Goal: Task Accomplishment & Management: Use online tool/utility

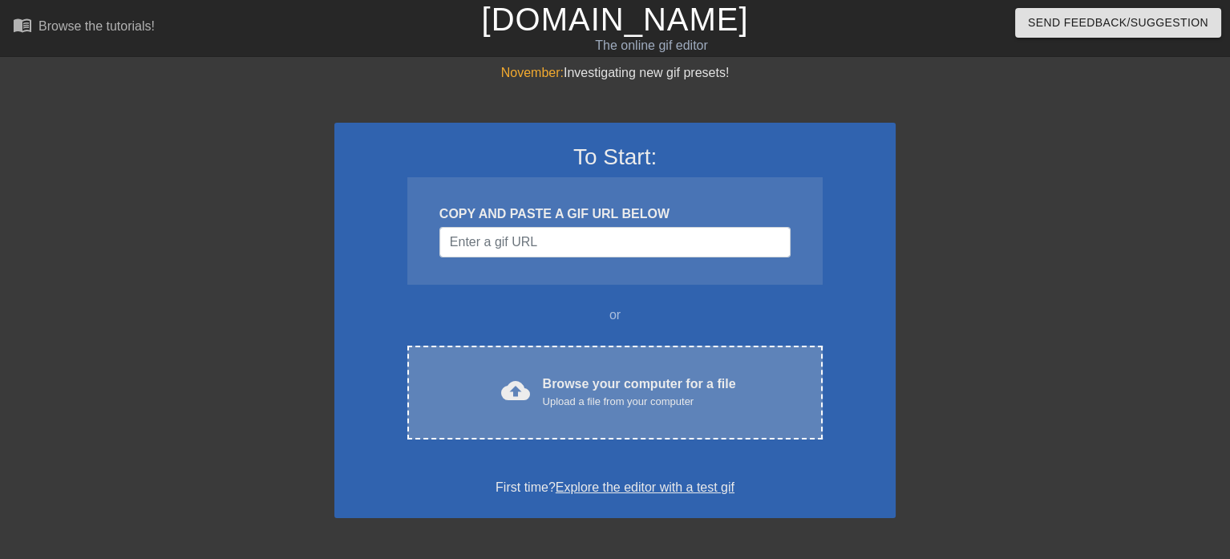
click at [563, 360] on div "cloud_upload Browse your computer for a file Upload a file from your computer C…" at bounding box center [614, 393] width 415 height 94
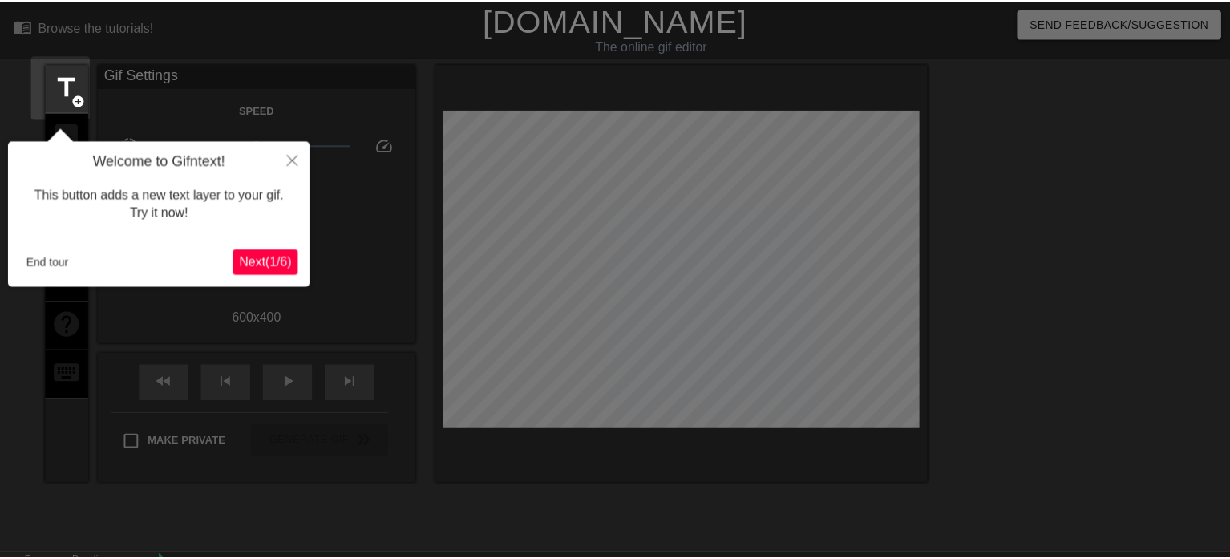
scroll to position [39, 0]
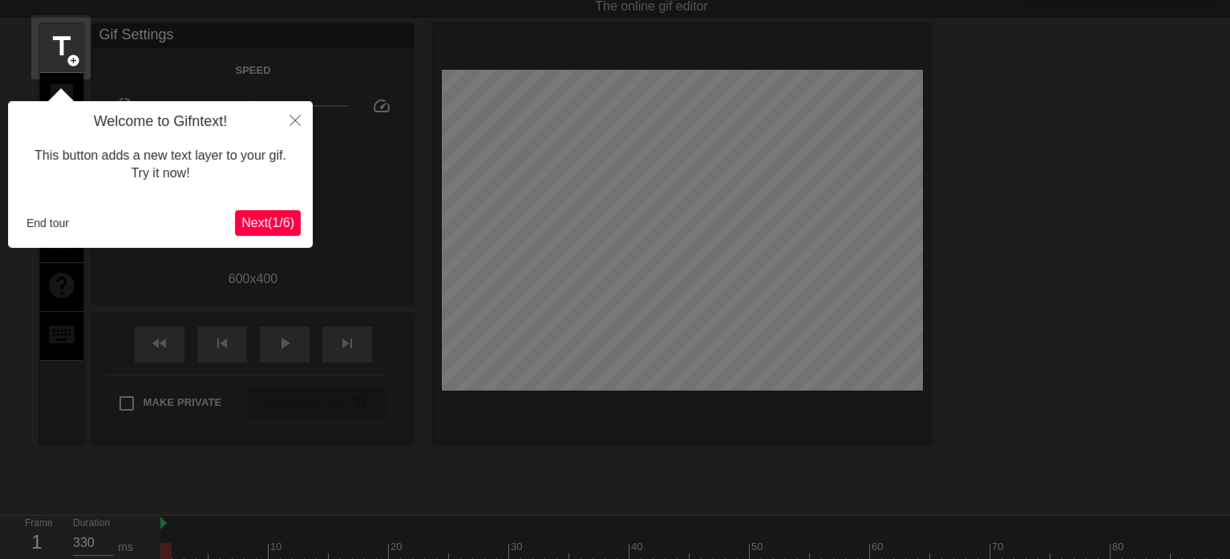
click at [268, 222] on span "Next ( 1 / 6 )" at bounding box center [267, 223] width 53 height 14
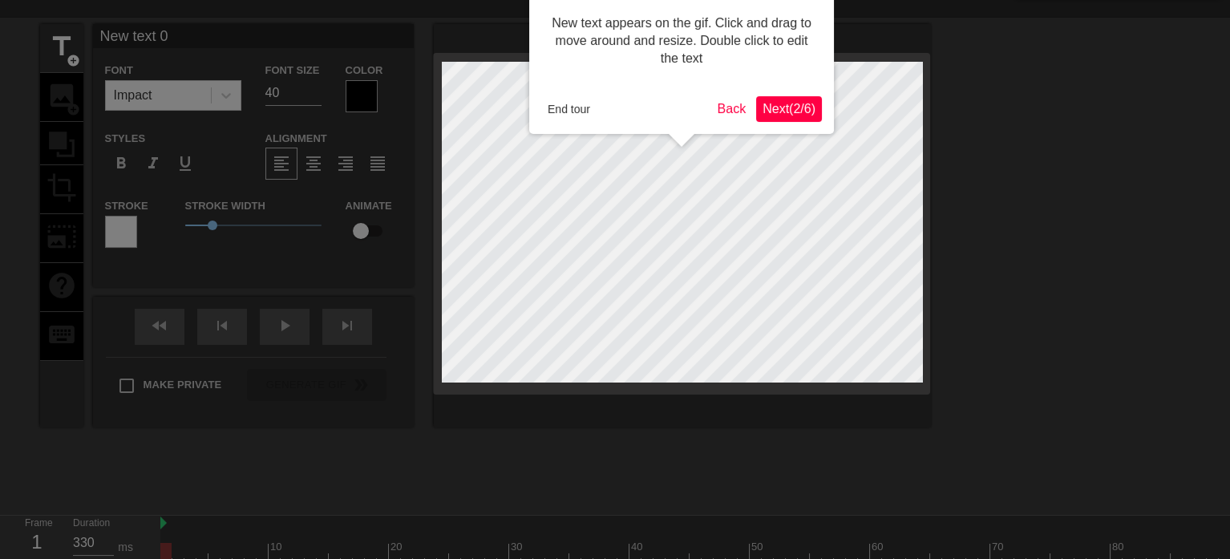
scroll to position [0, 0]
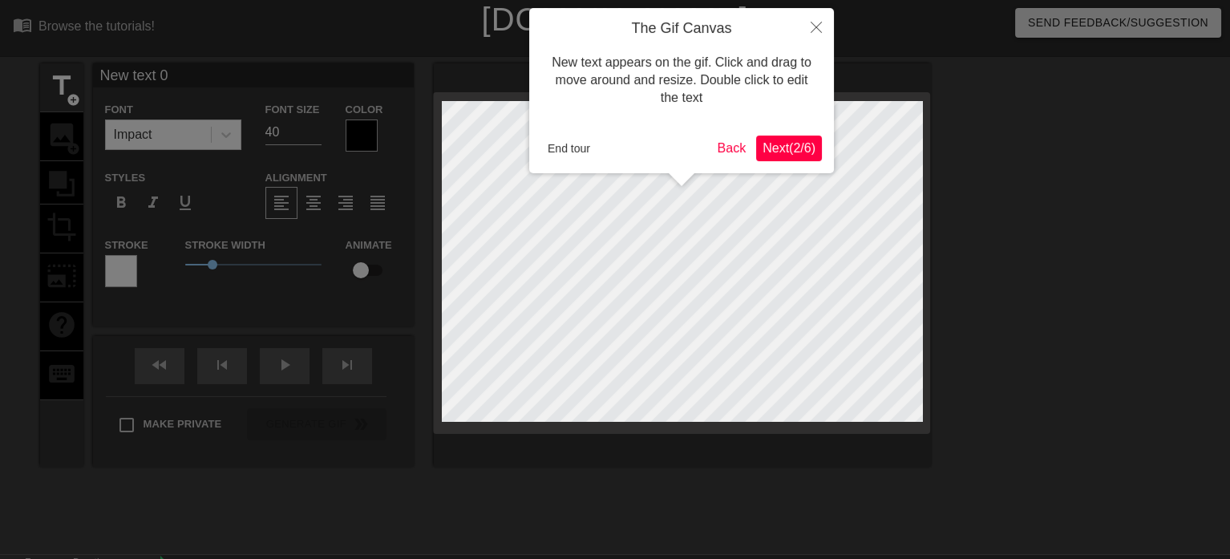
click at [797, 143] on span "Next ( 2 / 6 )" at bounding box center [789, 148] width 53 height 14
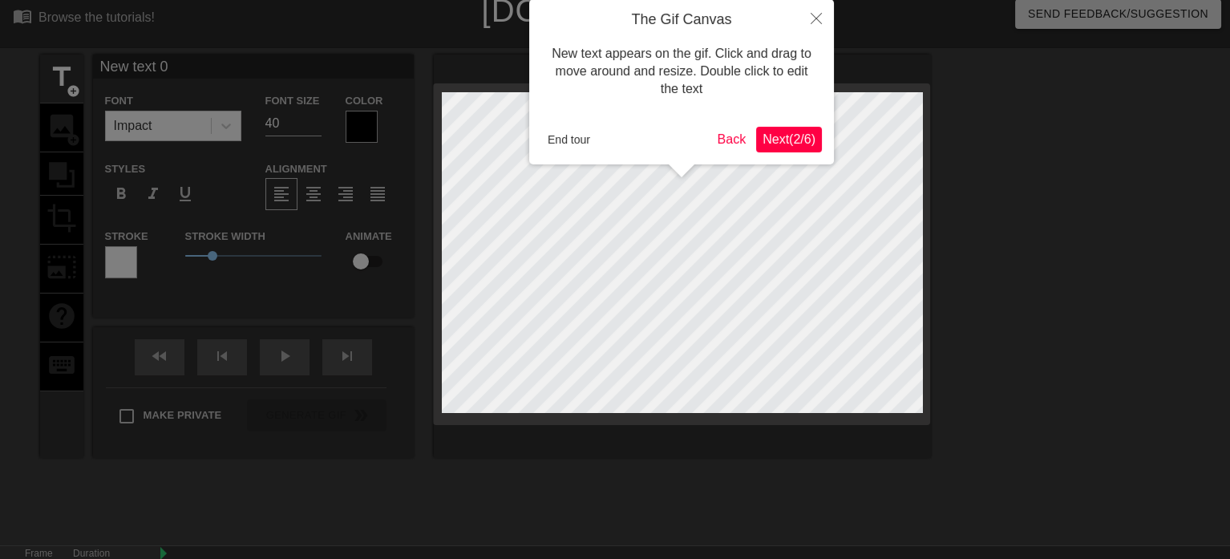
scroll to position [39, 0]
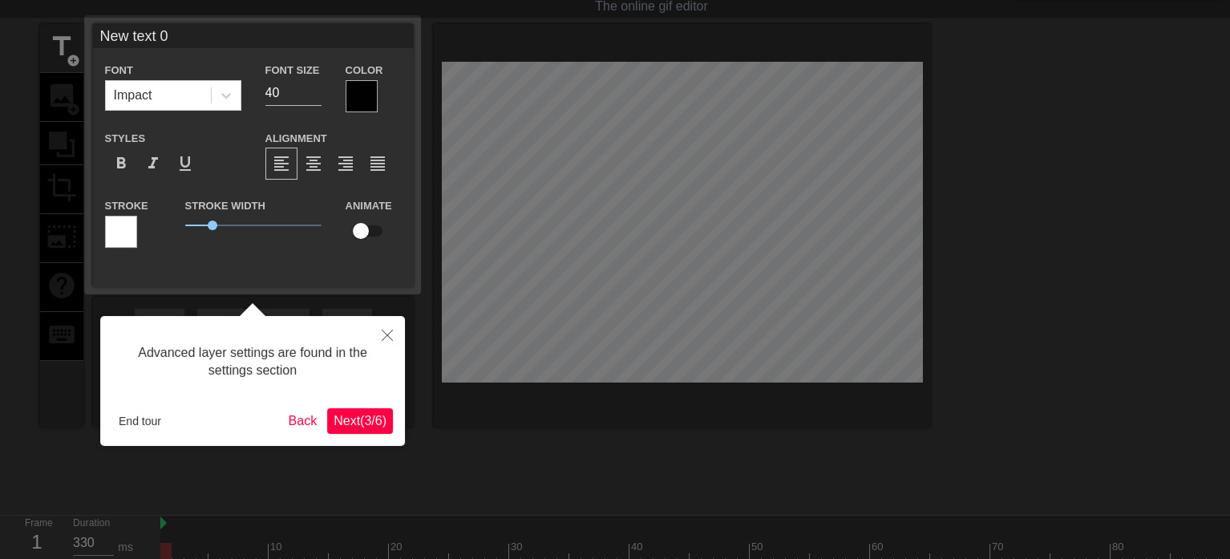
click at [379, 424] on span "Next ( 3 / 6 )" at bounding box center [360, 421] width 53 height 14
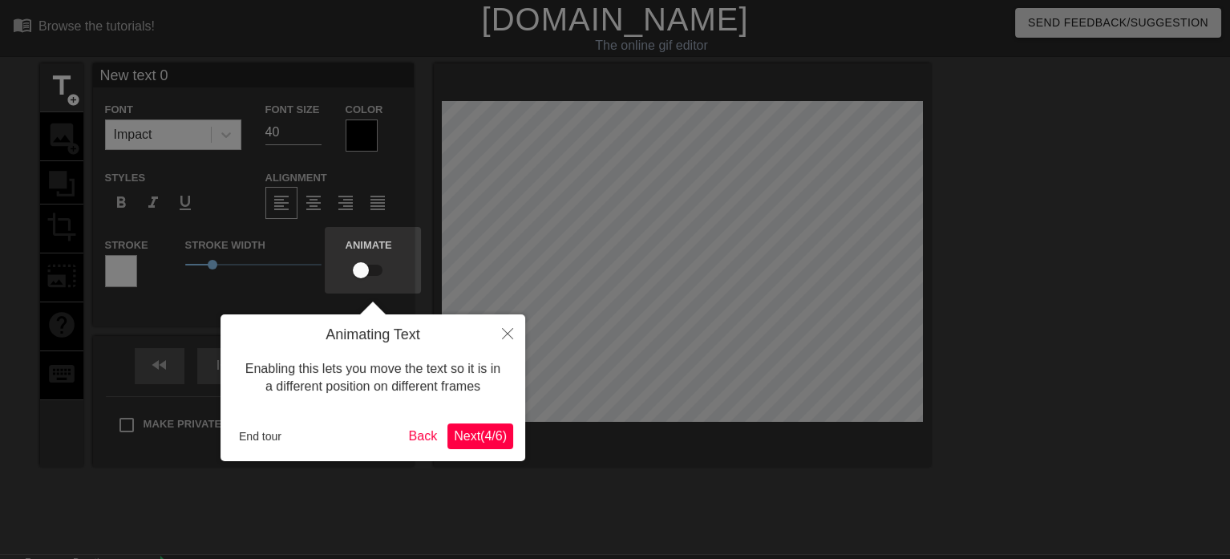
click at [490, 434] on span "Next ( 4 / 6 )" at bounding box center [480, 436] width 53 height 14
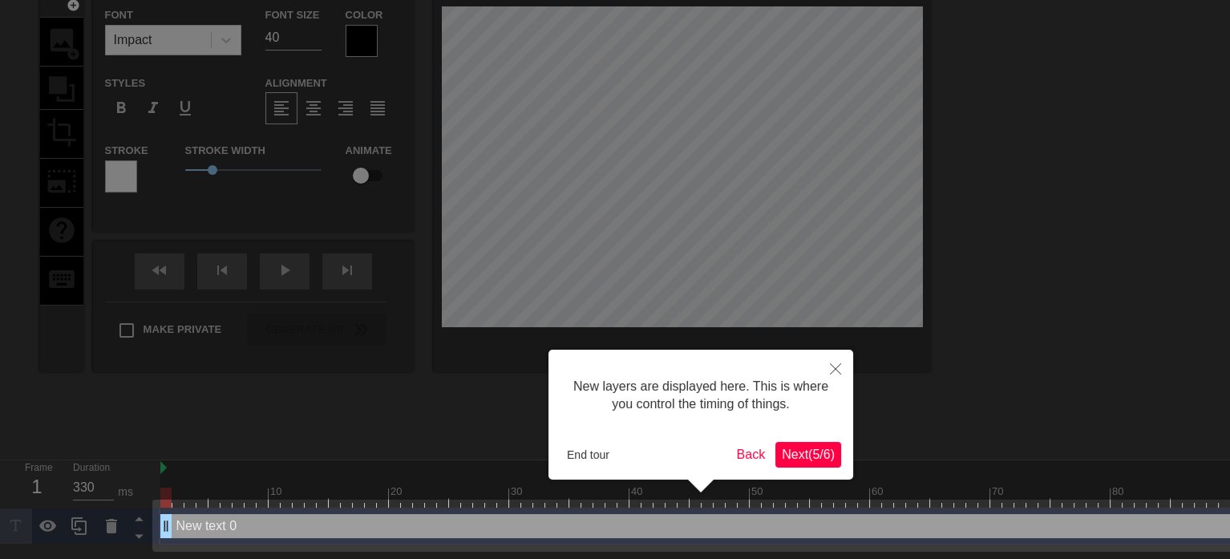
click at [803, 457] on span "Next ( 5 / 6 )" at bounding box center [808, 455] width 53 height 14
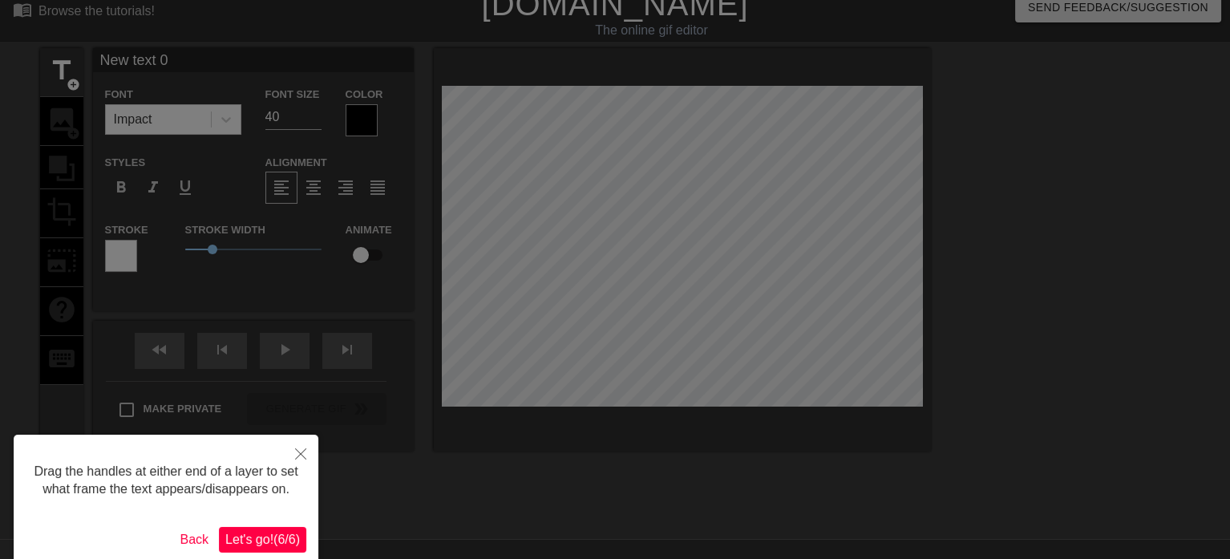
scroll to position [0, 0]
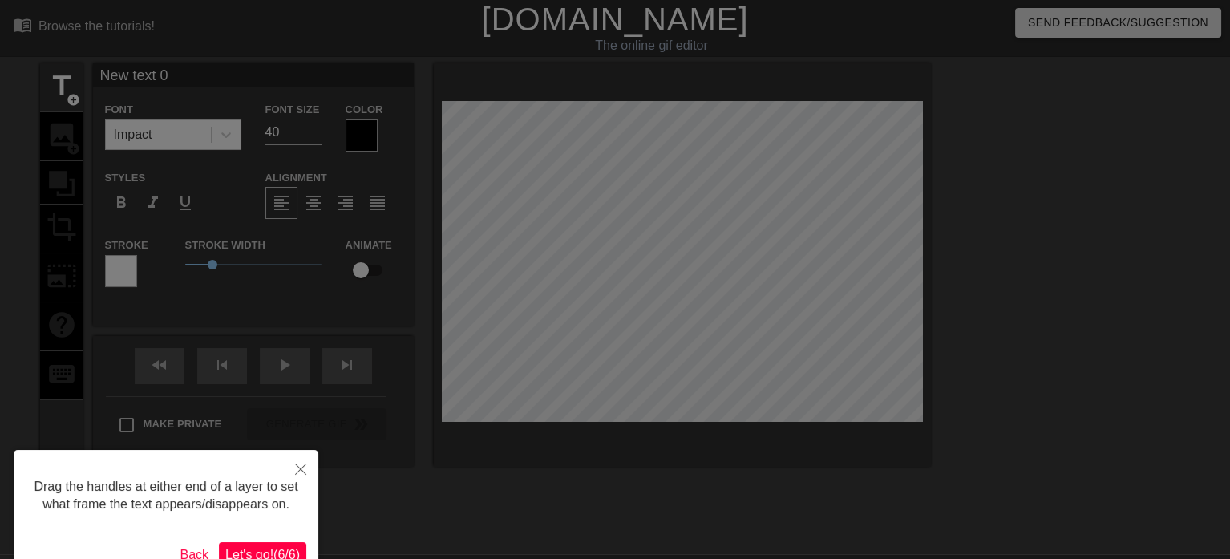
click at [270, 548] on span "Let's go! ( 6 / 6 )" at bounding box center [262, 555] width 75 height 14
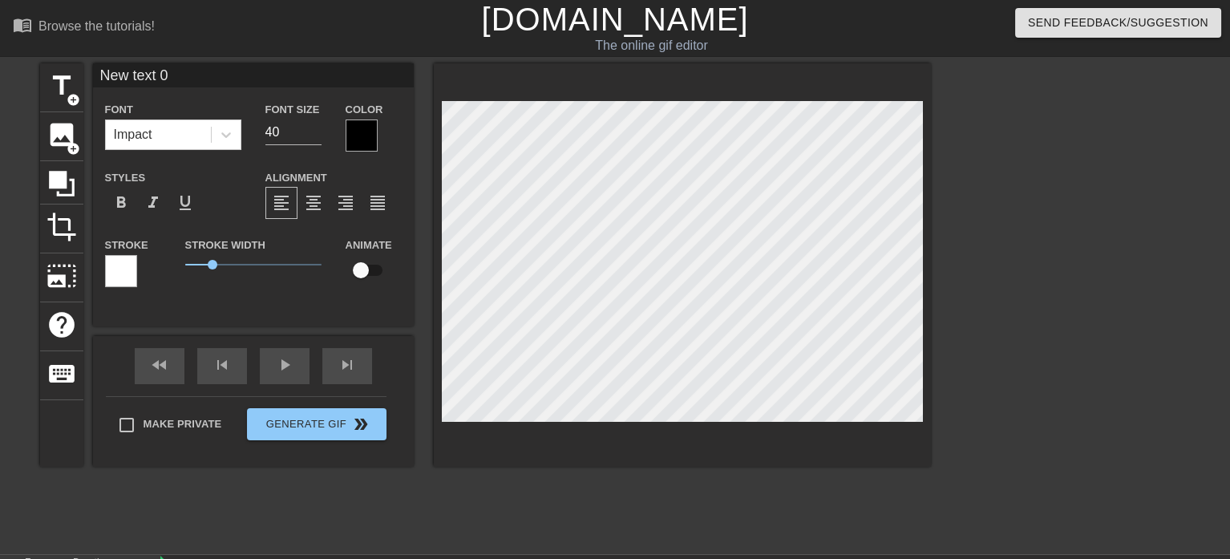
scroll to position [2, 3]
type textarea "D"
type input "Da"
type textarea "Da"
type input "Dat"
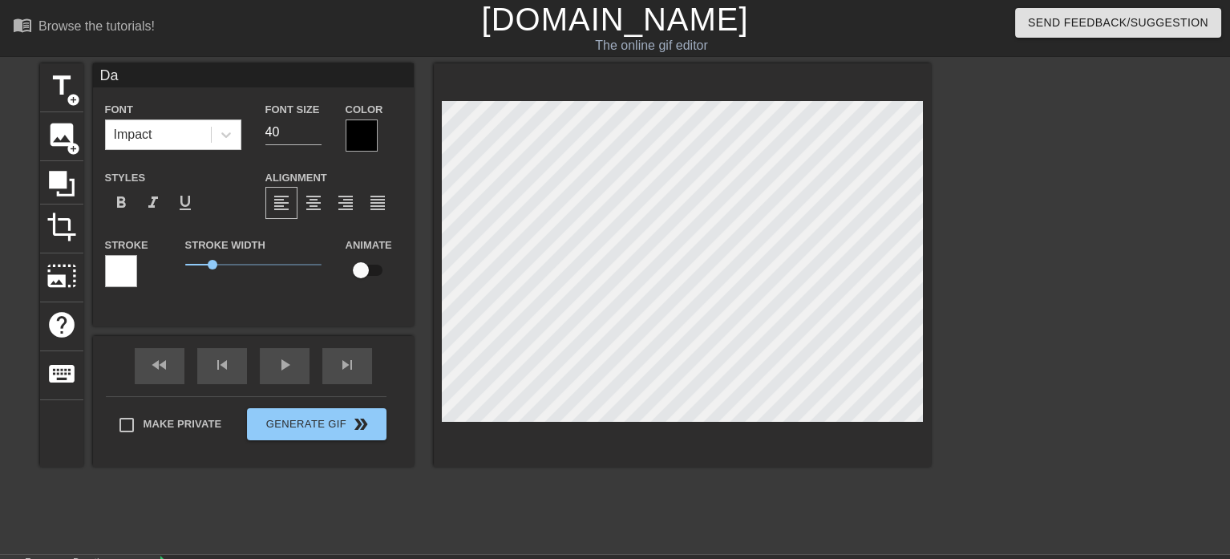
type textarea "Dat"
type input "Data"
type textarea "Data"
type input "Data"
type textarea "Data"
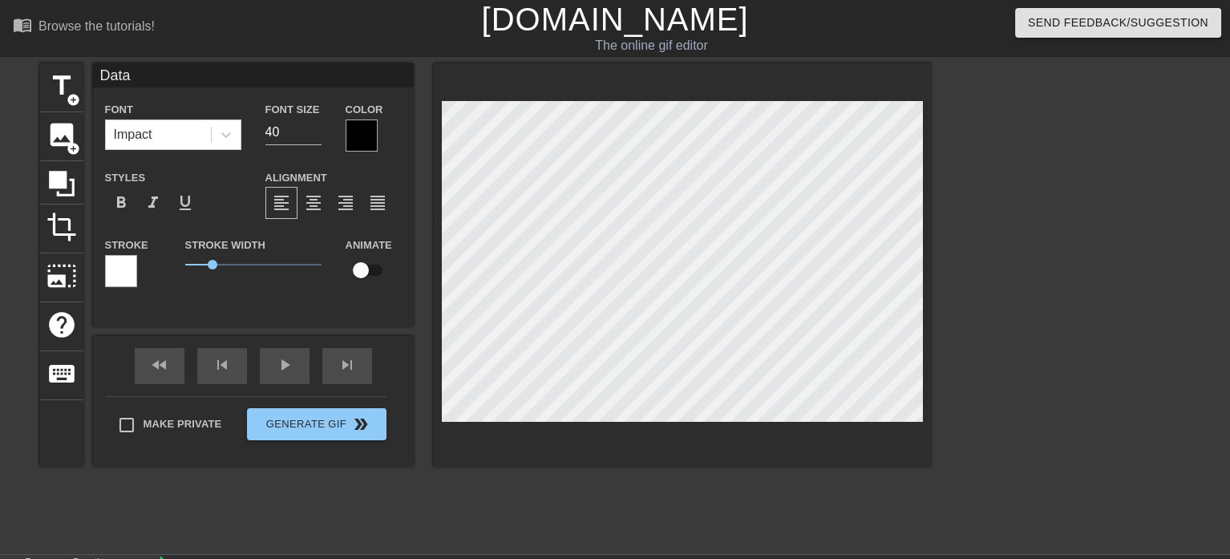
type input "Data S"
type textarea "Data S"
type input "Data So"
type textarea "Data So"
type input "Data Sou"
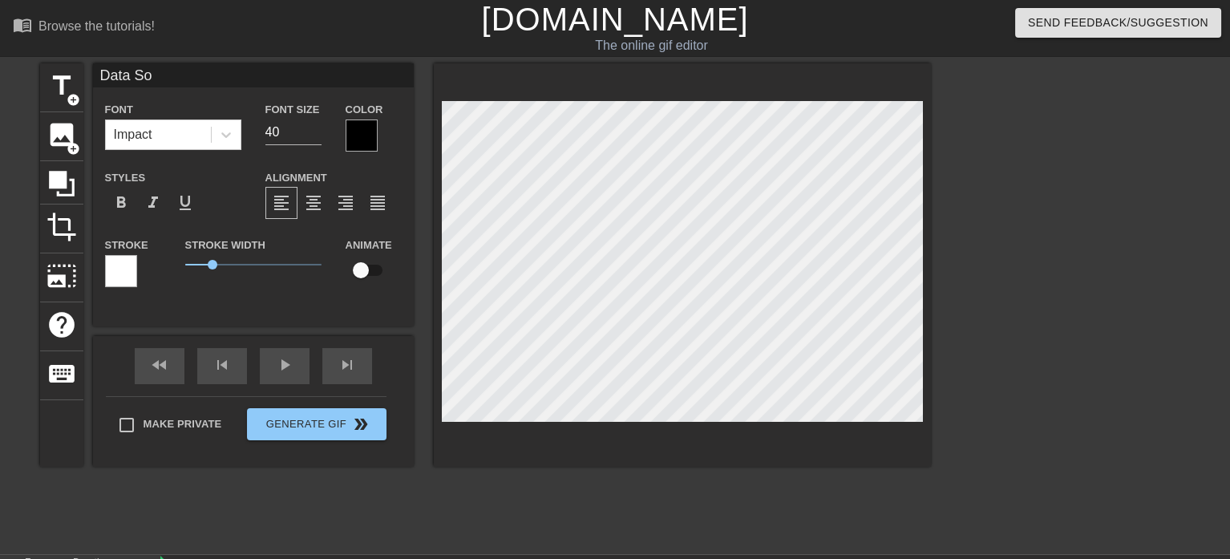
type textarea "Data Sou"
type input "Data Sour"
type textarea "Data Sour"
type input "Data Sourc"
type textarea "Data Sourc"
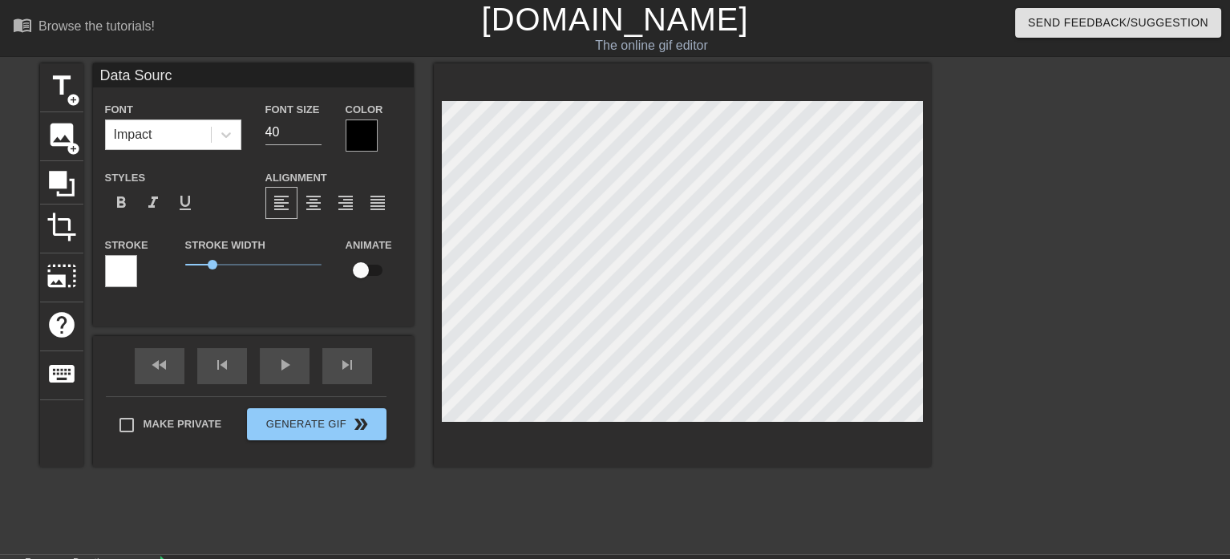
type input "Data Source"
type textarea "Data Source"
type input "Data Source:"
type textarea "Data Source:"
type input "Data Source:"
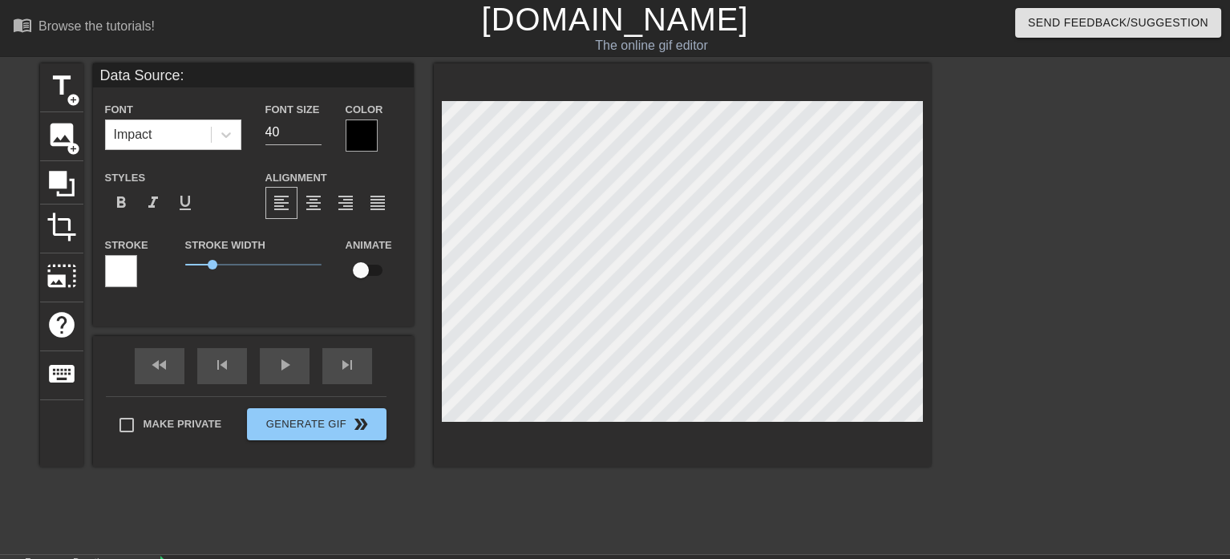
type textarea "Data Source:"
type input "Data Source: N"
type textarea "Data Source: N"
type input "Data Source: [GEOGRAPHIC_DATA]"
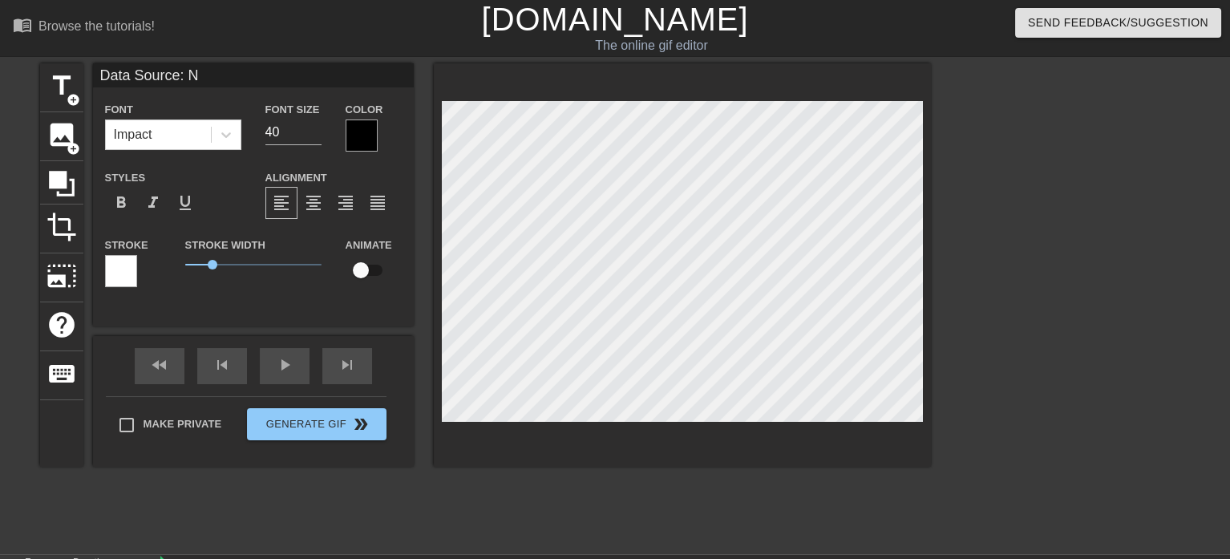
type textarea "Data Source: [GEOGRAPHIC_DATA]"
type input "Data Source: [GEOGRAPHIC_DATA]"
type textarea "Data Source: [GEOGRAPHIC_DATA]"
type input "Data Source: NM T"
type textarea "Data Source: NM T"
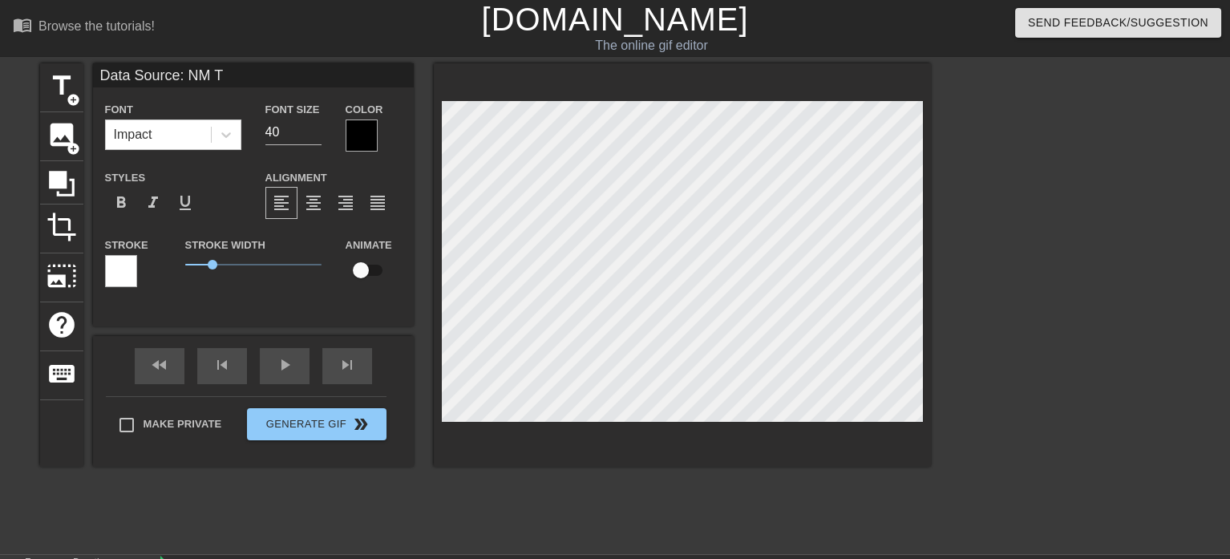
type input "Data Source: NM TR"
type textarea "Data Source: NM TR"
type input "Data Source: NM TRD"
type textarea "Data Source: NM TRD"
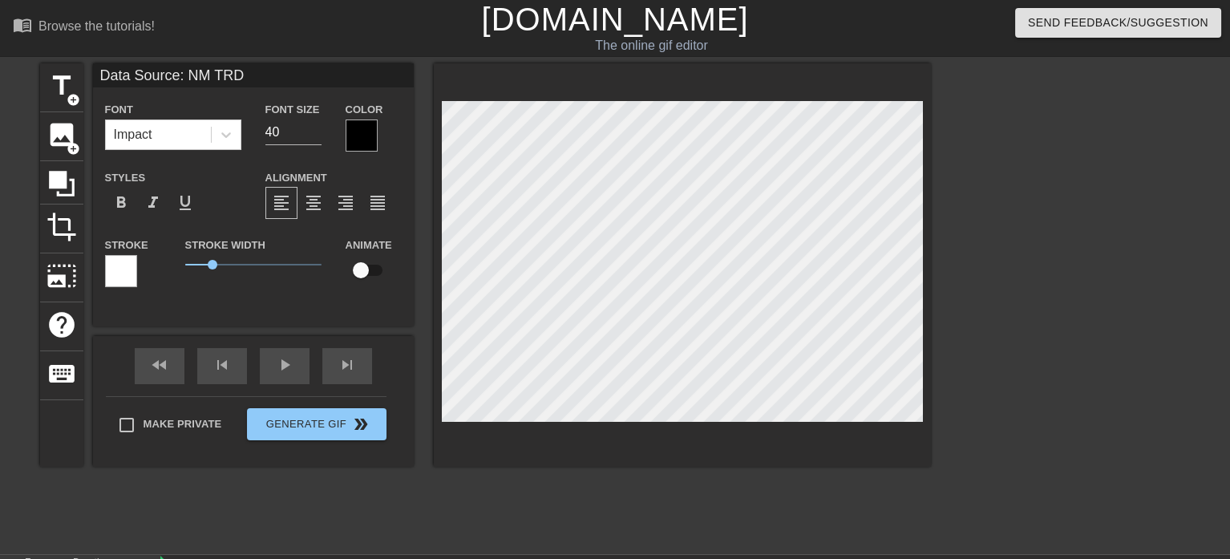
scroll to position [2, 5]
click at [115, 201] on span "format_bold" at bounding box center [120, 202] width 19 height 19
click at [223, 140] on icon at bounding box center [226, 135] width 16 height 16
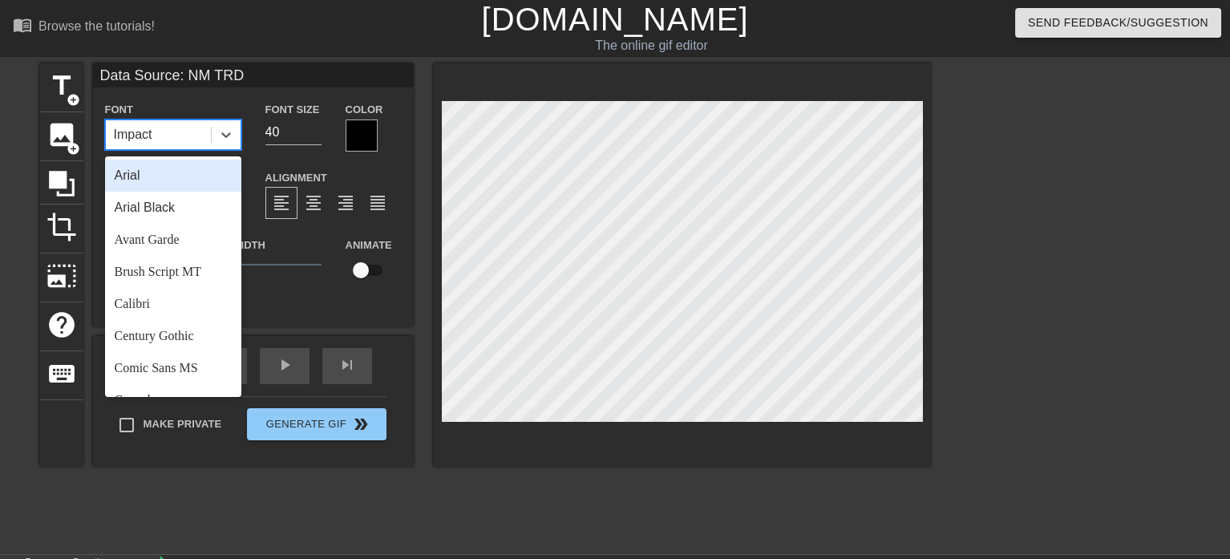
click at [167, 181] on div "Arial" at bounding box center [173, 176] width 136 height 32
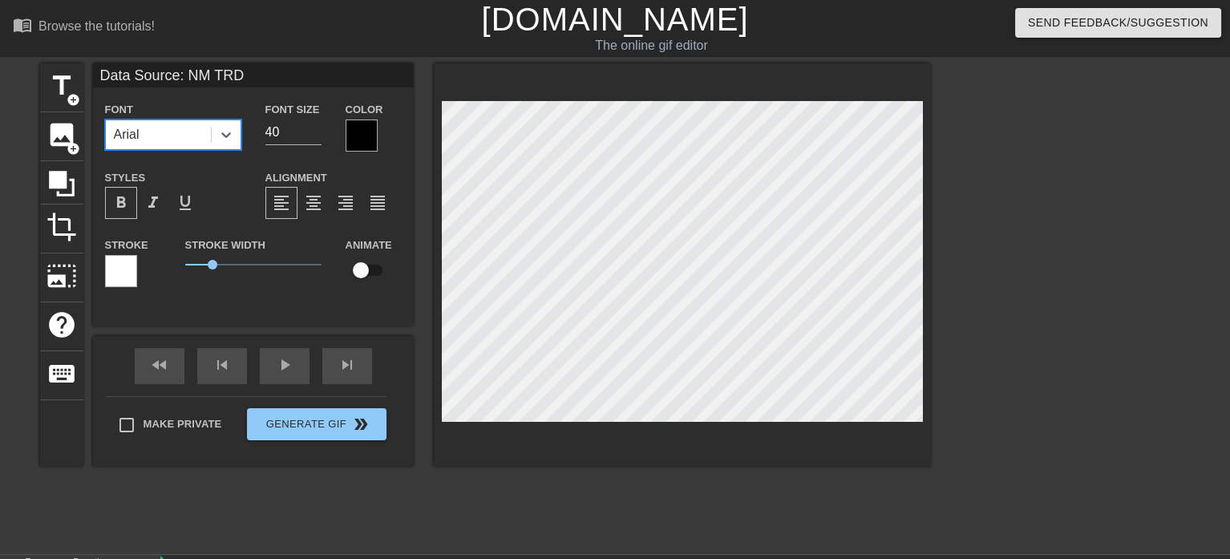
click at [120, 200] on span "format_bold" at bounding box center [120, 202] width 19 height 19
click at [312, 134] on input "39" at bounding box center [293, 133] width 56 height 26
click at [312, 134] on input "38" at bounding box center [293, 133] width 56 height 26
click at [312, 134] on input "37" at bounding box center [293, 133] width 56 height 26
click at [312, 134] on input "36" at bounding box center [293, 133] width 56 height 26
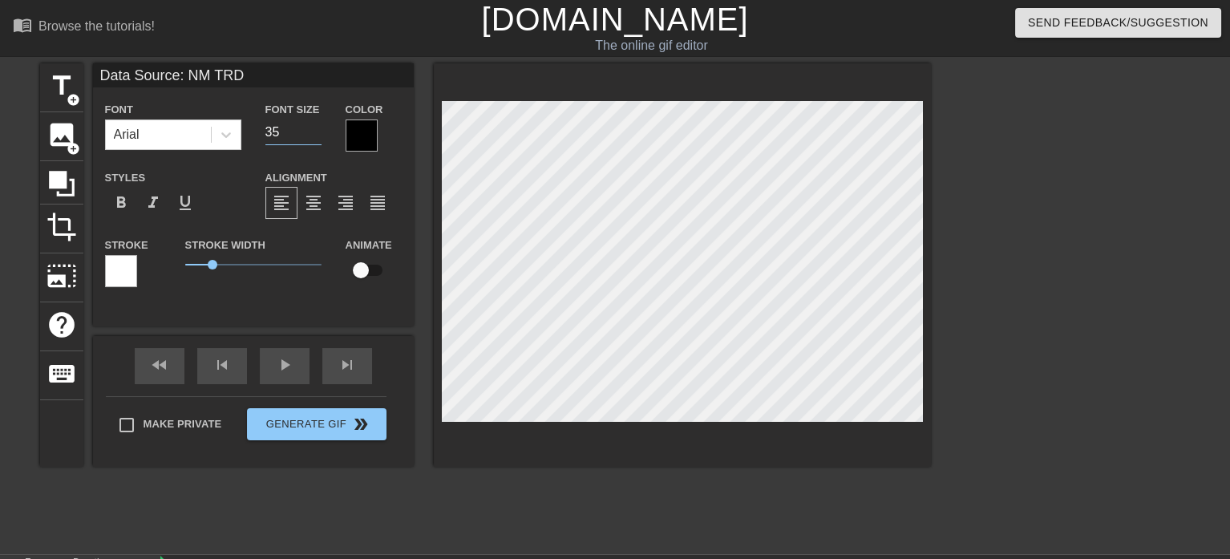
click at [312, 134] on input "35" at bounding box center [293, 133] width 56 height 26
click at [312, 134] on input "34" at bounding box center [293, 133] width 56 height 26
click at [312, 134] on input "33" at bounding box center [293, 133] width 56 height 26
click at [312, 134] on input "32" at bounding box center [293, 133] width 56 height 26
click at [312, 134] on input "31" at bounding box center [293, 133] width 56 height 26
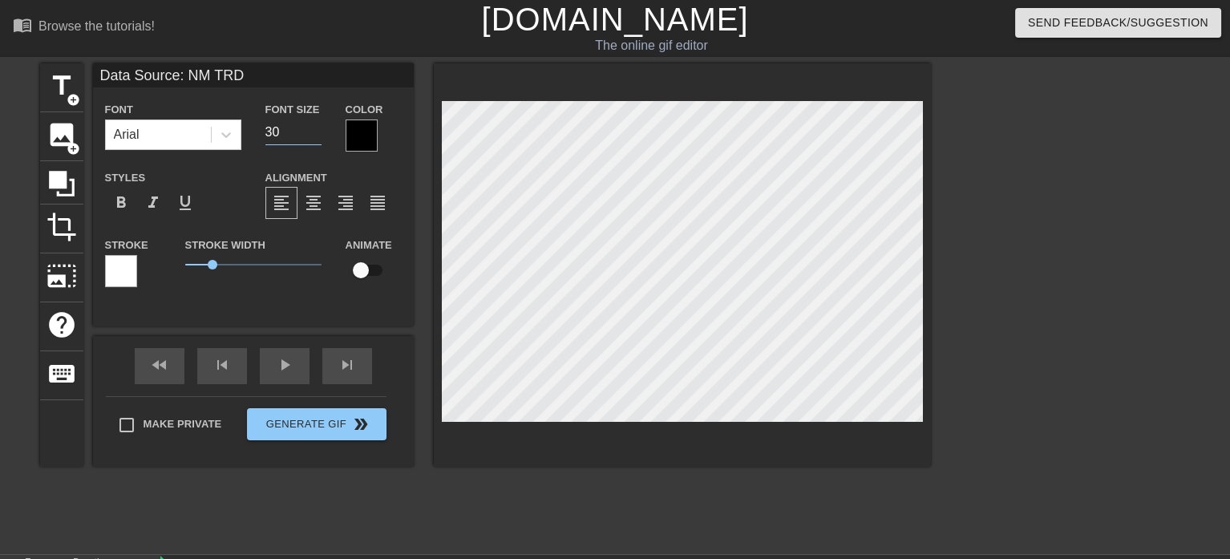
click at [312, 134] on input "30" at bounding box center [293, 133] width 56 height 26
click at [312, 134] on input "17" at bounding box center [293, 133] width 56 height 26
click at [124, 201] on span "format_bold" at bounding box center [120, 202] width 19 height 19
click at [314, 134] on input "16" at bounding box center [293, 133] width 56 height 26
click at [314, 134] on input "15" at bounding box center [293, 133] width 56 height 26
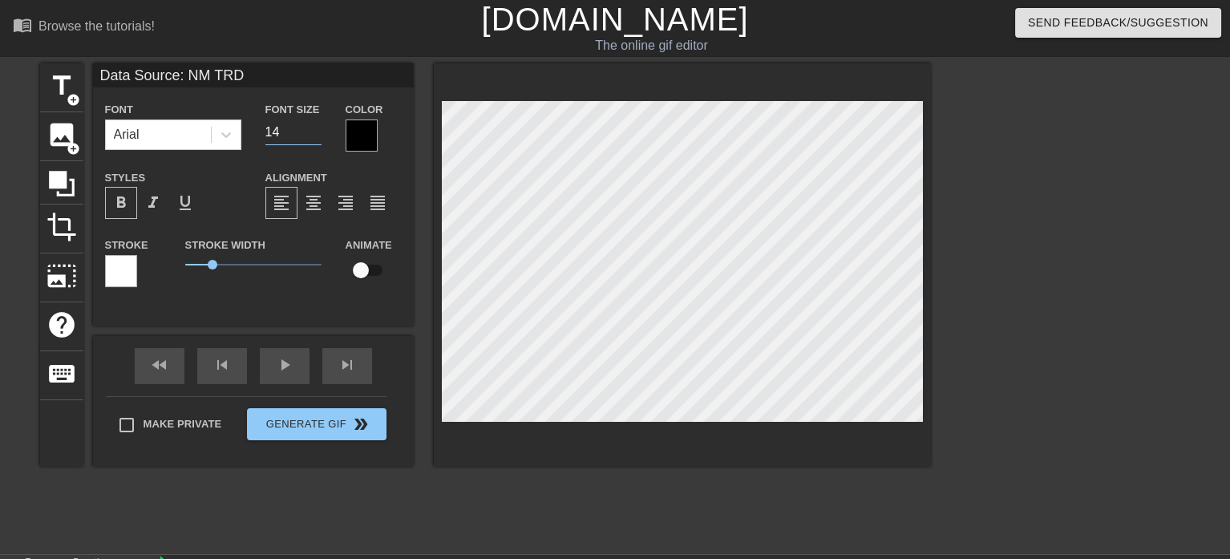
click at [314, 134] on input "14" at bounding box center [293, 133] width 56 height 26
click at [314, 134] on input "13" at bounding box center [293, 133] width 56 height 26
click at [314, 134] on input "12" at bounding box center [293, 133] width 56 height 26
click at [314, 134] on input "11" at bounding box center [293, 133] width 56 height 26
type input "10"
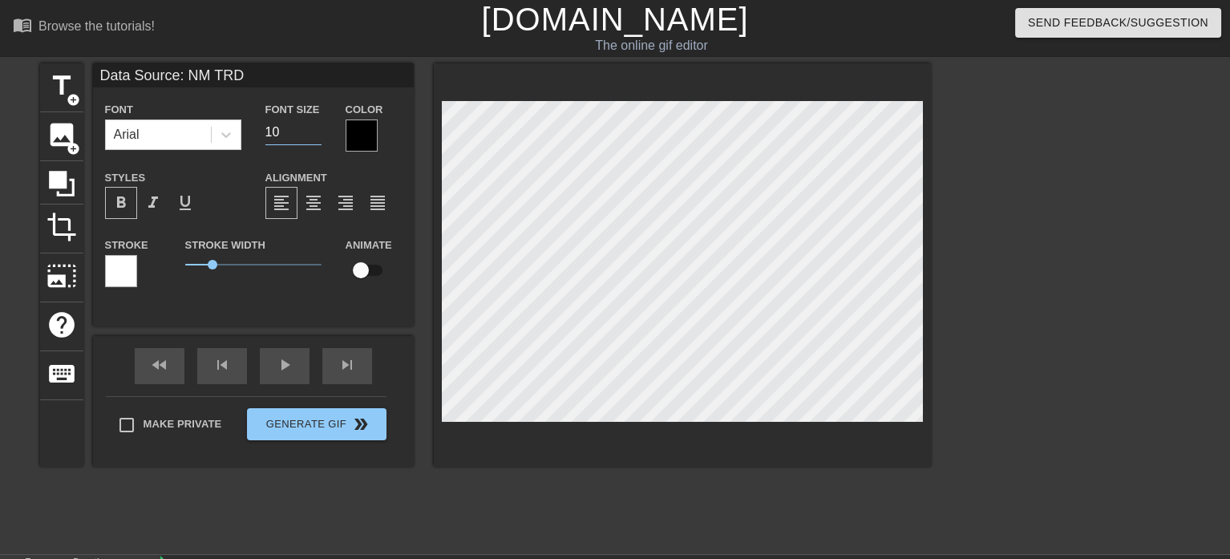
click at [314, 134] on input "10" at bounding box center [293, 133] width 56 height 26
click at [217, 136] on div at bounding box center [226, 134] width 29 height 29
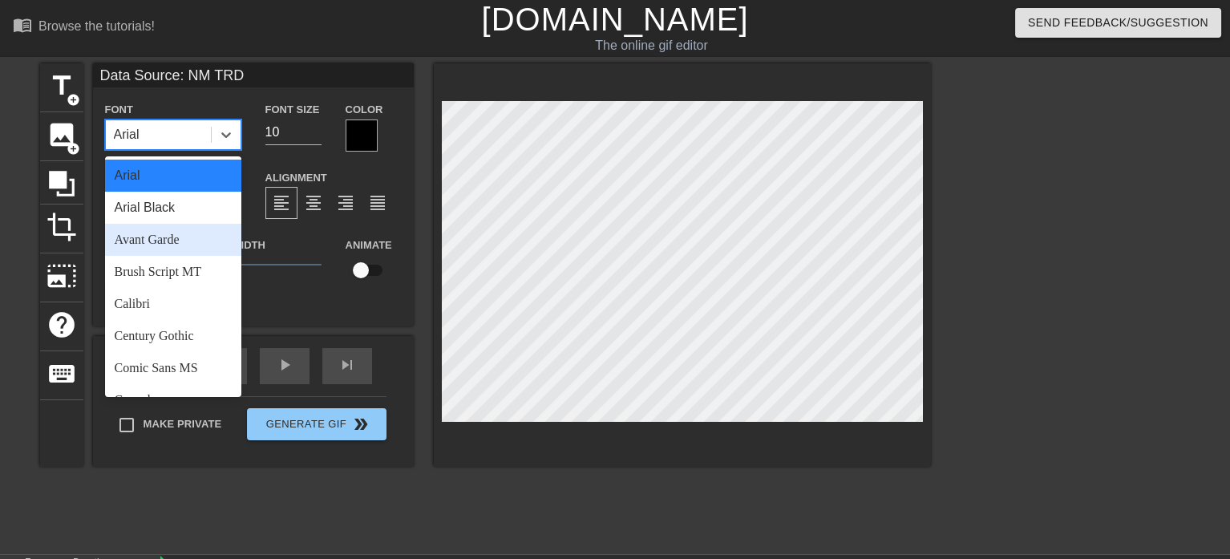
click at [177, 243] on div "Avant Garde" at bounding box center [173, 240] width 136 height 32
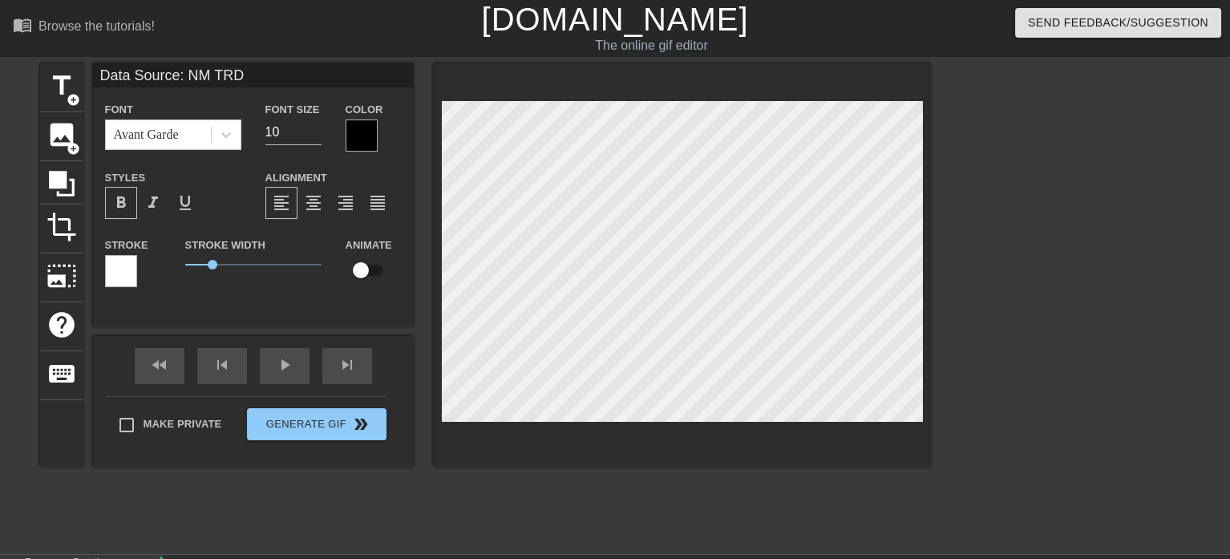
scroll to position [2, 7]
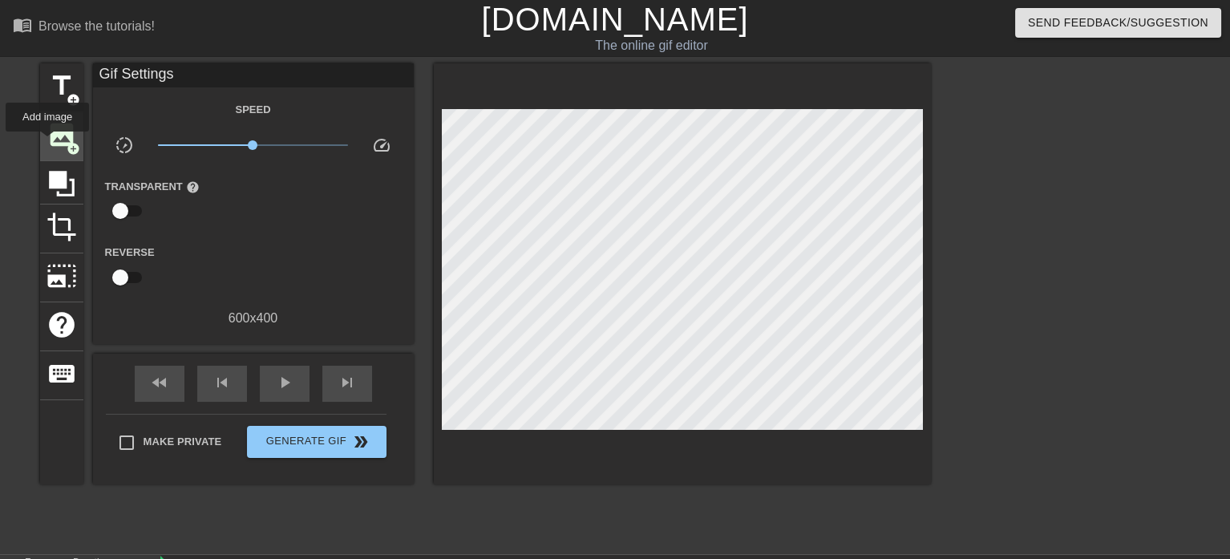
click at [47, 143] on span "image" at bounding box center [62, 135] width 30 height 30
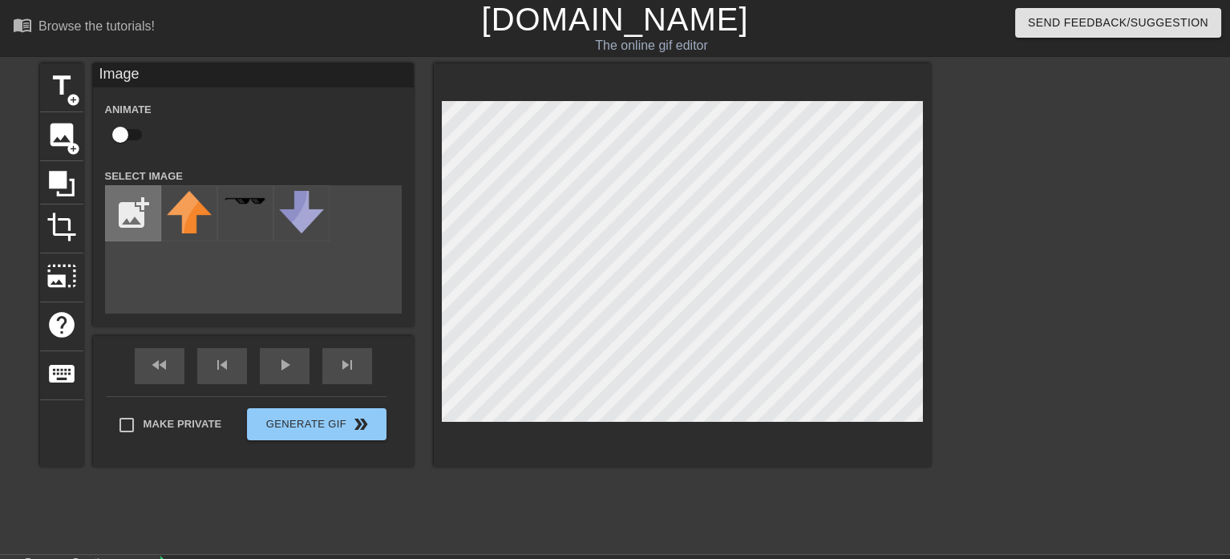
click at [133, 220] on input "file" at bounding box center [133, 213] width 55 height 55
click at [143, 223] on input "file" at bounding box center [133, 213] width 55 height 55
type input "C:\fakepath\regions map.png"
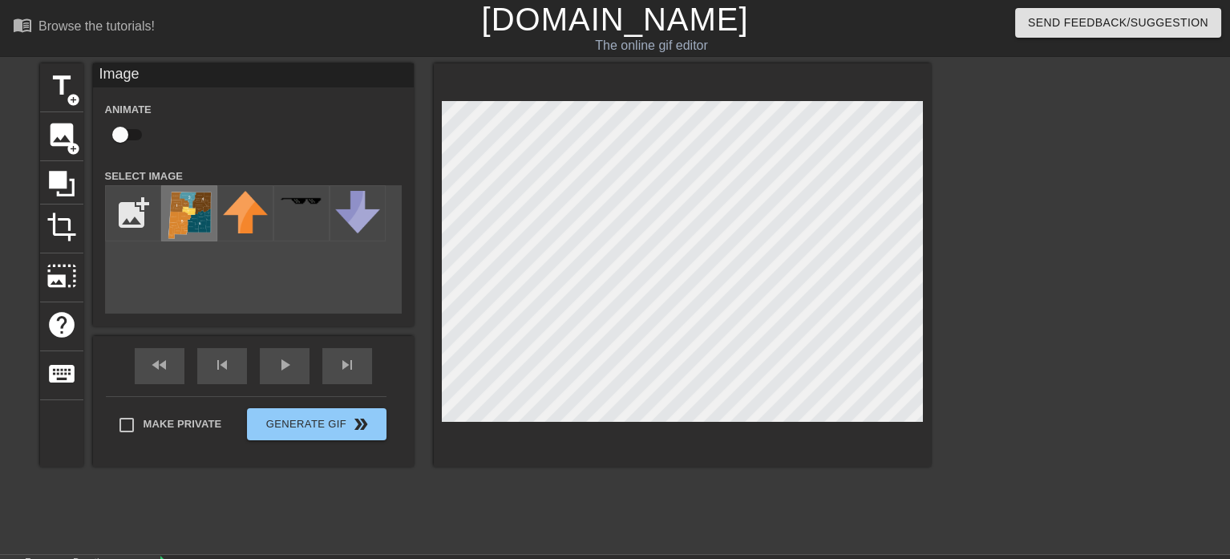
drag, startPoint x: 424, startPoint y: 238, endPoint x: 176, endPoint y: 214, distance: 249.8
click at [176, 214] on img at bounding box center [189, 215] width 45 height 48
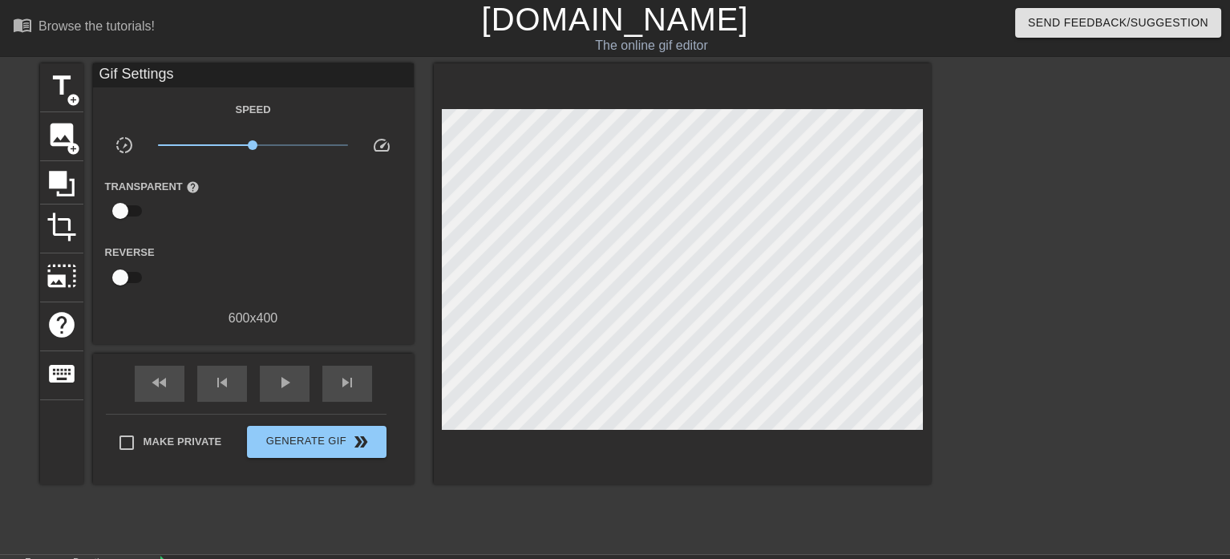
click at [1028, 265] on div at bounding box center [1071, 303] width 241 height 481
click at [494, 452] on div at bounding box center [682, 273] width 497 height 421
click at [287, 384] on span "play_arrow" at bounding box center [284, 382] width 19 height 19
type input "80"
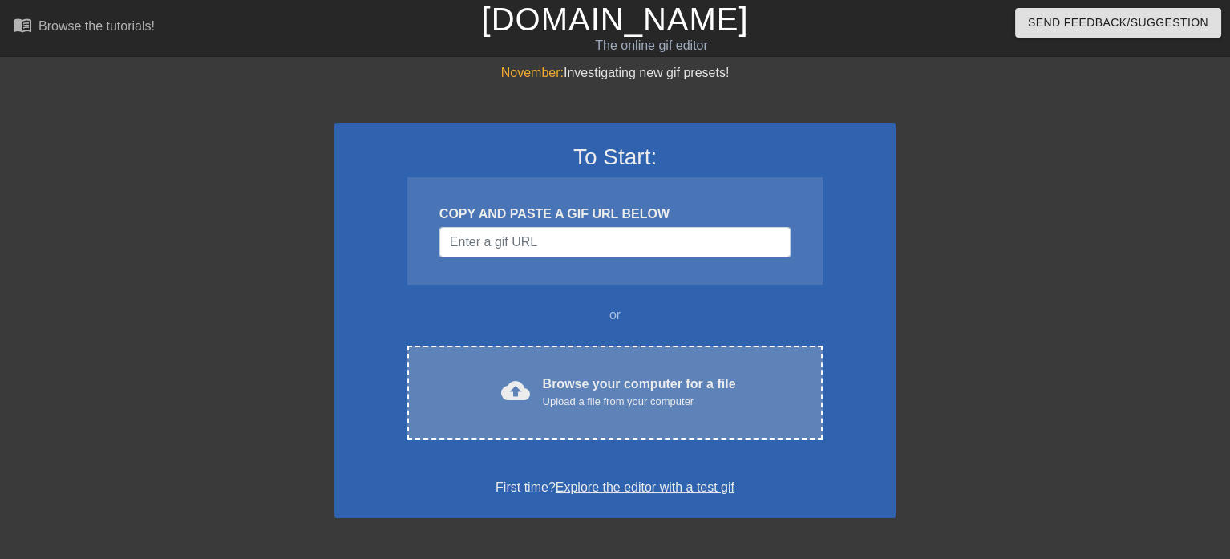
click at [553, 367] on div "cloud_upload Browse your computer for a file Upload a file from your computer C…" at bounding box center [614, 393] width 415 height 94
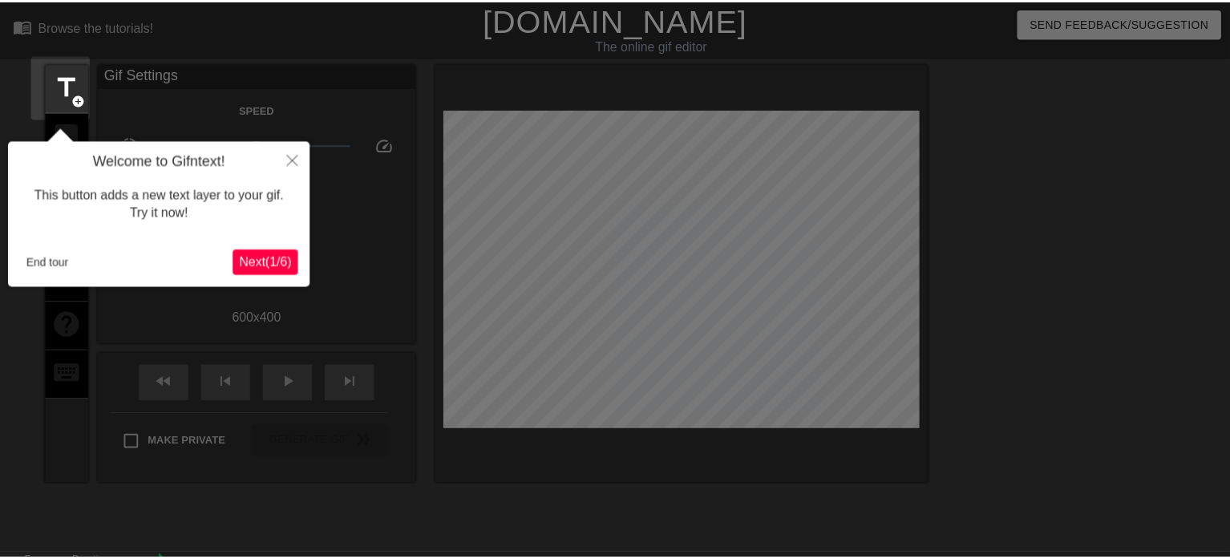
scroll to position [39, 0]
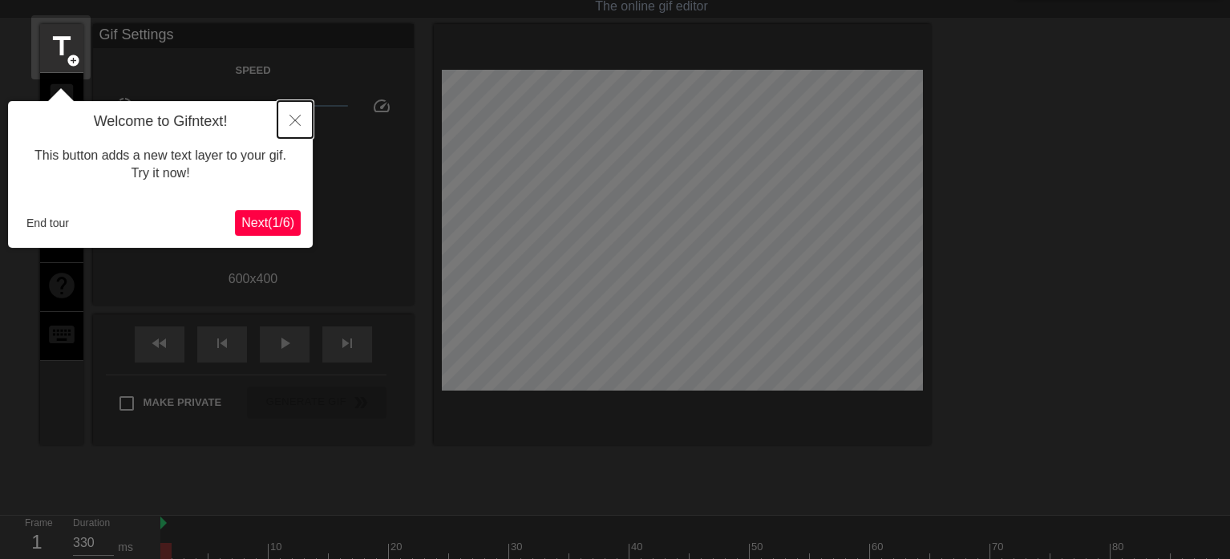
click at [294, 120] on icon "Close" at bounding box center [295, 120] width 11 height 11
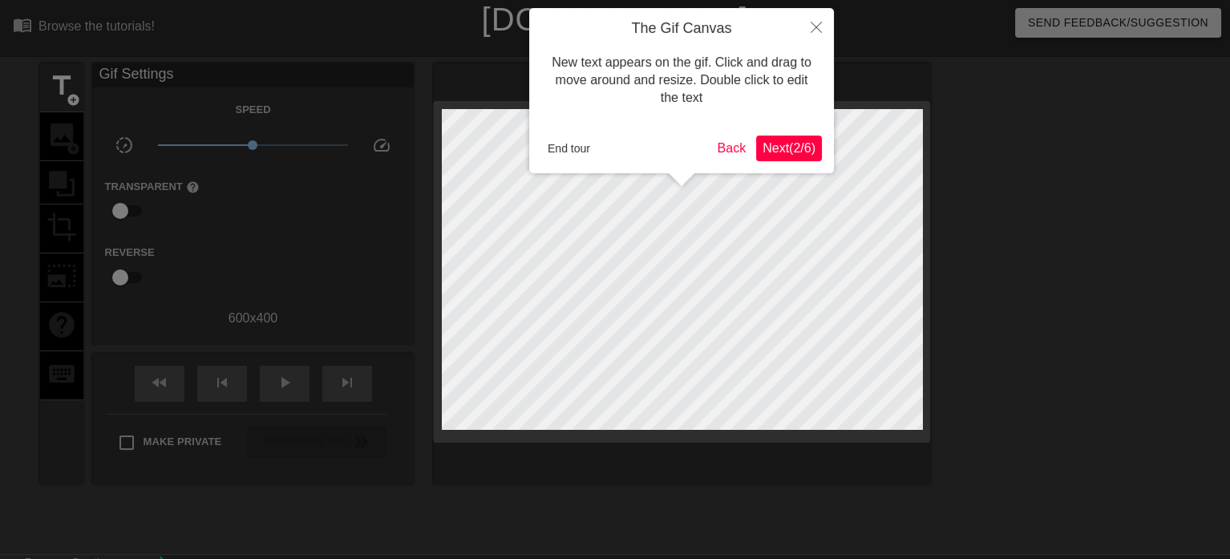
click at [787, 150] on span "Next ( 2 / 6 )" at bounding box center [789, 148] width 53 height 14
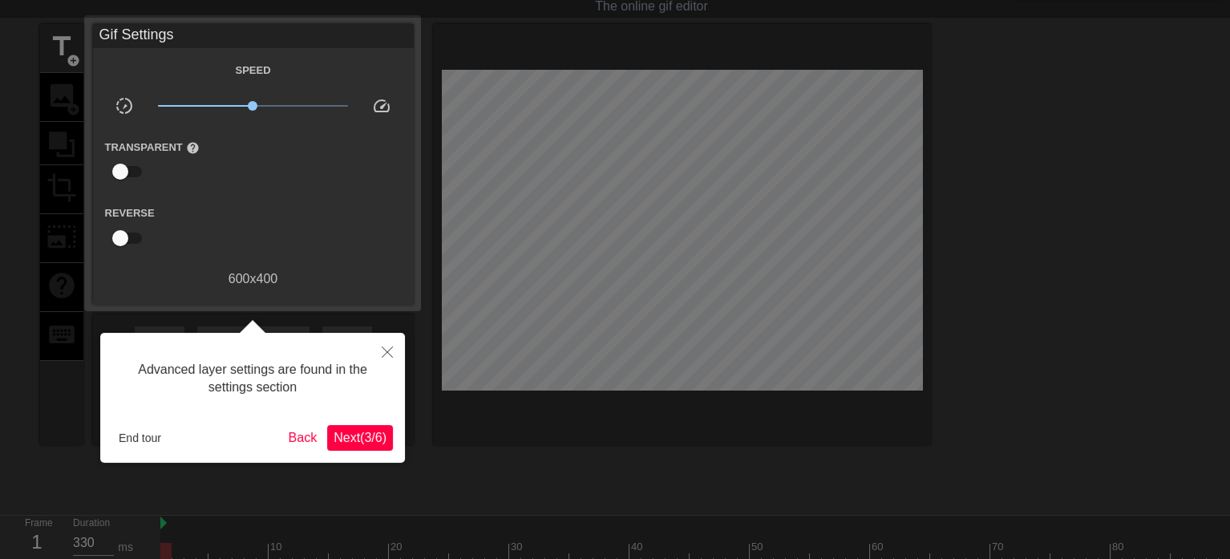
click at [356, 442] on span "Next ( 3 / 6 )" at bounding box center [360, 438] width 53 height 14
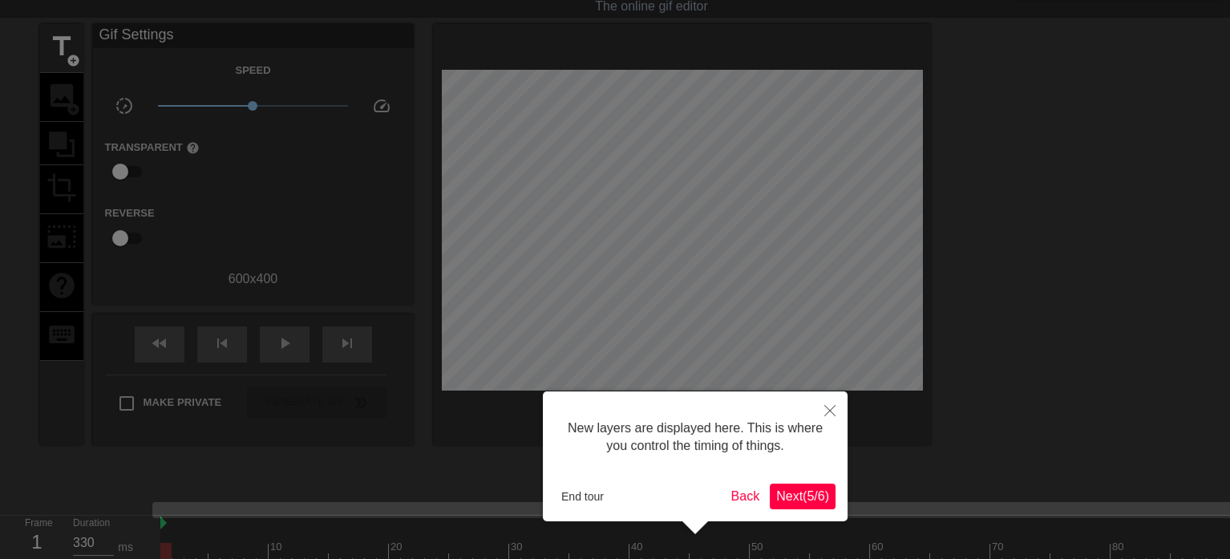
click at [809, 493] on span "Next ( 5 / 6 )" at bounding box center [802, 496] width 53 height 14
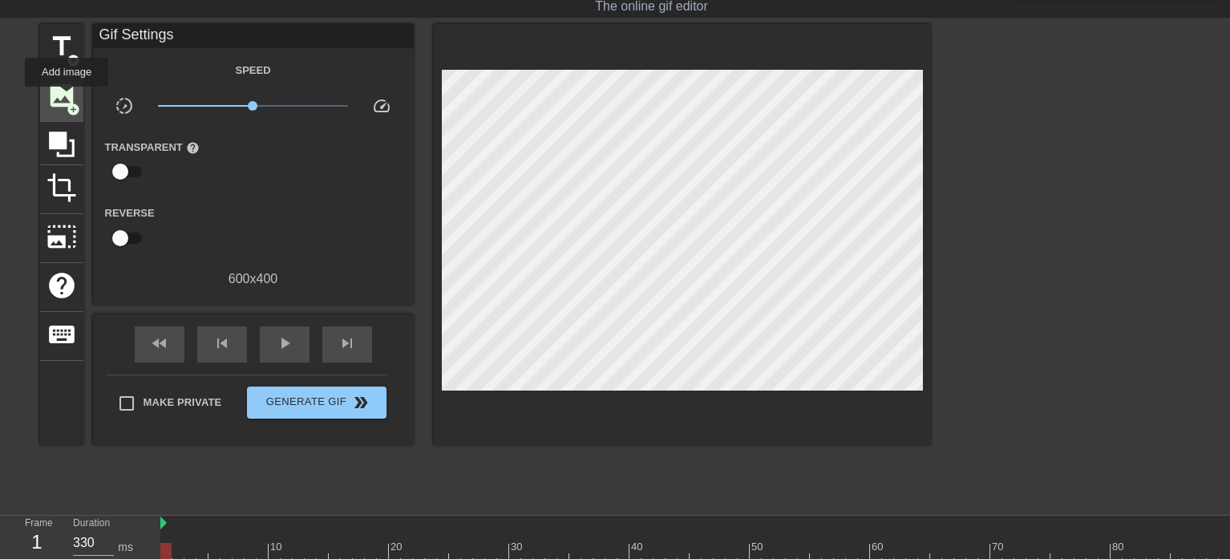
click at [67, 98] on span "image" at bounding box center [62, 95] width 30 height 30
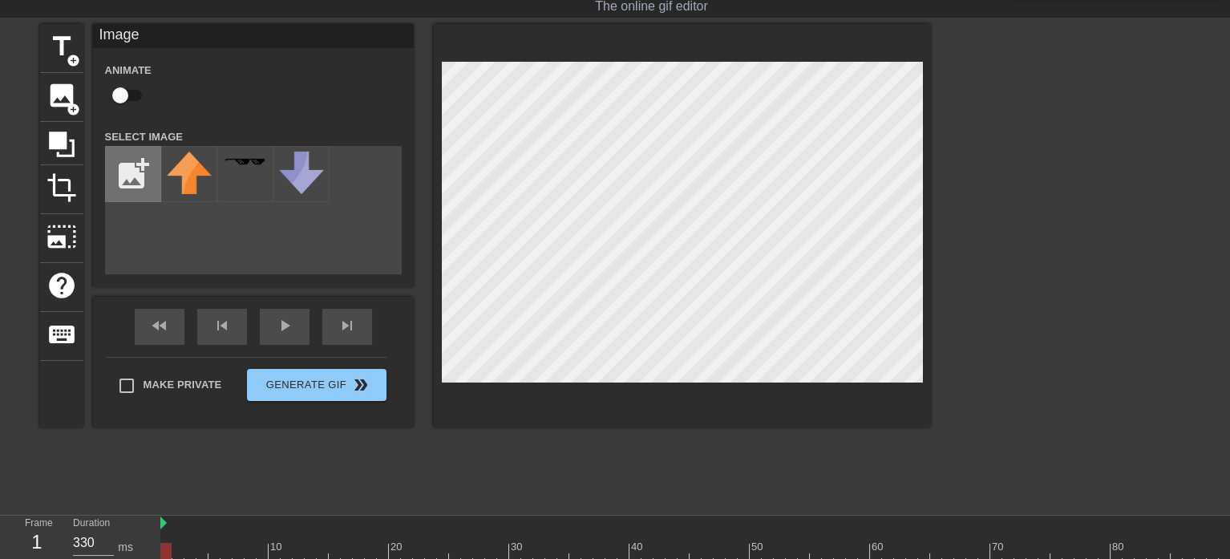
scroll to position [0, 0]
click at [138, 188] on input "file" at bounding box center [133, 174] width 55 height 55
type input "C:\fakepath\regions map.png"
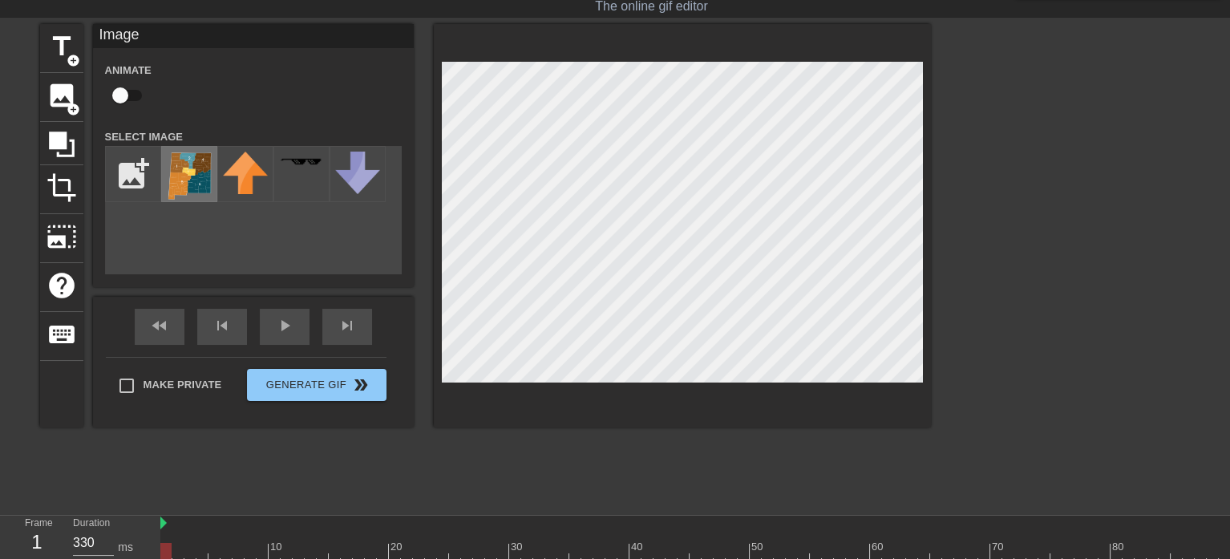
click at [181, 182] on img at bounding box center [189, 176] width 45 height 48
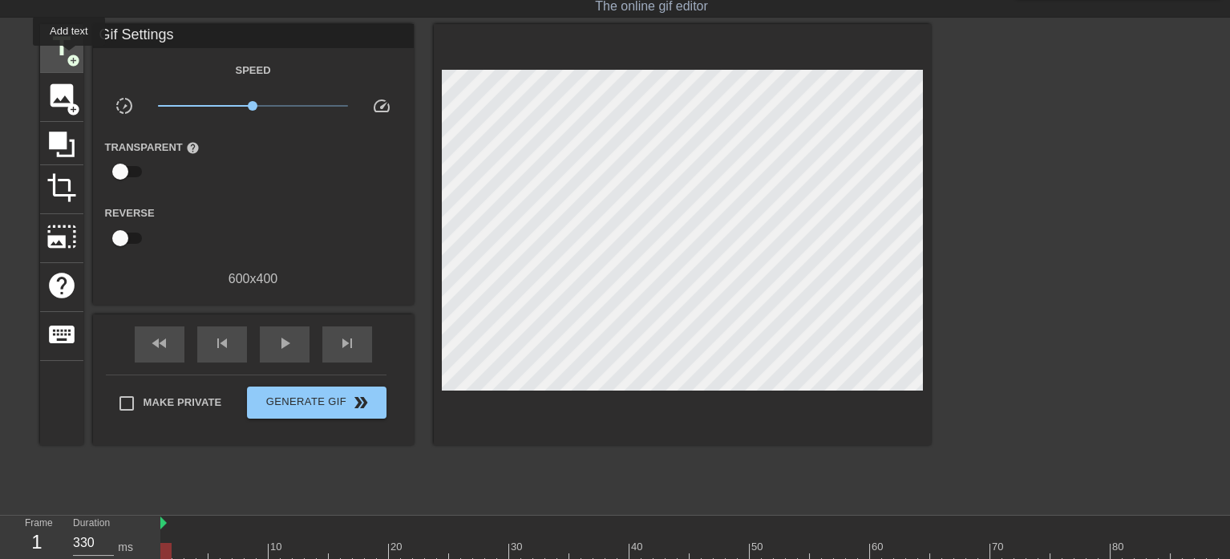
click at [69, 57] on span "add_circle" at bounding box center [74, 61] width 14 height 14
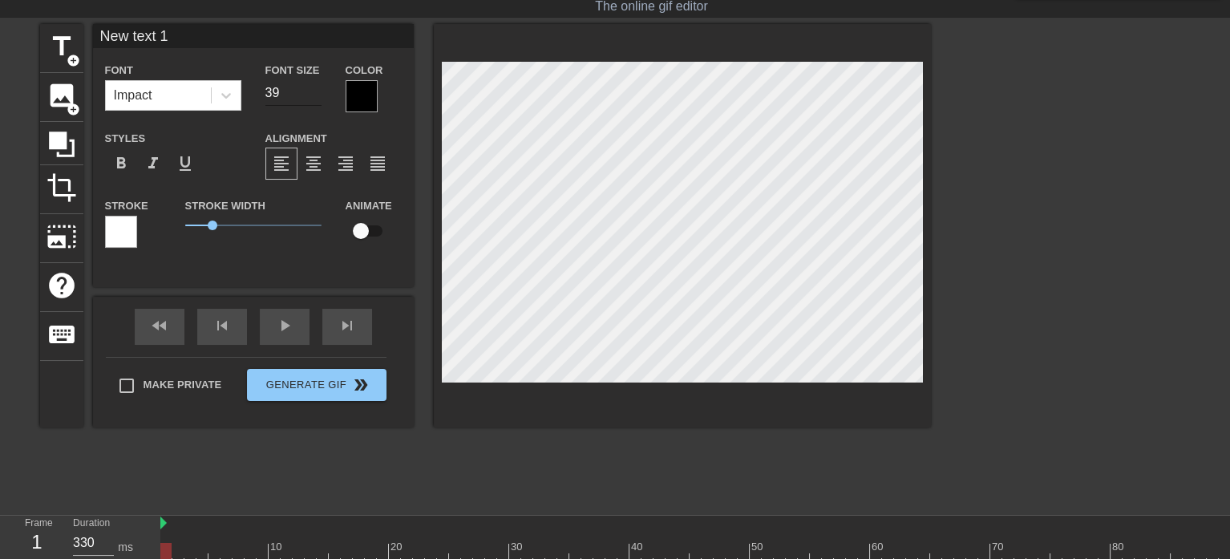
click at [313, 96] on input "39" at bounding box center [293, 93] width 56 height 26
click at [313, 96] on input "38" at bounding box center [293, 93] width 56 height 26
click at [313, 96] on input "37" at bounding box center [293, 93] width 56 height 26
click at [313, 96] on input "36" at bounding box center [293, 93] width 56 height 26
click at [313, 96] on input "26" at bounding box center [293, 93] width 56 height 26
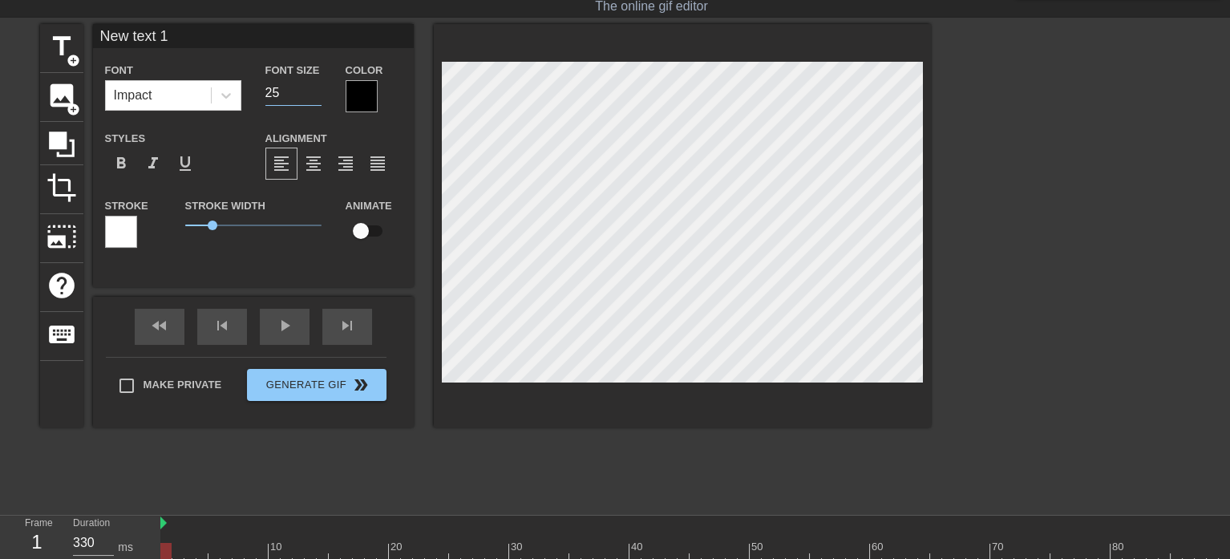
click at [313, 96] on input "25" at bounding box center [293, 93] width 56 height 26
click at [313, 96] on input "24" at bounding box center [293, 93] width 56 height 26
click at [313, 96] on input "23" at bounding box center [293, 93] width 56 height 26
click at [313, 96] on input "22" at bounding box center [293, 93] width 56 height 26
click at [313, 96] on input "21" at bounding box center [293, 93] width 56 height 26
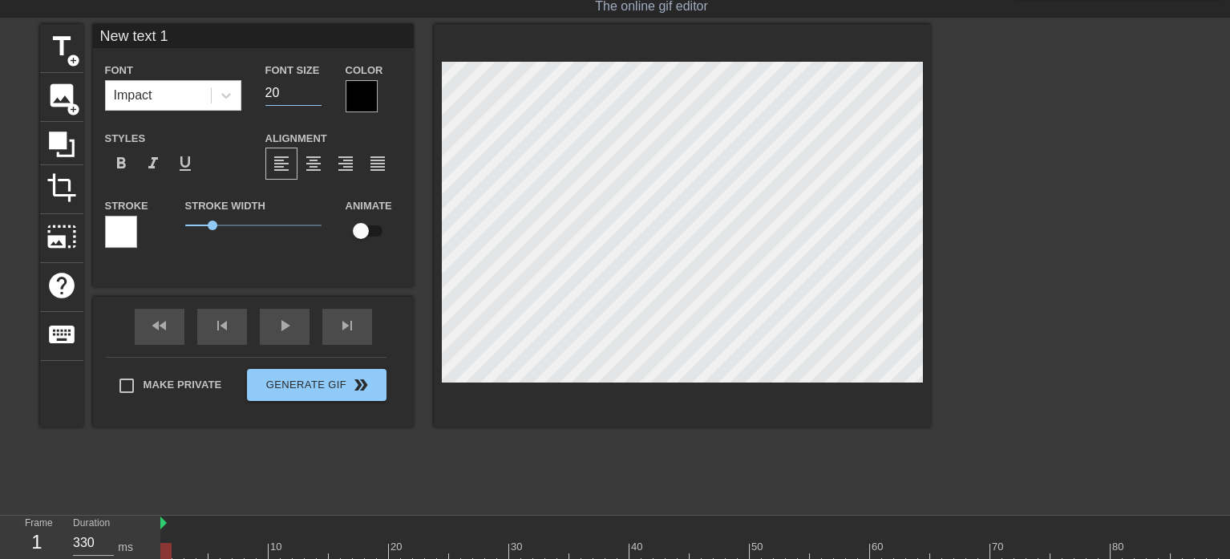
click at [313, 96] on input "20" at bounding box center [293, 93] width 56 height 26
type input "19"
click at [313, 96] on input "19" at bounding box center [293, 93] width 56 height 26
type textarea "D"
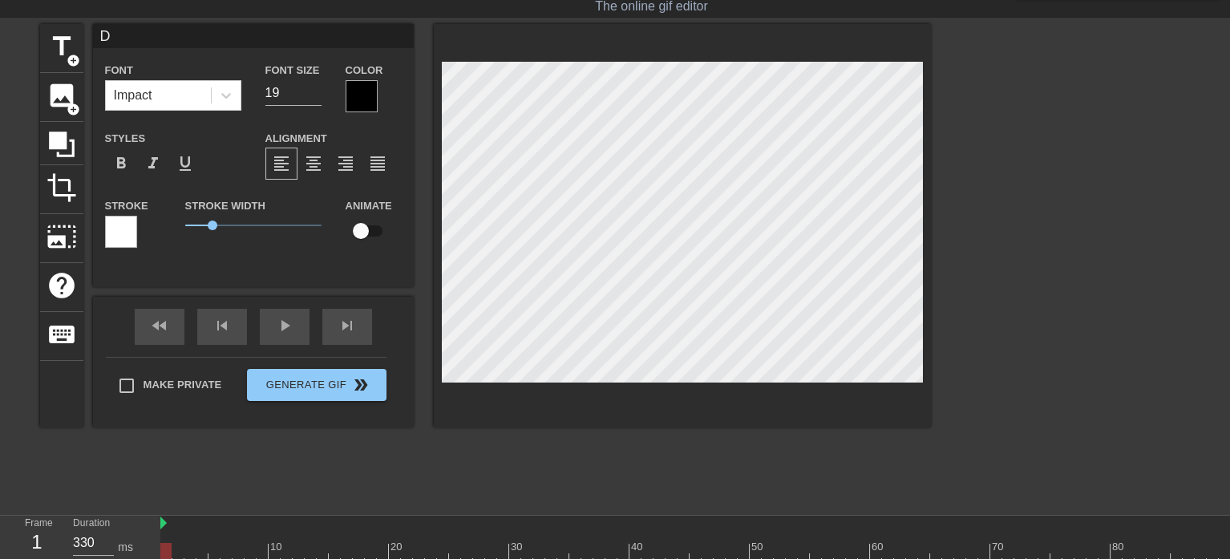
type input "Da"
type textarea "Da"
type input "Dat"
type textarea "Dat"
type input "Data"
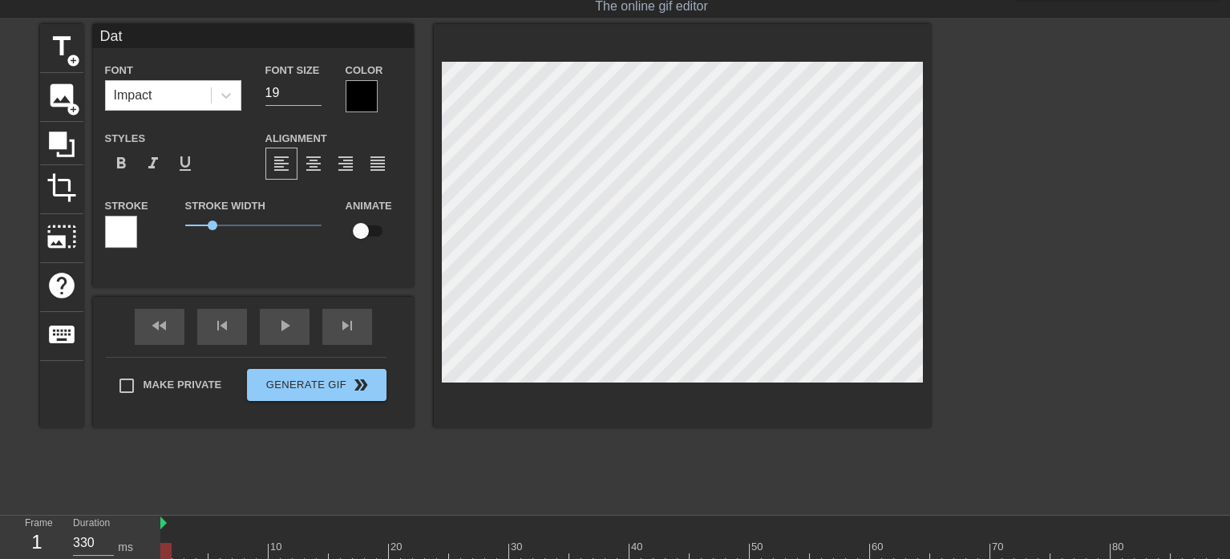
type textarea "Data"
type input "Data"
type textarea "Data"
type input "Data S"
type textarea "Data So"
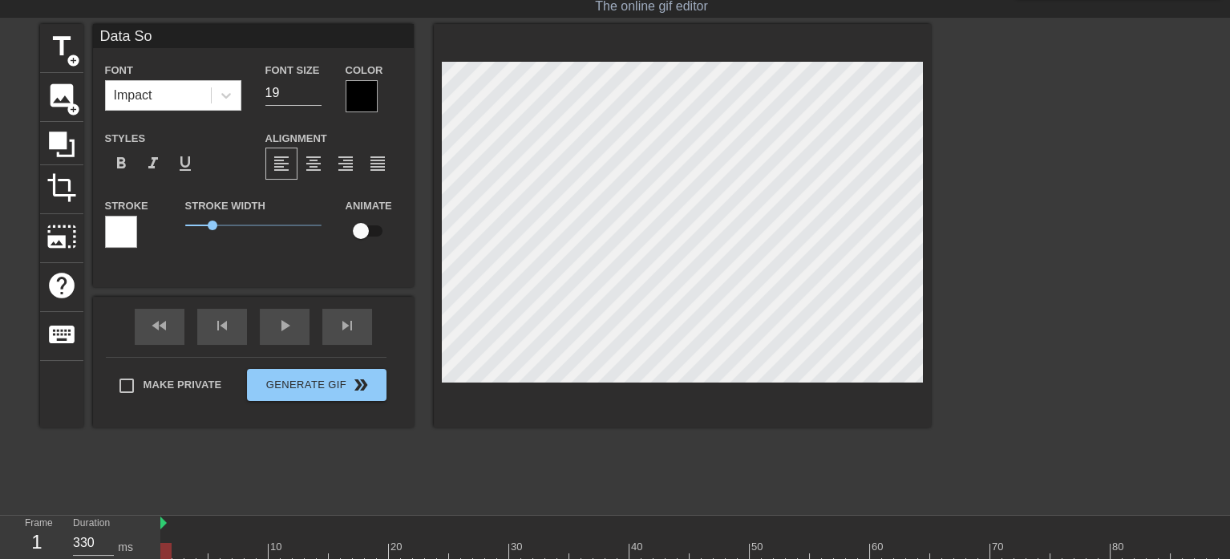
type input "Data Sou"
type textarea "Data Sou"
type input "Data Sour"
type textarea "Data Sour"
type input "Data Sourc"
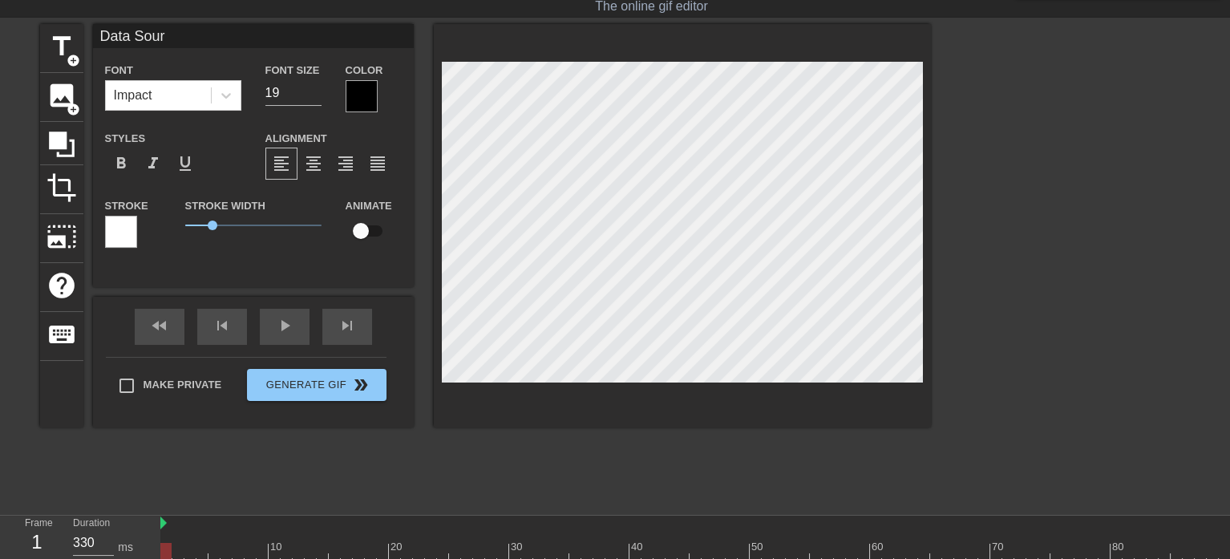
type textarea "Data Sourc"
type input "Data Source"
type textarea "Data Source"
type input "Data Source:"
type textarea "Data Source:"
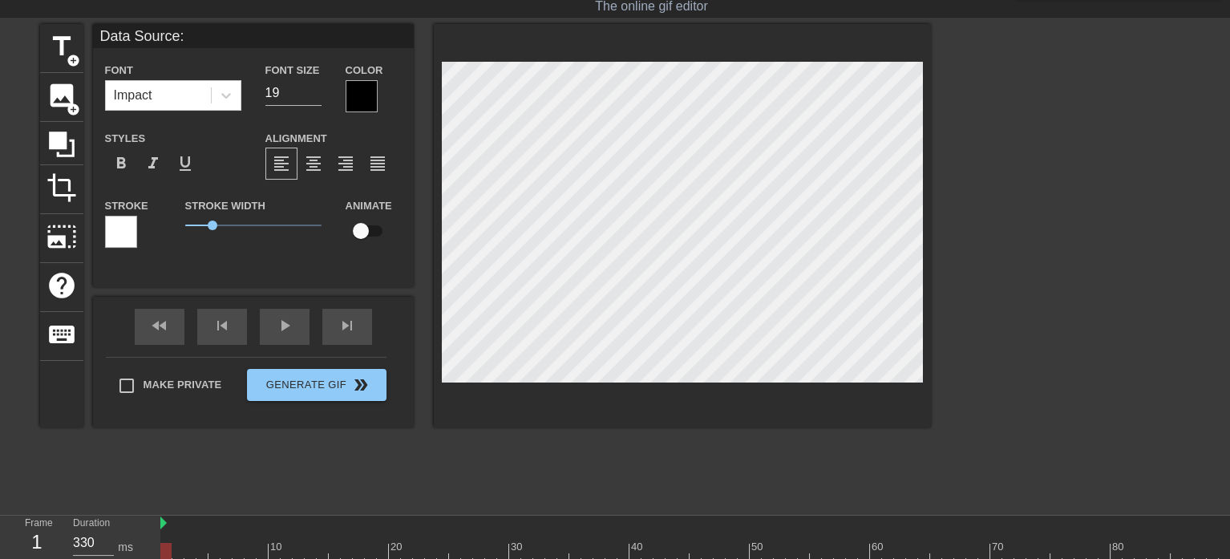
type input "Data Source:"
type textarea "Data Source:"
type input "Data Source: N"
type textarea "Data Source: N"
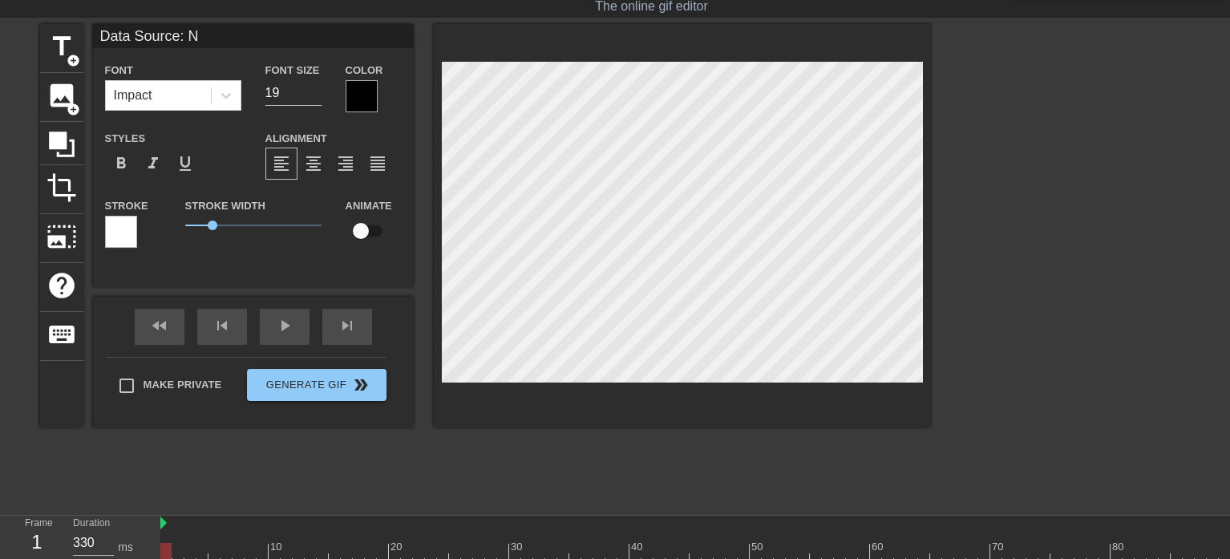
type input "Data Source: [GEOGRAPHIC_DATA]"
type textarea "Data Source: [GEOGRAPHIC_DATA]"
type input "Data Source: NM T"
type textarea "Data Source: NM T"
type input "Data Source: NM Ta"
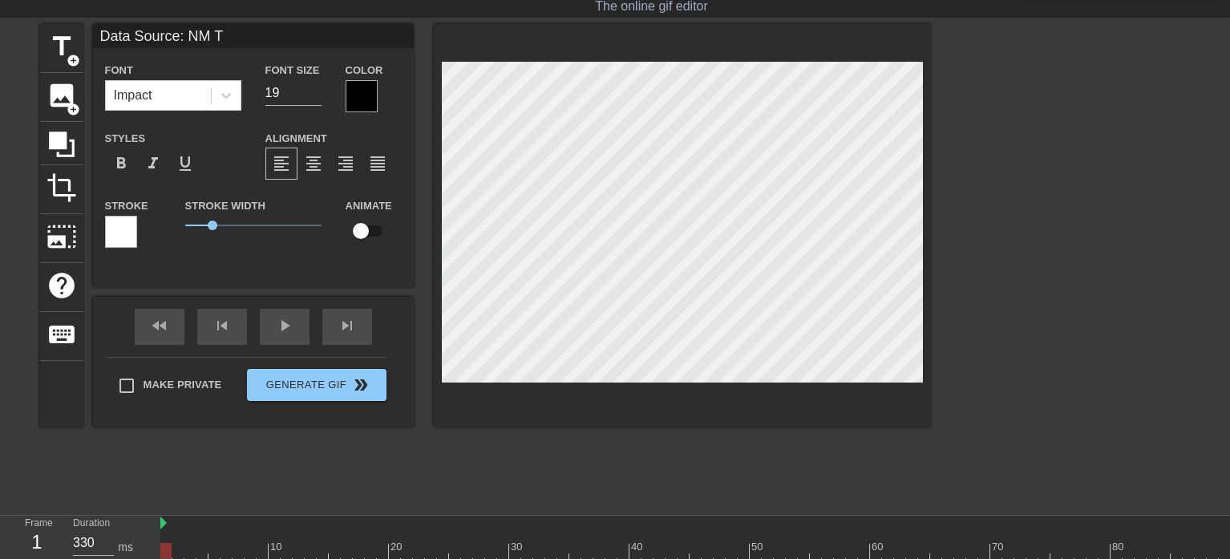
type textarea "Data Source: NM Ta"
type input "Data Source: NM Tax"
type textarea "Data Source: NM Tax"
type input "Data Source: NM Tax"
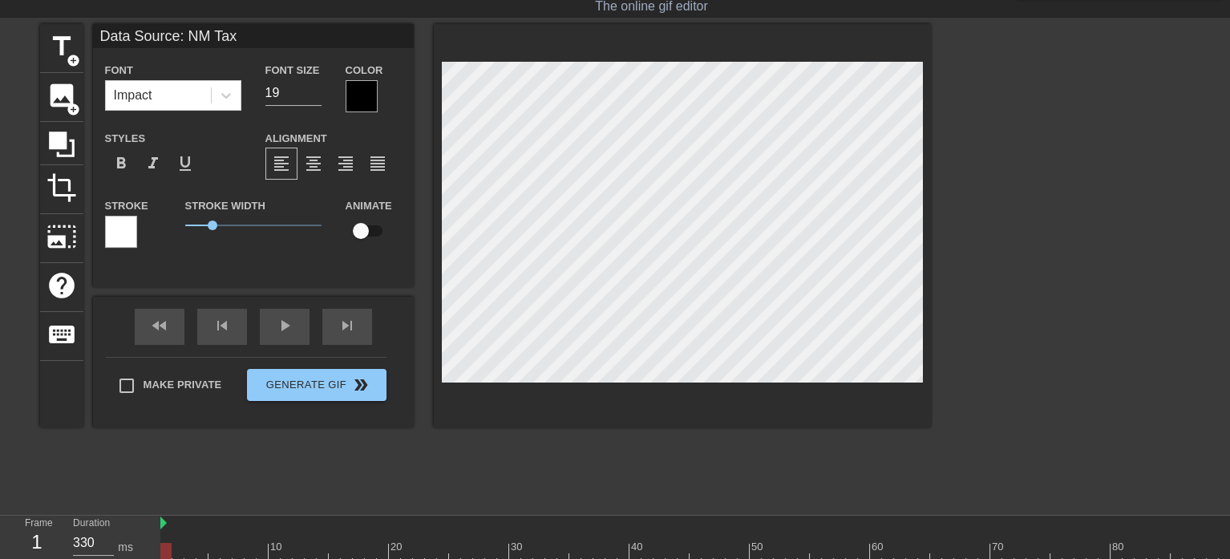
type textarea "Data Source: NM Tax"
type input "Data Source: NM Tax &"
type textarea "Data Source: NM Tax &"
type input "Data Source: NM Tax &"
type textarea "Data Source: NM Tax &"
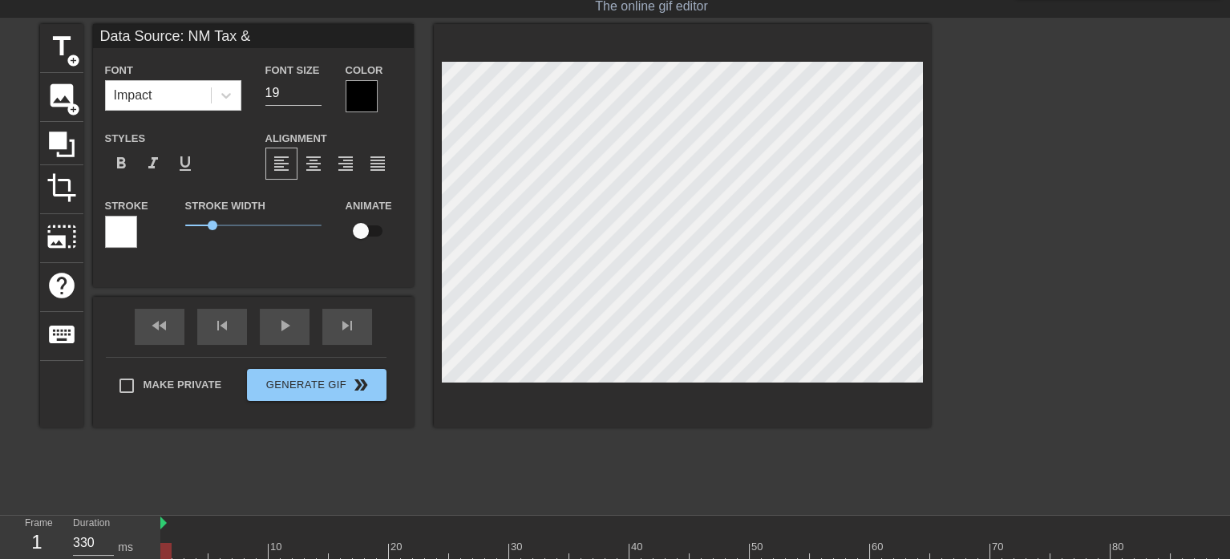
type input "Data Source: NM Tax & R"
type textarea "Data Source: NM Tax & Re"
type input "Data Source: NM Tax & Rev"
type textarea "Data Source: NM Tax & Rev"
type input "Data Source: NM Tax & Reve"
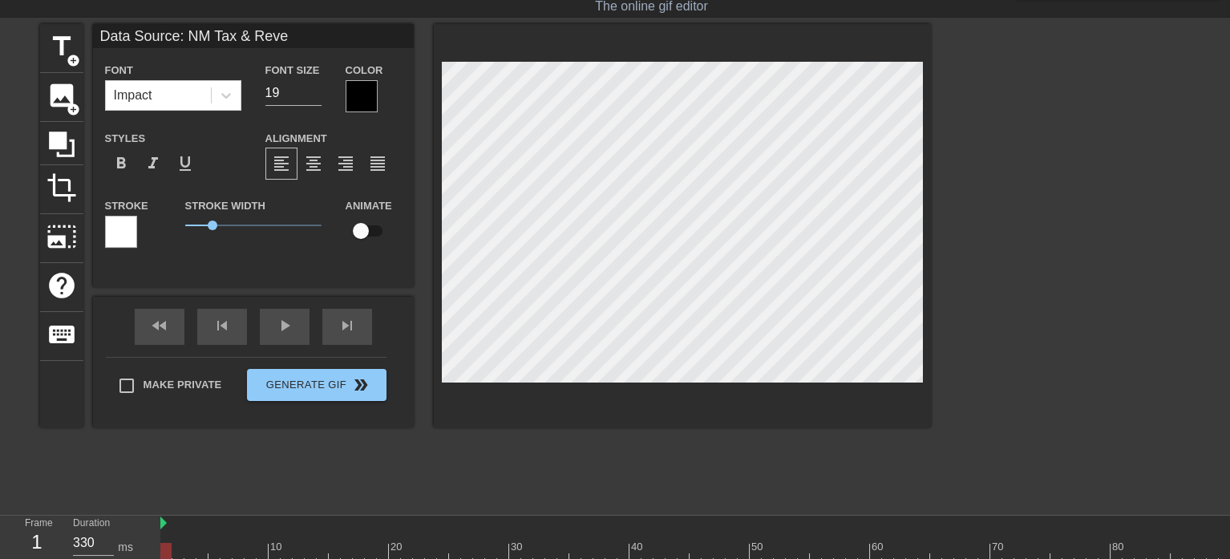
type textarea "Data Source: NM Tax & Reven"
type input "Data Source: NM Tax & Revenu"
type textarea "Data Source: NM Tax & Revenu"
type input "Data Source: NM Tax & Revenue"
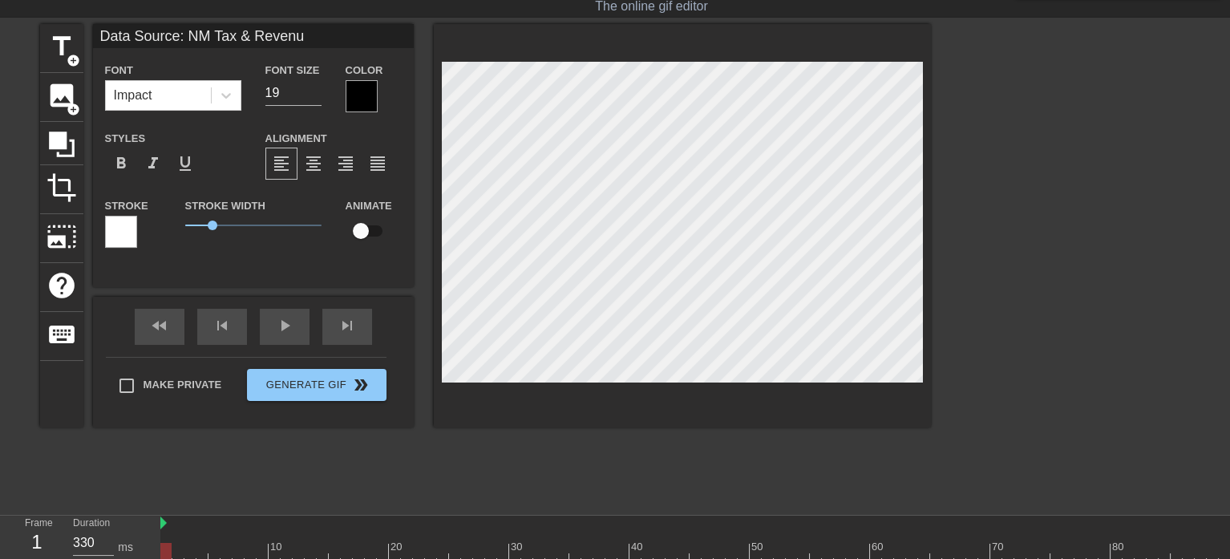
type textarea "Data Source: NM Tax & Revenue"
type input "Data Source: NM Tax & Revenue"
type textarea "Data Source: NM Tax & Revenue"
type input "Data Source: NM Tax & Revenue D"
type textarea "Data Source: NM Tax & Revenue D"
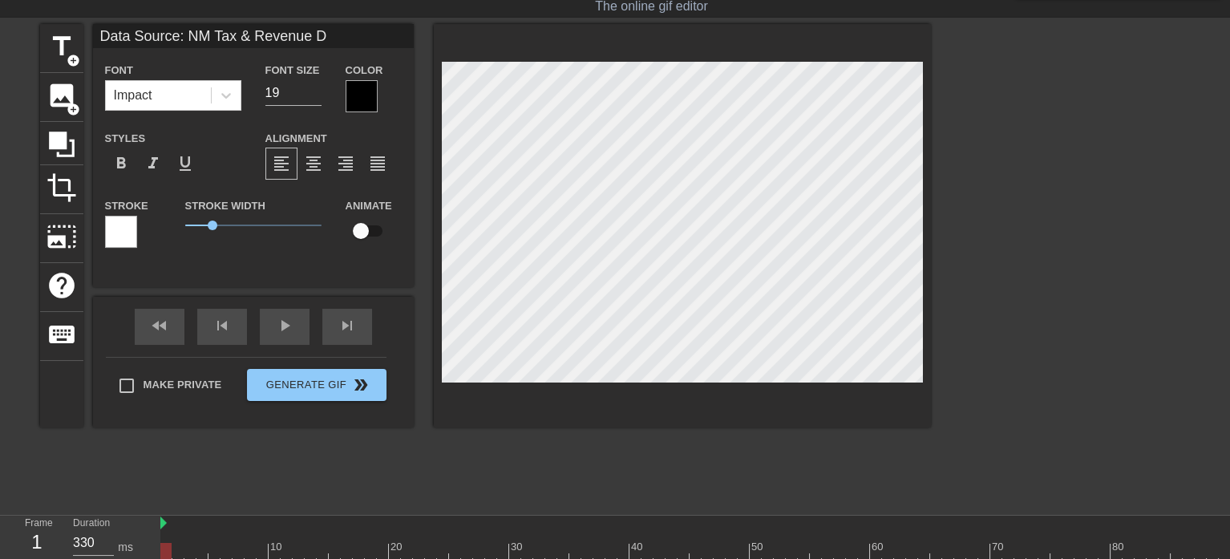
type input "Data Source: NM Tax & Revenue De"
type textarea "Data Source: NM Tax & Revenue De"
type input "Data Source: NM Tax & Revenue Dep"
type textarea "Data Source: NM Tax & Revenue Dep"
type input "Data Source: NM Tax & Revenue Depa"
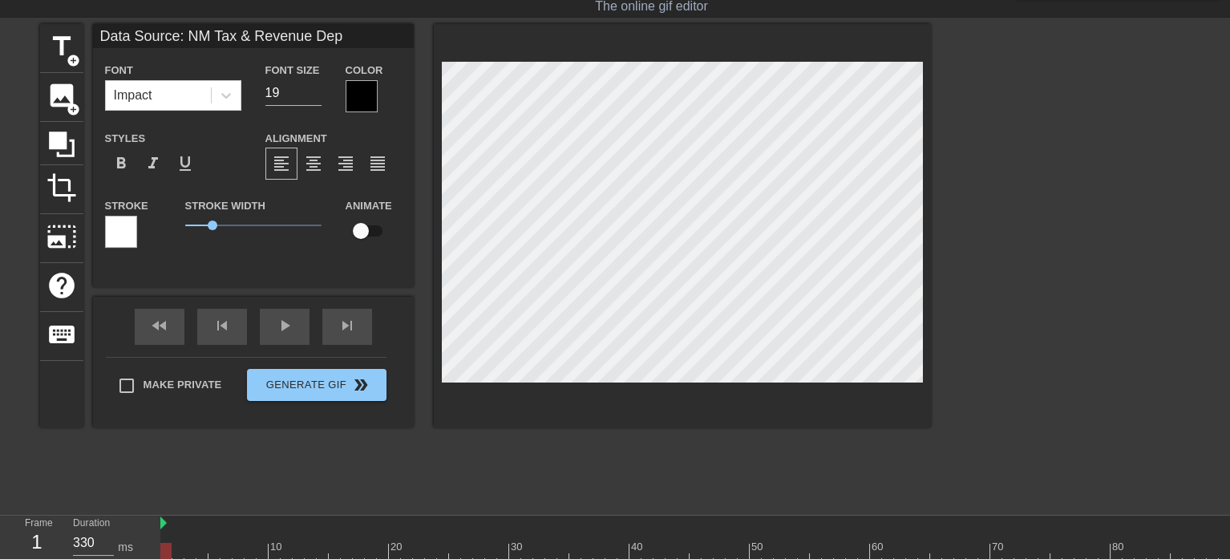
type textarea "Data Source: NM Tax & Revenue Depa"
type input "Data Source: NM Tax & Revenue Depar"
type textarea "Data Source: NM Tax & Revenue Depar"
type input "Data Source: NM Tax & Revenue Depart"
type textarea "Data Source: NM Tax & Revenue Depart"
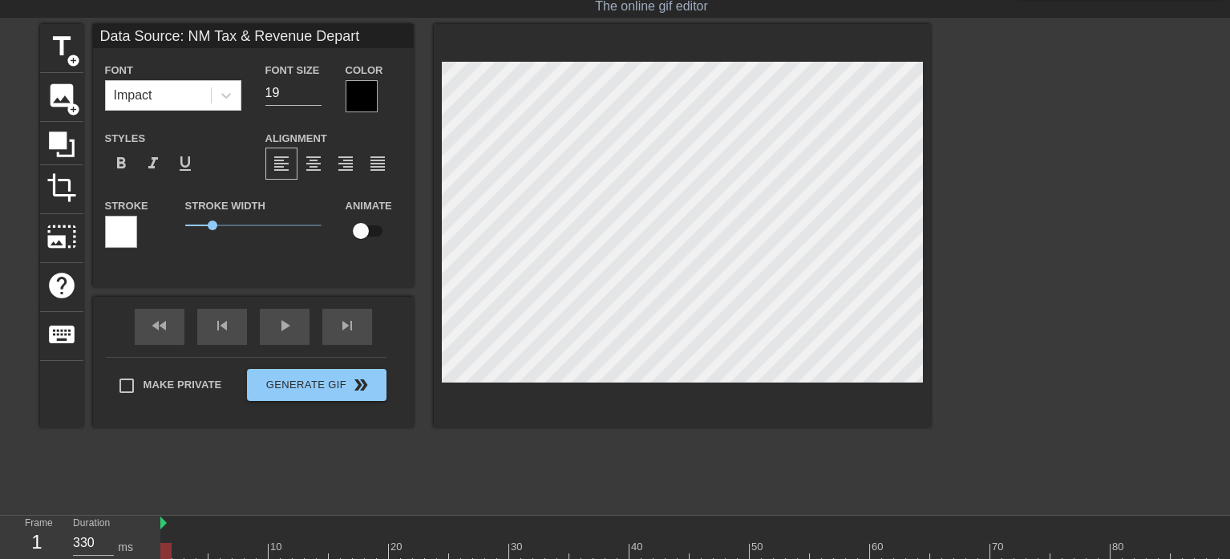
type input "Data Source: NM Tax & Revenue Departm"
type textarea "Data Source: NM Tax & Revenue Departme"
type input "Data Source: NM Tax & Revenue Departmen"
type textarea "Data Source: NM Tax & Revenue Departmen"
type input "Data Source: NM Tax & Revenue Department"
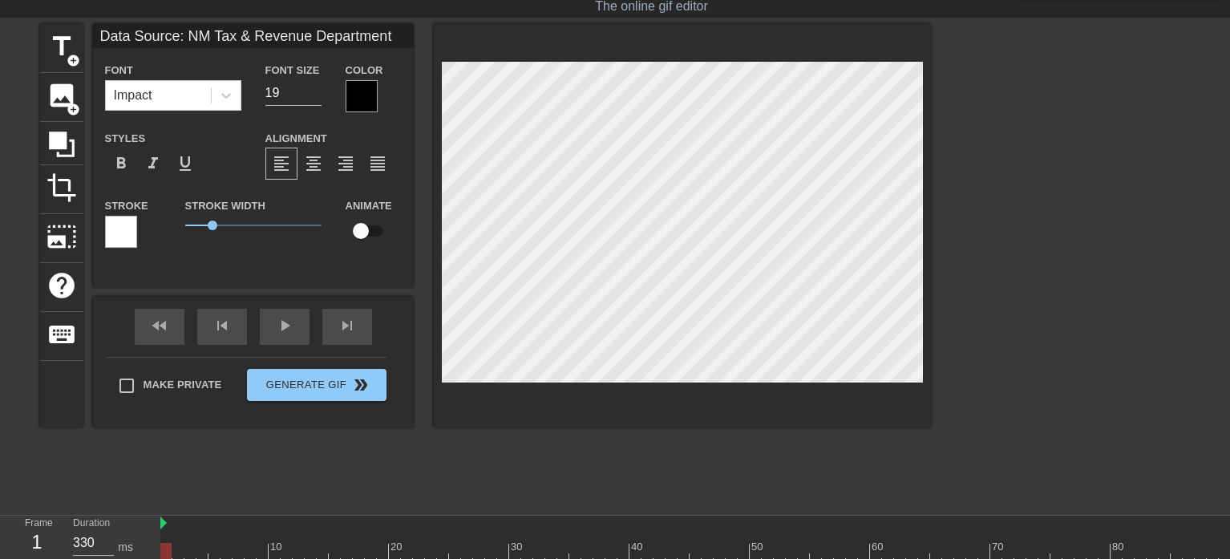
scroll to position [2, 16]
type textarea "Data Source: NM Tax & Revenue Department"
click at [307, 165] on span "format_align_center" at bounding box center [313, 163] width 19 height 19
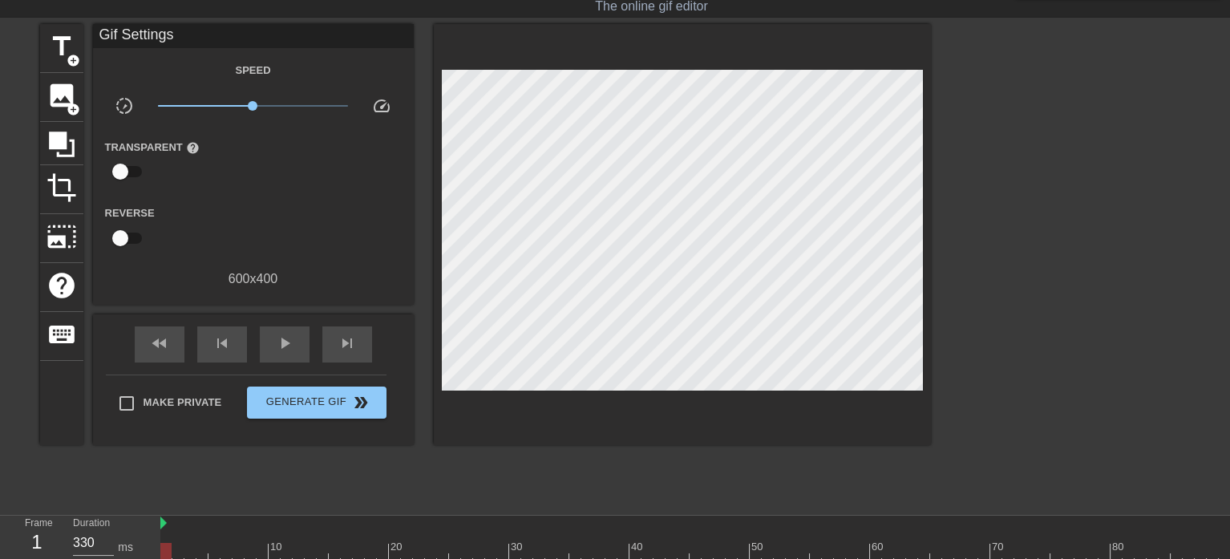
drag, startPoint x: 698, startPoint y: 414, endPoint x: 688, endPoint y: 407, distance: 11.6
click at [698, 414] on div at bounding box center [682, 234] width 497 height 421
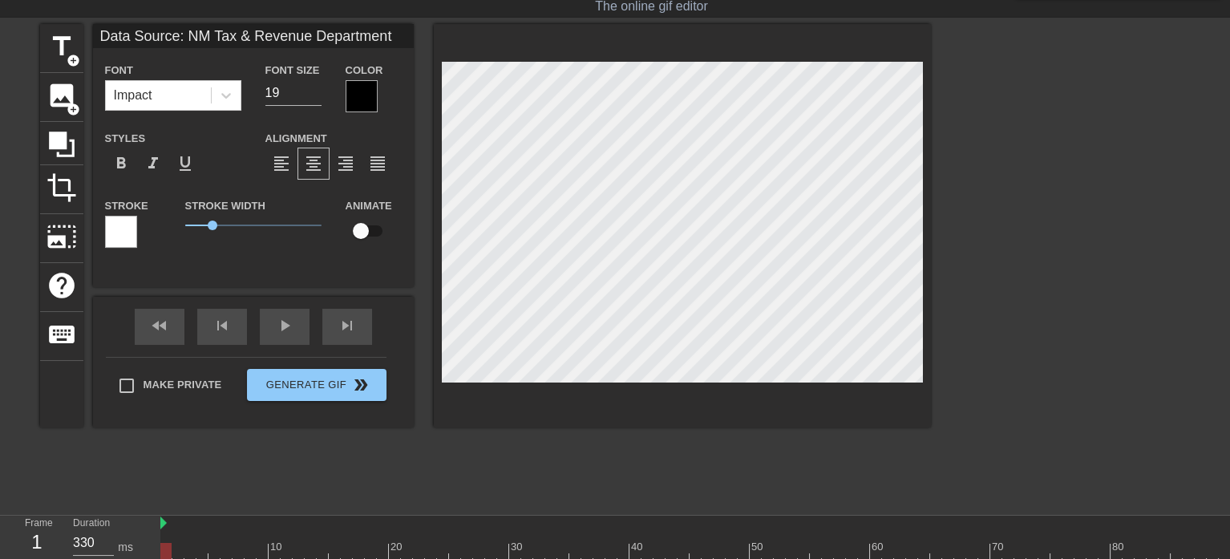
scroll to position [2, 12]
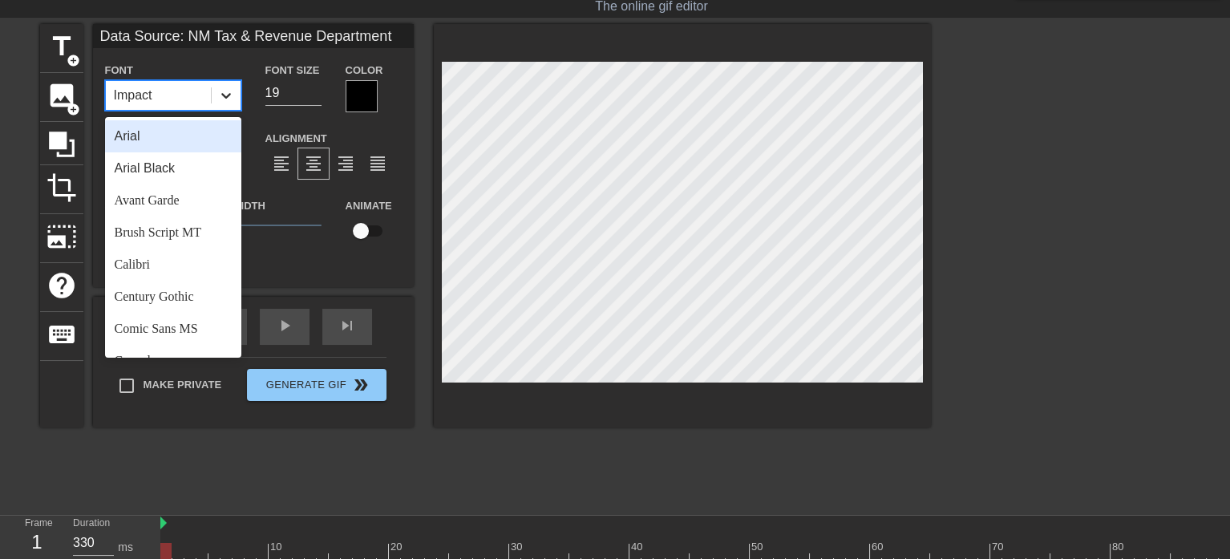
click at [227, 95] on icon at bounding box center [226, 96] width 10 height 6
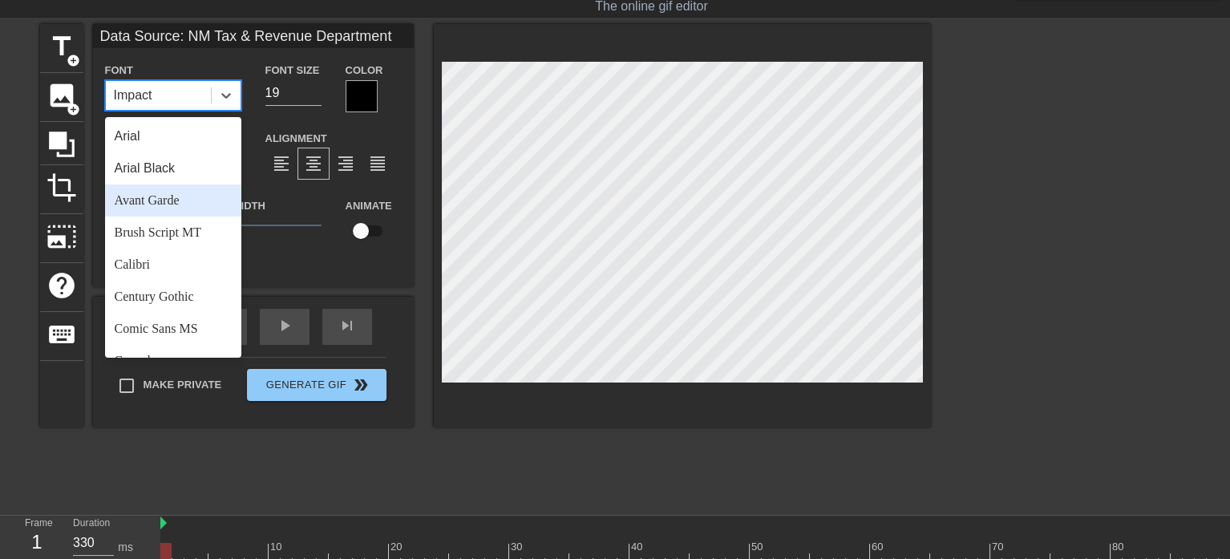
click at [161, 205] on div "Avant Garde" at bounding box center [173, 200] width 136 height 32
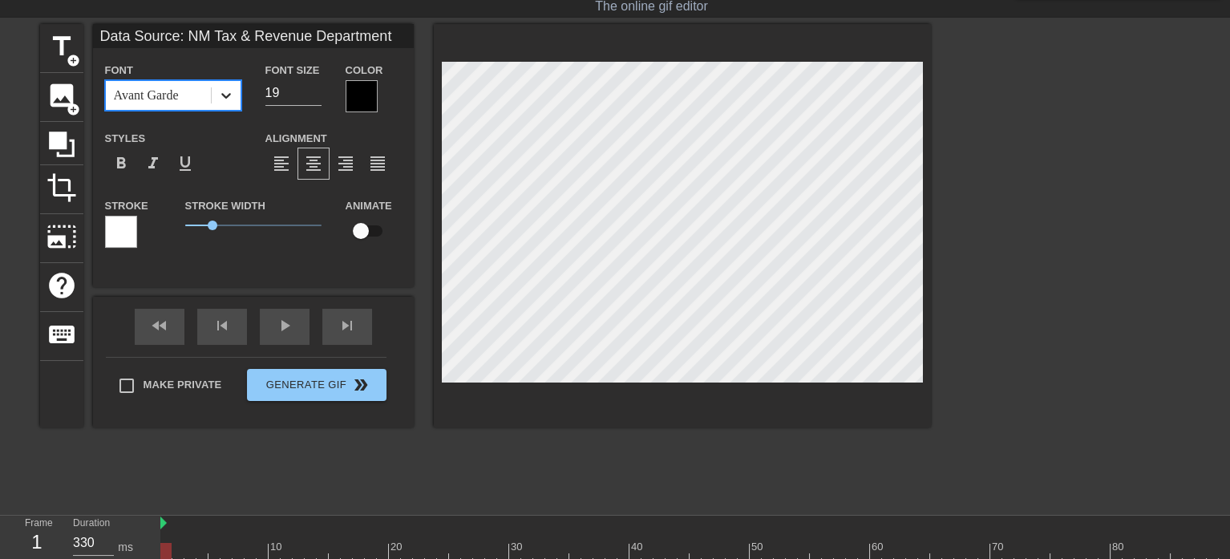
click at [227, 93] on icon at bounding box center [226, 95] width 16 height 16
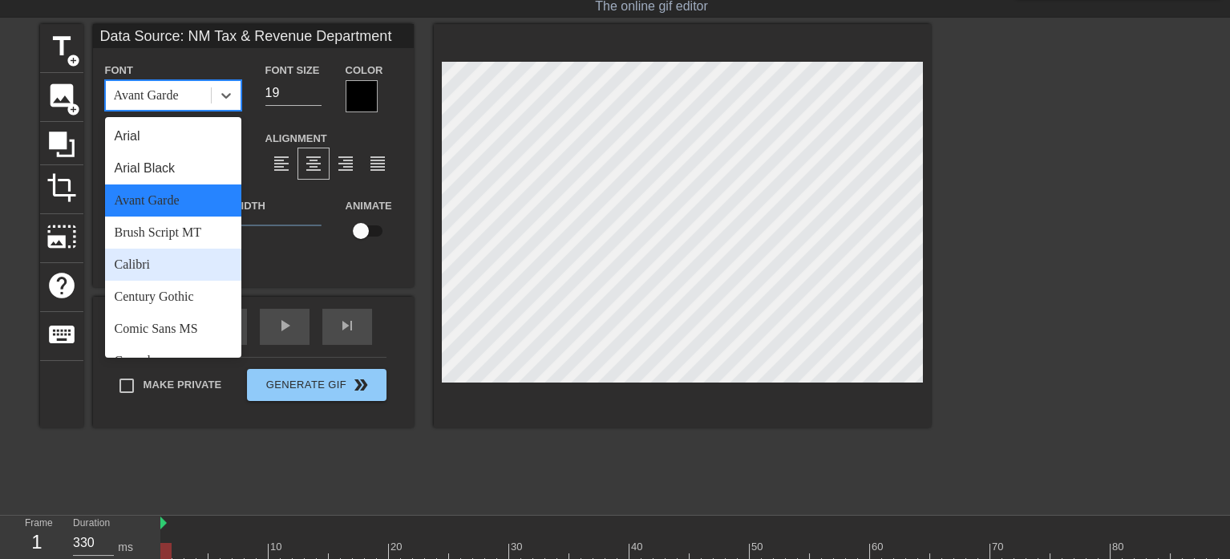
click at [156, 263] on div "Calibri" at bounding box center [173, 265] width 136 height 32
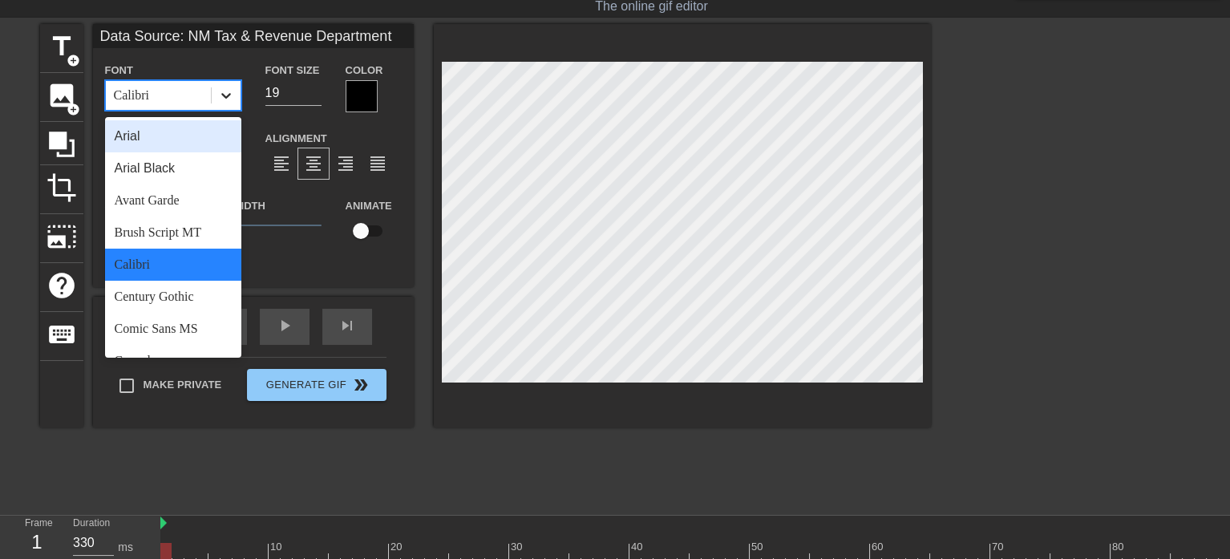
click at [229, 93] on icon at bounding box center [226, 96] width 10 height 6
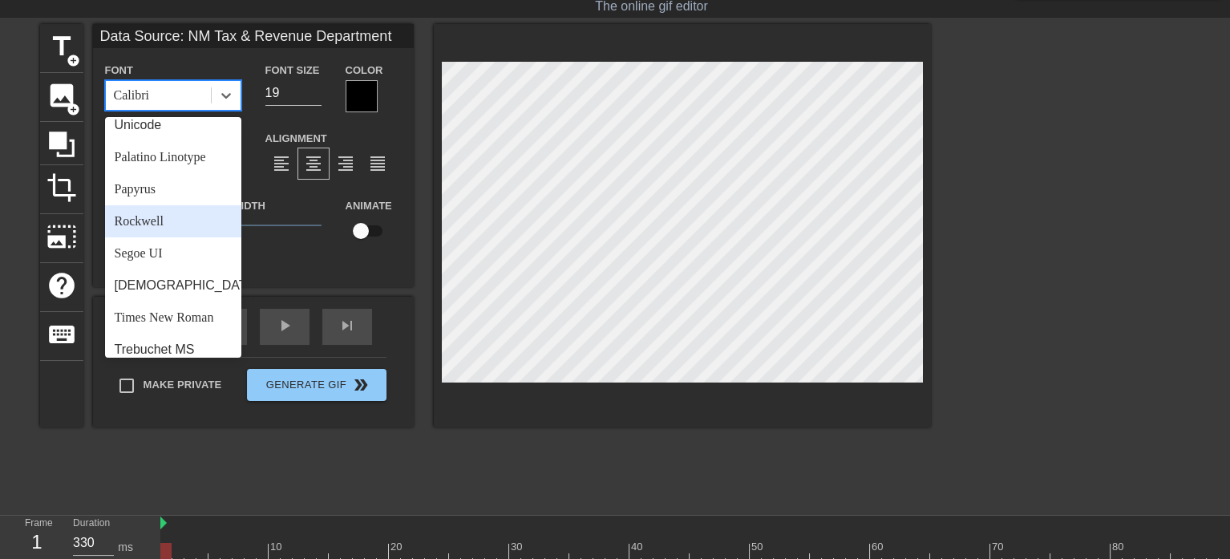
scroll to position [561, 0]
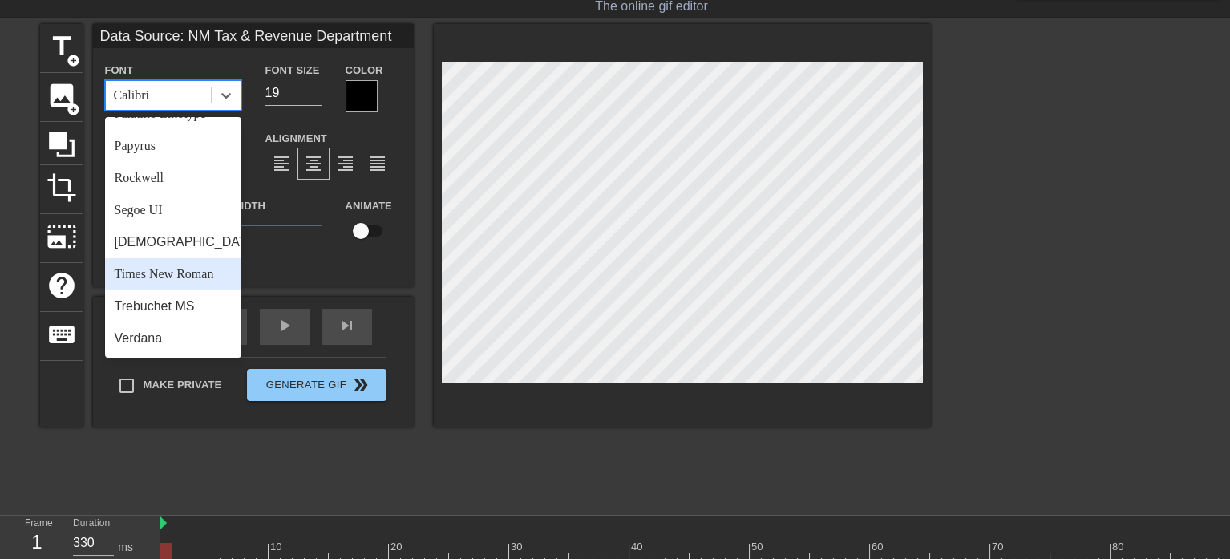
click at [167, 288] on div "Times New Roman" at bounding box center [173, 274] width 136 height 32
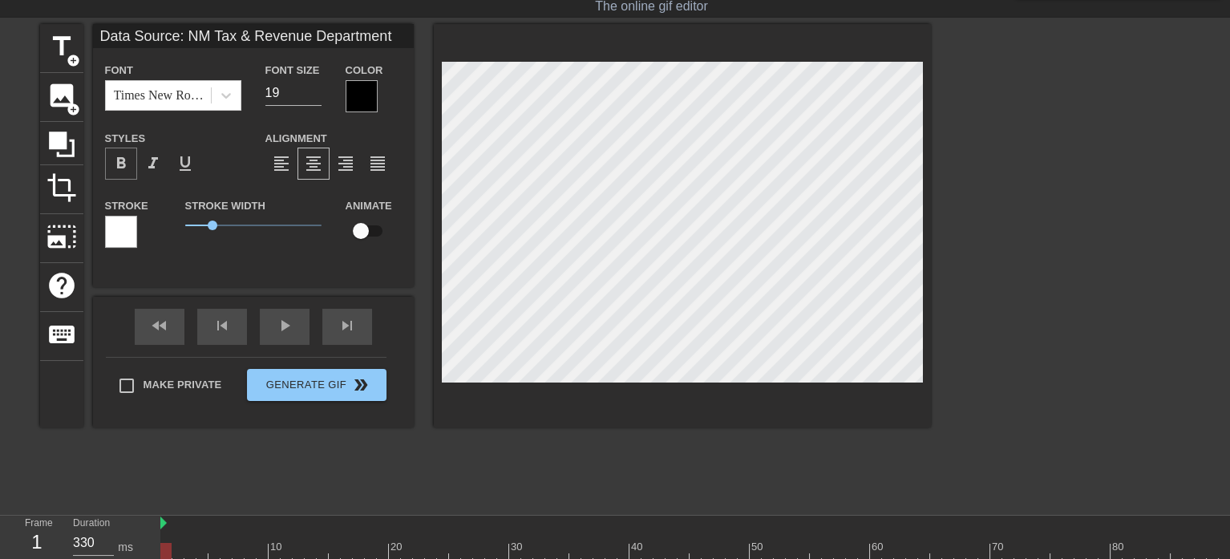
click at [115, 156] on span "format_bold" at bounding box center [120, 163] width 19 height 19
click at [314, 95] on input "18" at bounding box center [293, 93] width 56 height 26
drag, startPoint x: 209, startPoint y: 225, endPoint x: 197, endPoint y: 197, distance: 31.3
click at [177, 227] on div "Stroke Width 0" at bounding box center [253, 229] width 160 height 67
click at [317, 93] on input "17" at bounding box center [293, 93] width 56 height 26
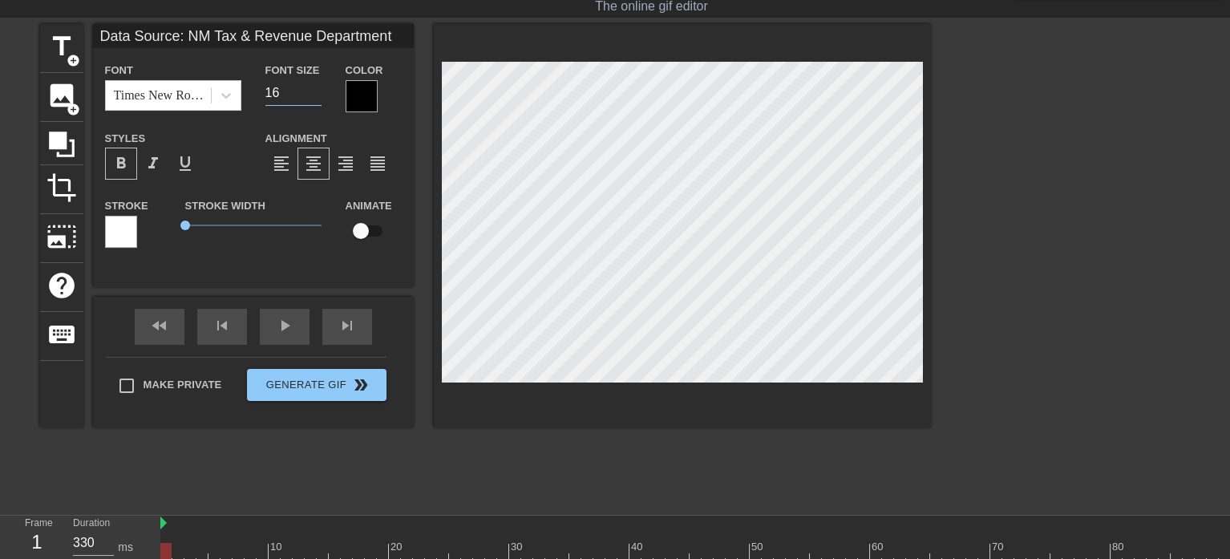
click at [314, 95] on input "16" at bounding box center [293, 93] width 56 height 26
click at [314, 95] on input "15" at bounding box center [293, 93] width 56 height 26
click at [314, 95] on input "14" at bounding box center [293, 93] width 56 height 26
type input "13"
click at [314, 95] on input "13" at bounding box center [293, 93] width 56 height 26
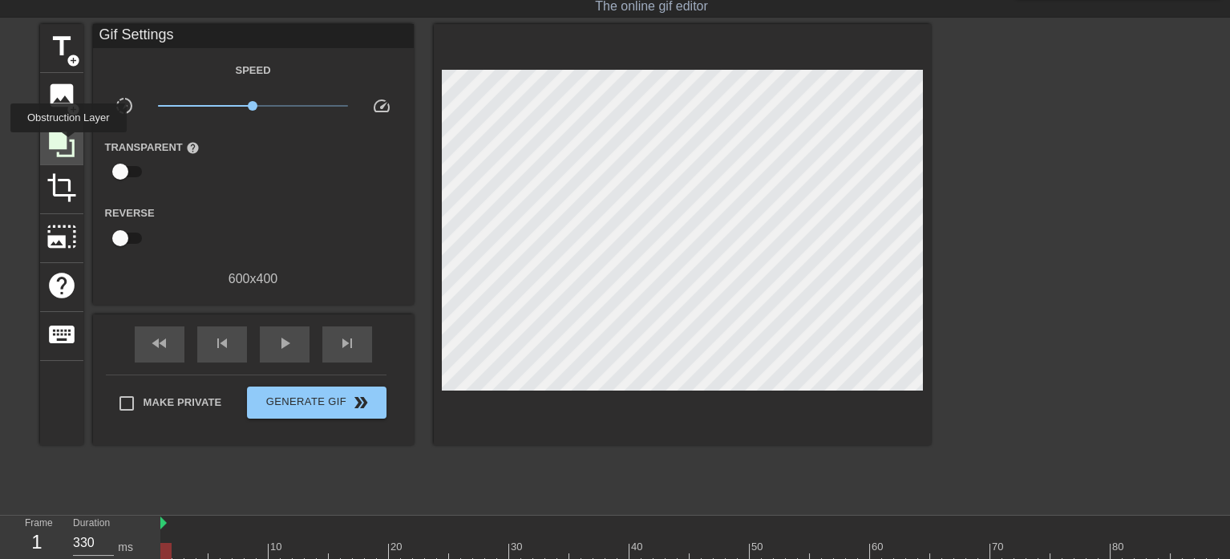
click at [68, 144] on icon at bounding box center [62, 144] width 30 height 30
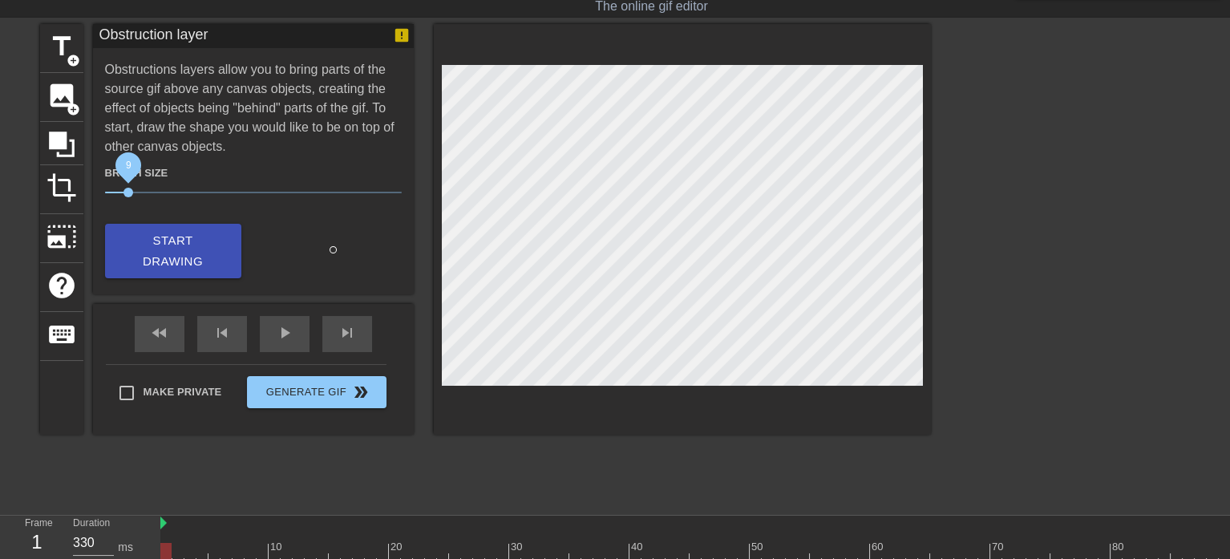
drag, startPoint x: 188, startPoint y: 193, endPoint x: 124, endPoint y: 193, distance: 63.4
click at [124, 193] on span "9" at bounding box center [129, 193] width 10 height 10
click at [56, 129] on icon at bounding box center [62, 144] width 30 height 30
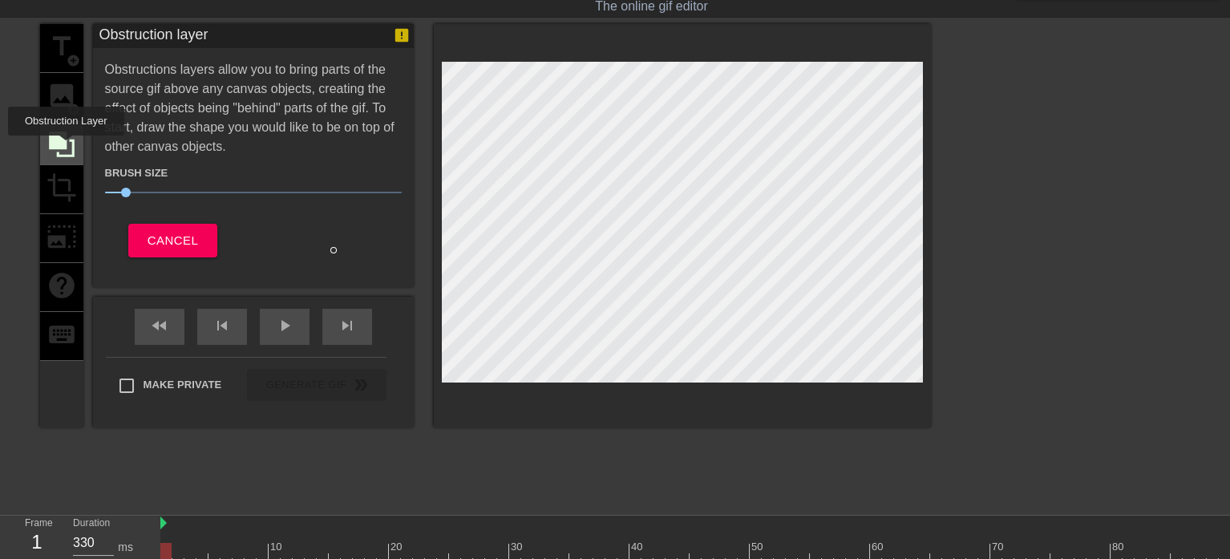
click at [66, 147] on icon at bounding box center [62, 145] width 26 height 26
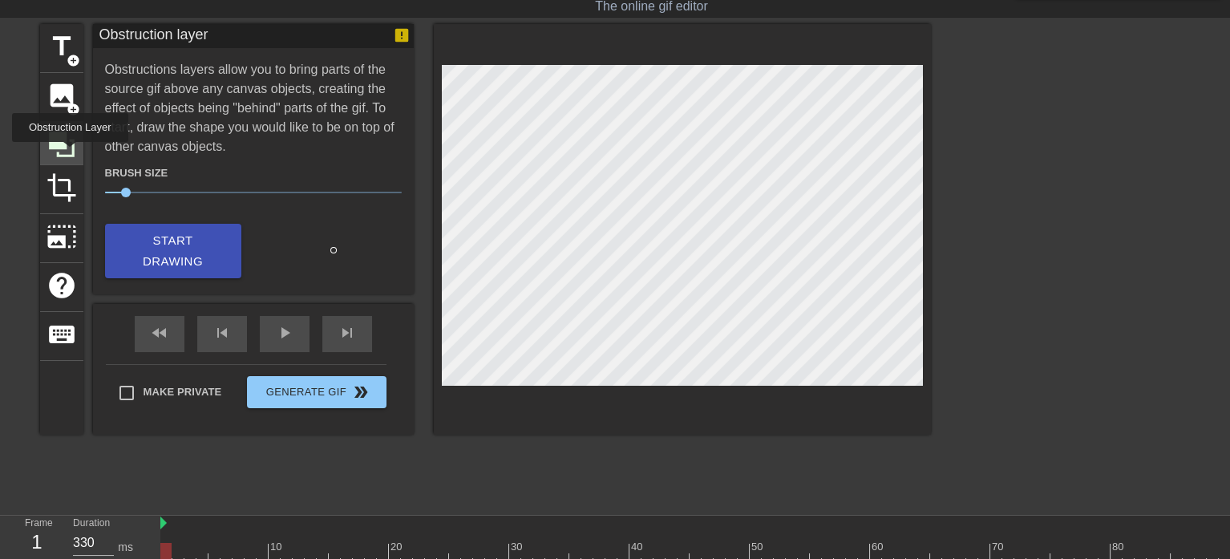
click at [70, 153] on icon at bounding box center [62, 145] width 26 height 26
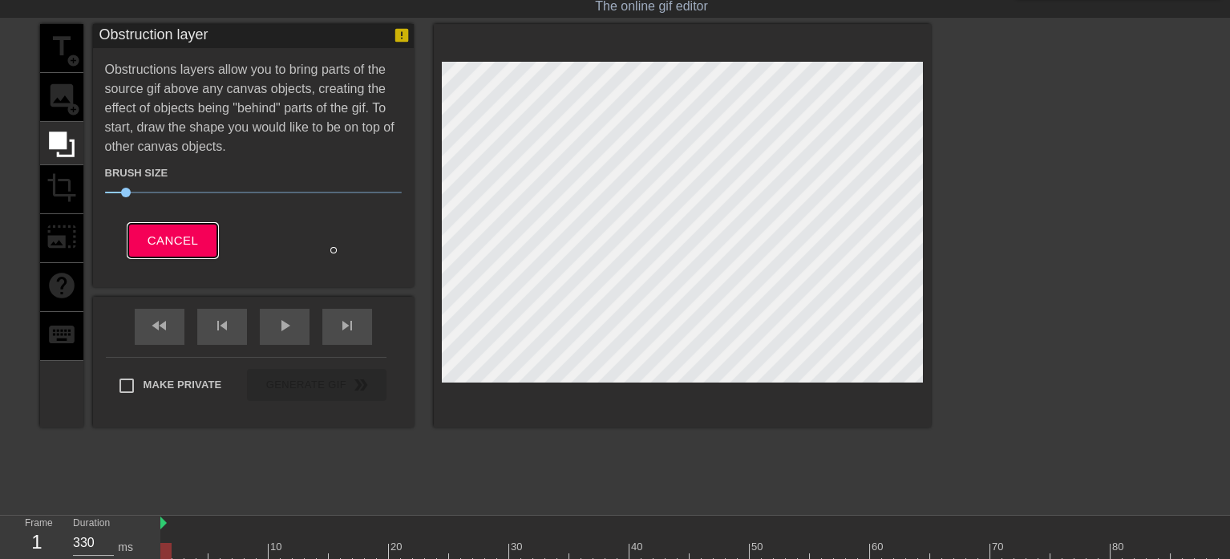
click at [168, 238] on span "Cancel" at bounding box center [173, 240] width 51 height 21
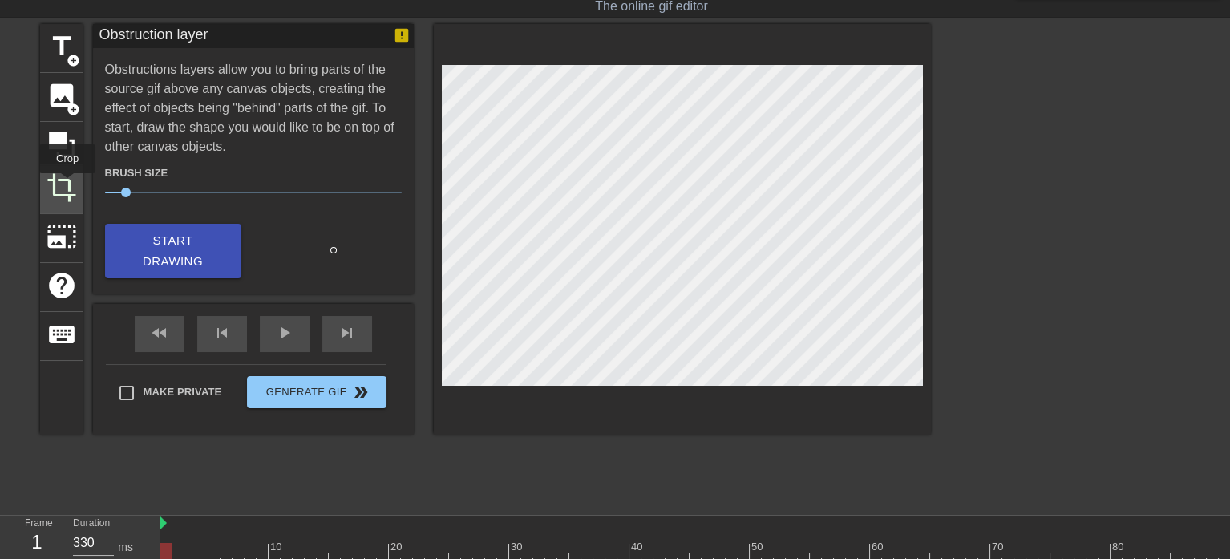
click at [67, 184] on span "crop" at bounding box center [62, 187] width 30 height 30
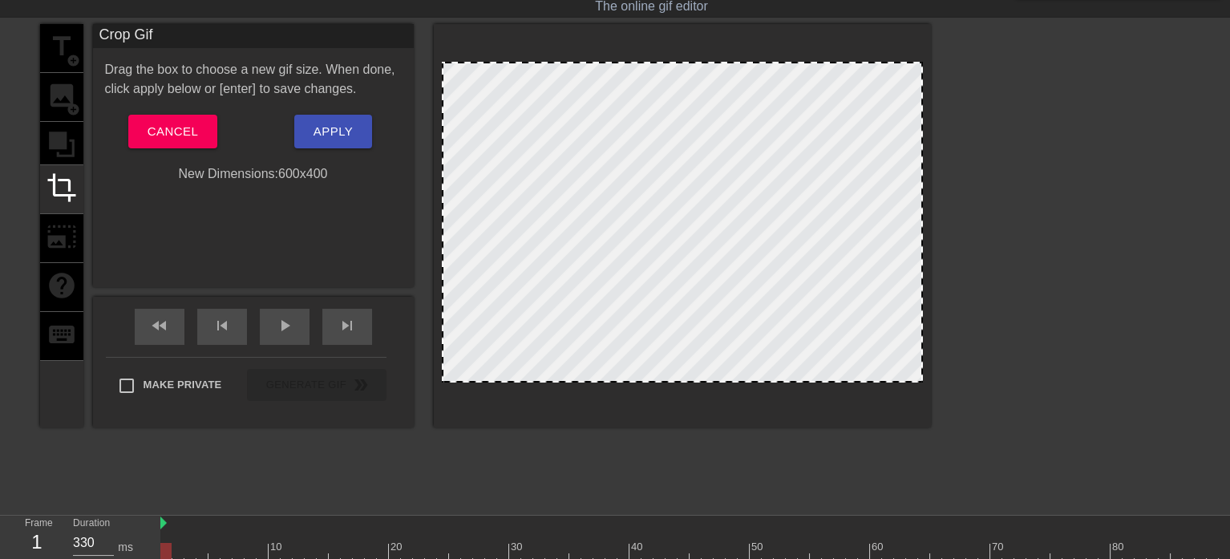
click at [538, 96] on div at bounding box center [682, 222] width 481 height 321
click at [171, 130] on span "Cancel" at bounding box center [173, 131] width 51 height 21
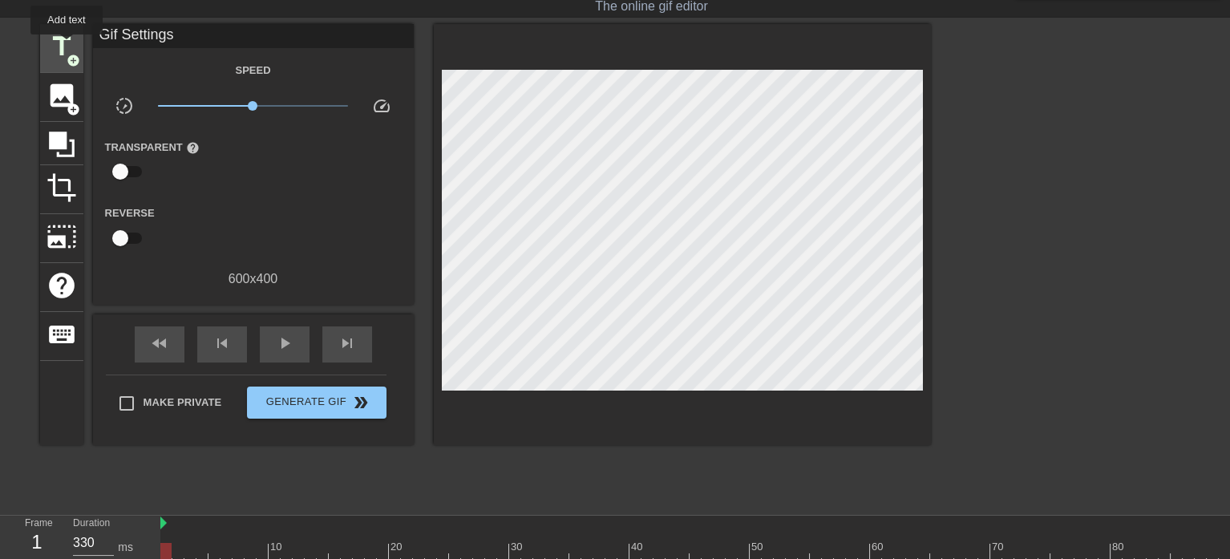
click at [67, 46] on span "title" at bounding box center [62, 46] width 30 height 30
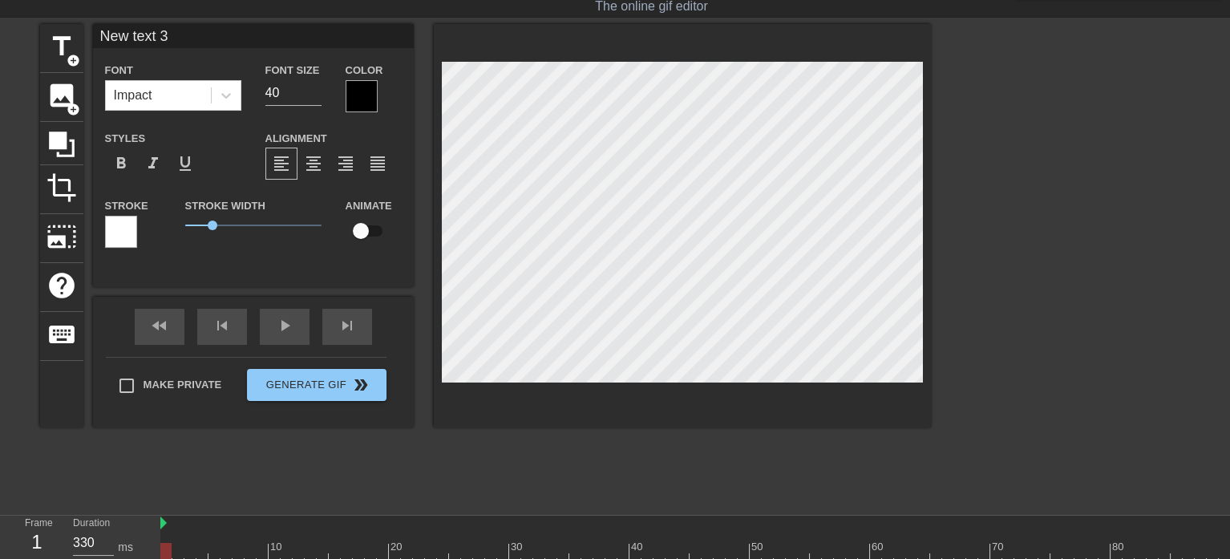
scroll to position [2, 3]
type input "M"
type textarea "M"
type input "Ma"
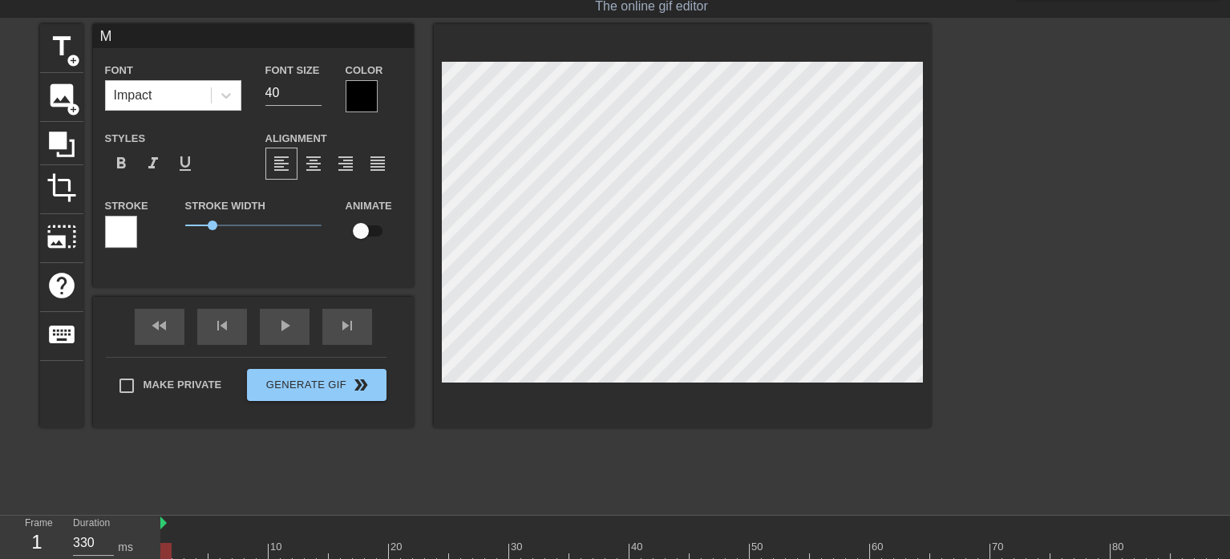
type textarea "Ma"
type input "Mat"
type textarea "Mat"
type input "Matc"
type textarea "Matc"
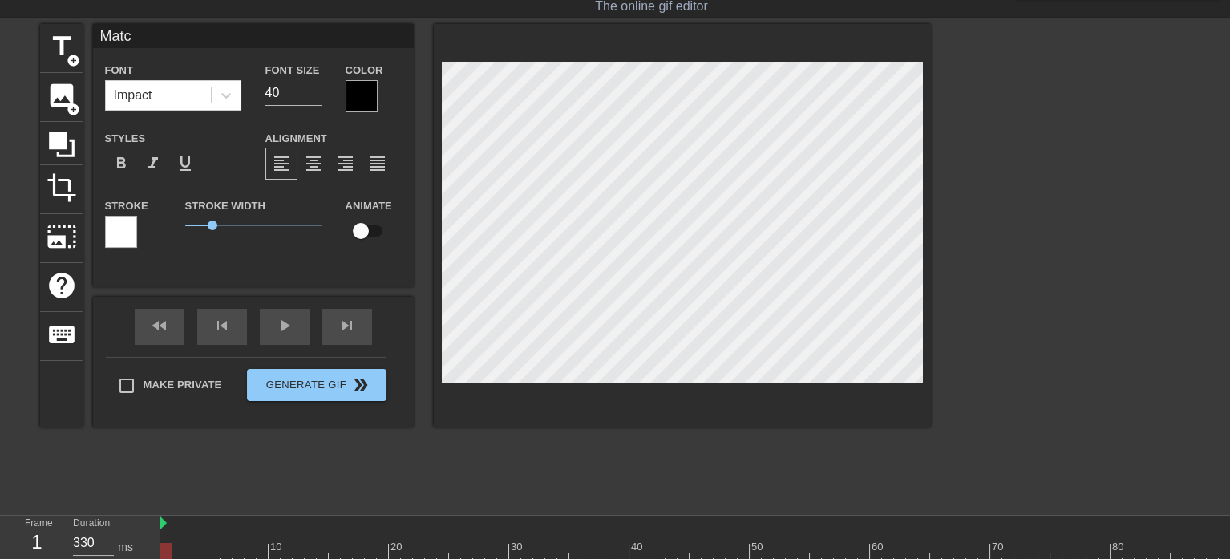
type input "Match"
type textarea "Matche"
type input "Matched"
type textarea "Matched"
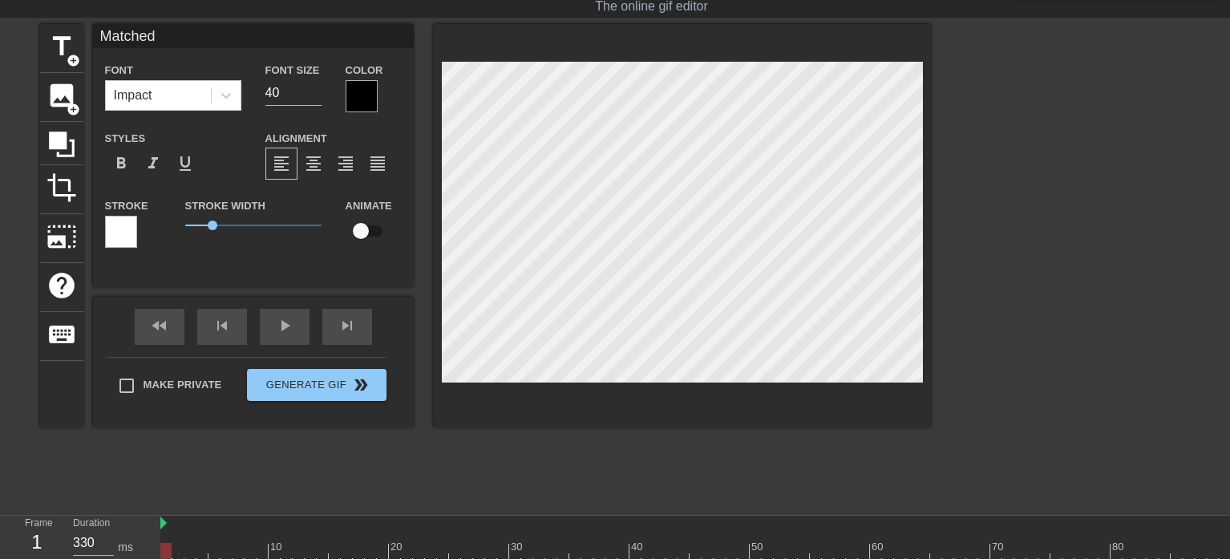
type input "Matched"
type textarea "Matched"
type input "Matched T"
type textarea "Matched T"
type input "Matched Ta"
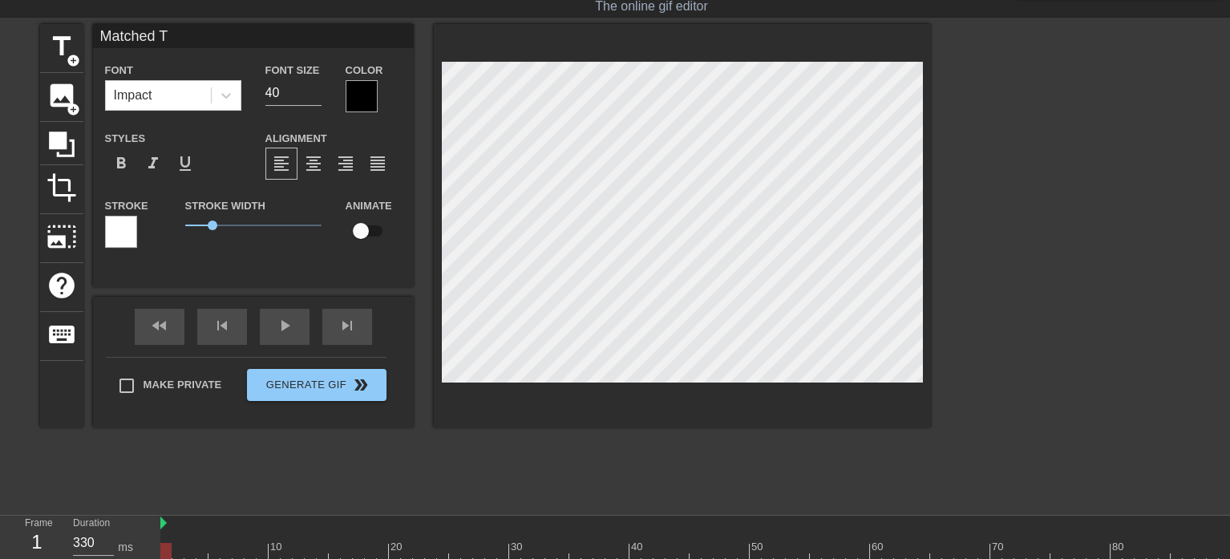
type textarea "Matched Ta"
type input "Matched Tax"
type textarea "Matched Tax"
type input "Matched Taxa"
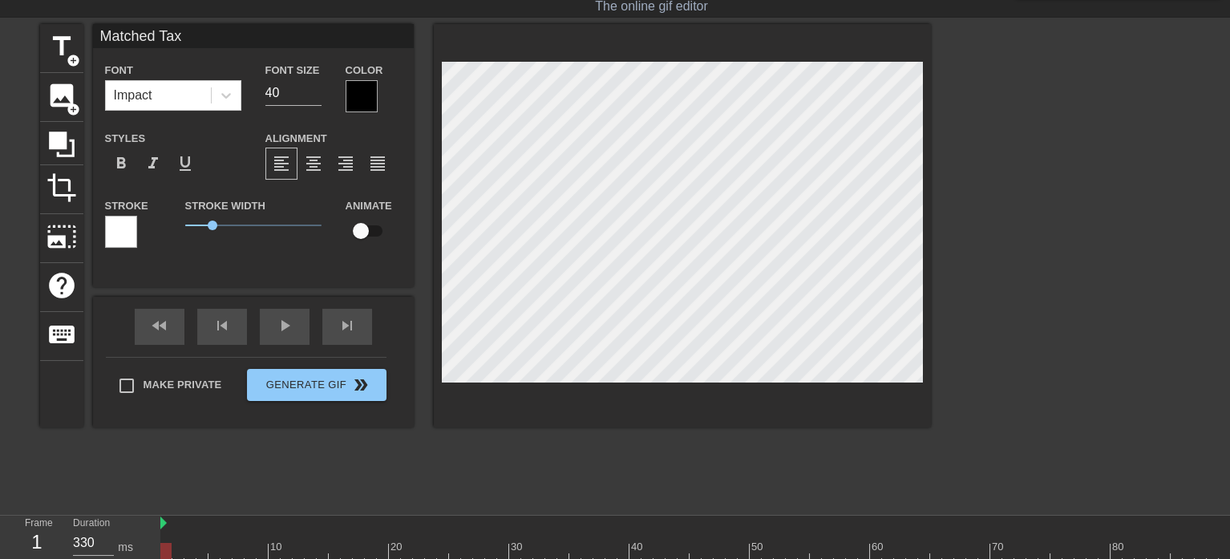
type textarea "Matched Taxa"
type input "Matched Taxab"
type textarea "Matched Taxab"
type input "Matched Taxabl"
type textarea "Matched Taxabl"
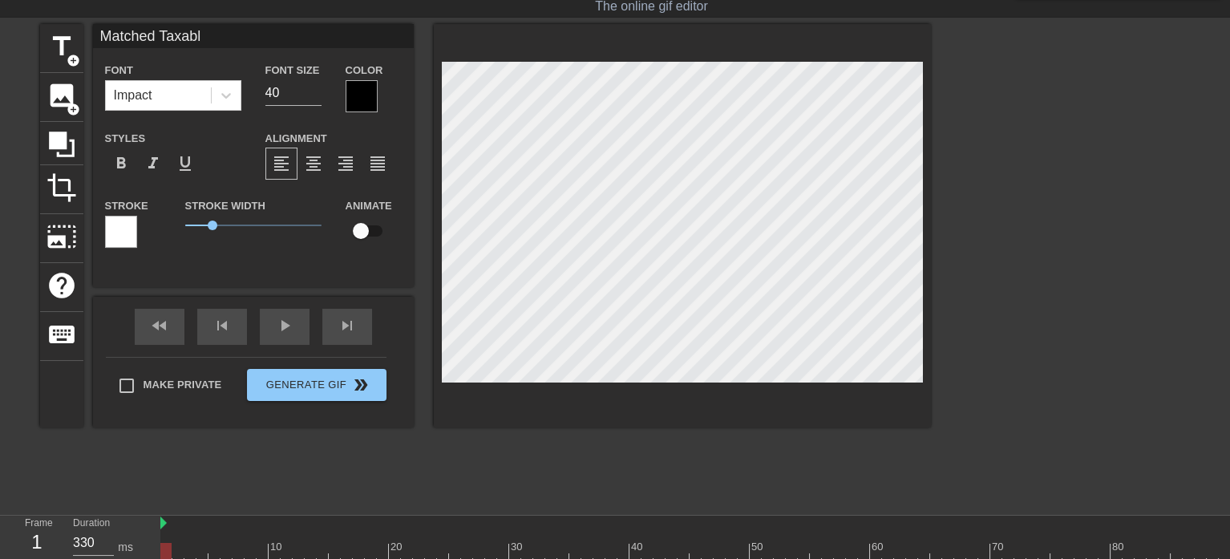
type input "Matched Taxable"
type textarea "Matched Taxable"
type input "Matched Taxable"
type textarea "Matched Taxable"
type input "Matched Taxable G"
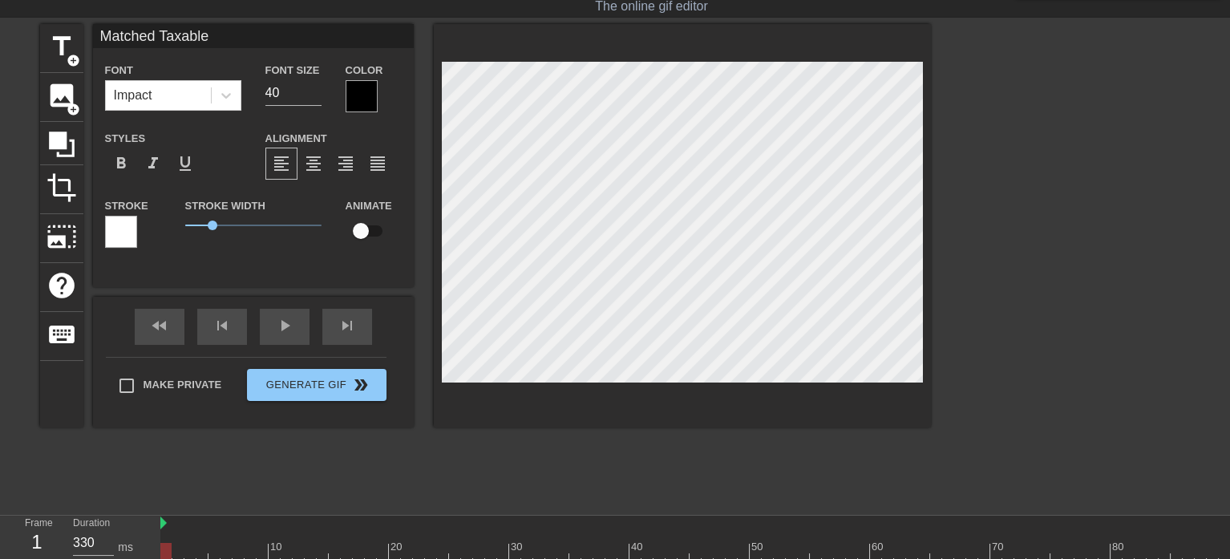
type textarea "Matched Taxable G"
type input "Matched Taxable Gr"
type textarea "Matched Taxable Gr"
type input "Matched Taxable Gro"
type textarea "Matched Taxable Gro"
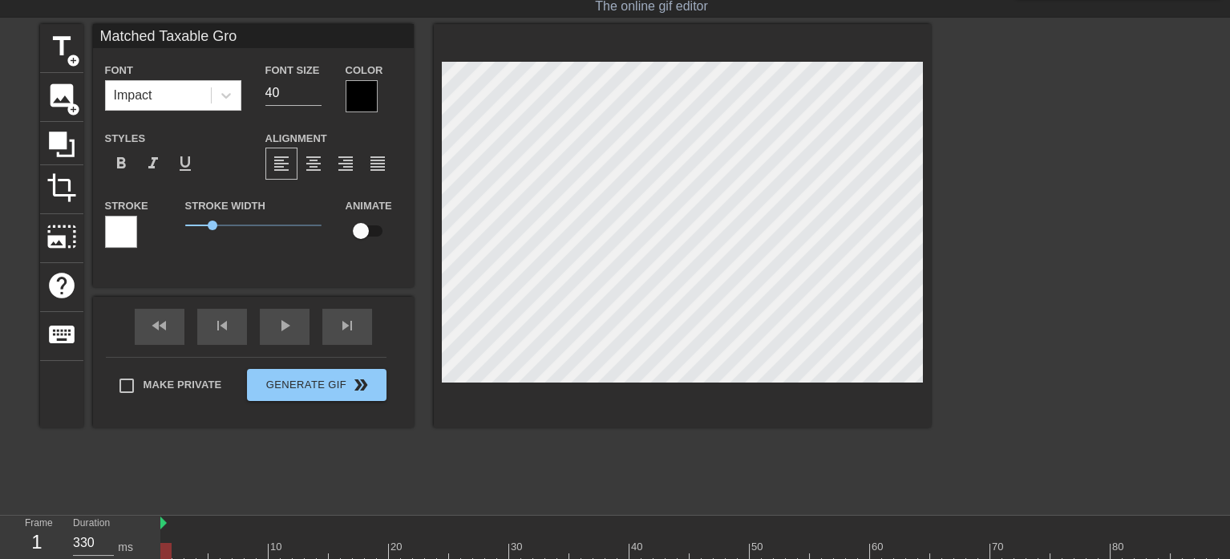
type input "Matched Taxable Gros"
type textarea "Matched Taxable Gros"
type input "Matched Taxable Gross"
type textarea "Matched Taxable Gross"
type input "Matched Taxable Gross"
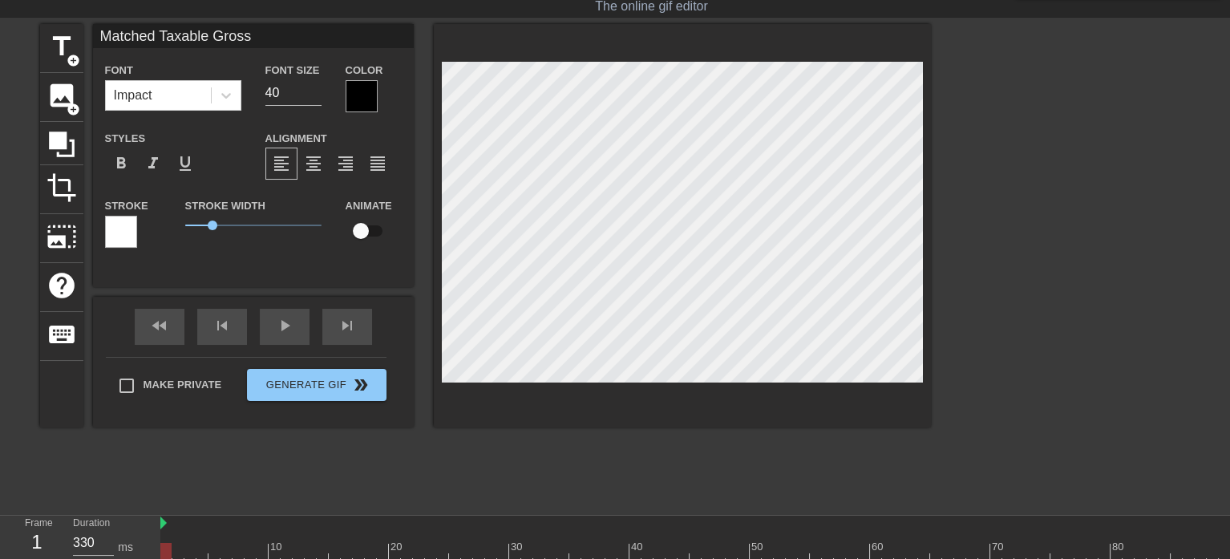
type textarea "Matched Taxable Gross"
type input "Matched Taxable Gross R"
type textarea "Matched Taxable Gross R"
type input "Matched Taxable Gross Re"
type textarea "Matched Taxable Gross Re"
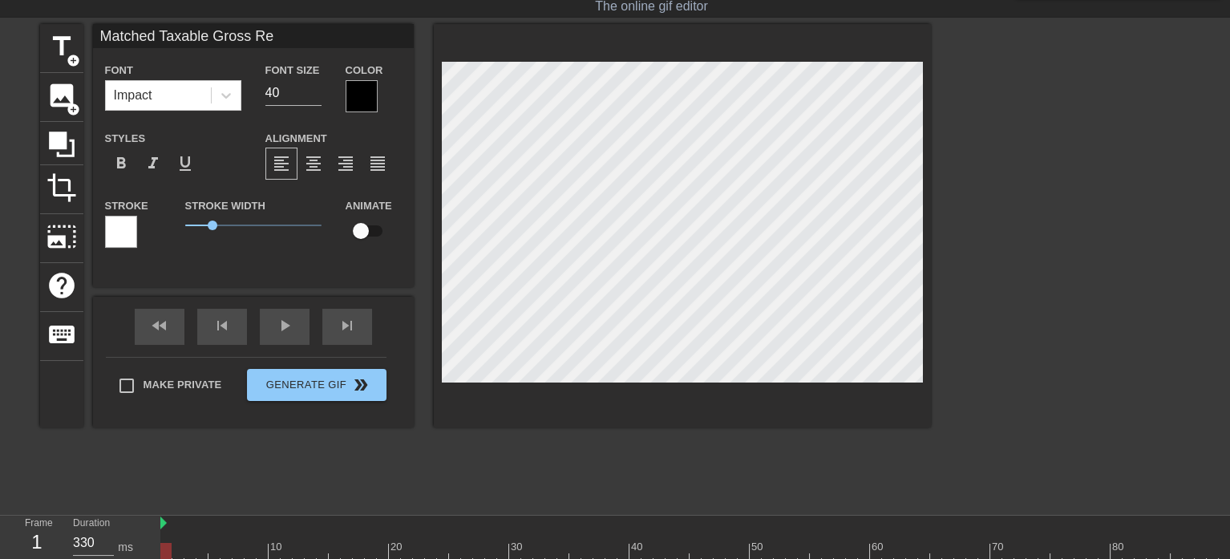
type input "Matched Taxable Gross Rec"
type textarea "Matched Taxable Gross Rec"
type input "Matched Taxable Gross Rece"
type textarea "Matched Taxable Gross Rece"
type input "Matched Taxable Gross Recei"
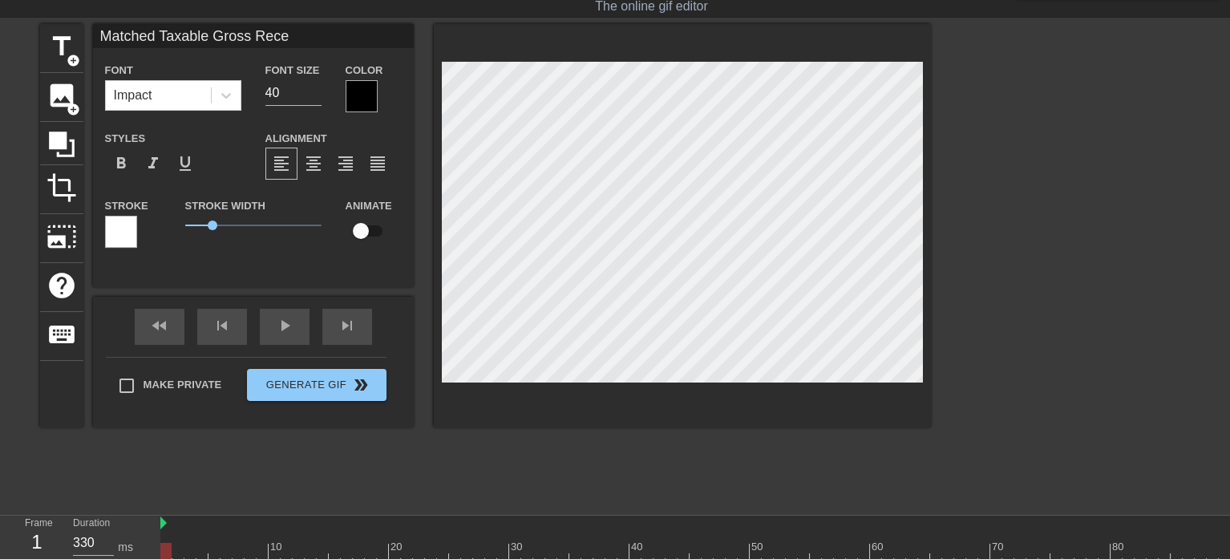
type textarea "Matched Taxable Gross Recei"
type input "Matched Taxable Gross Receip"
type textarea "Matched Taxable Gross Receip"
type input "Matched Taxable Gross Receipt"
type textarea "Matched Taxable Gross Receipt"
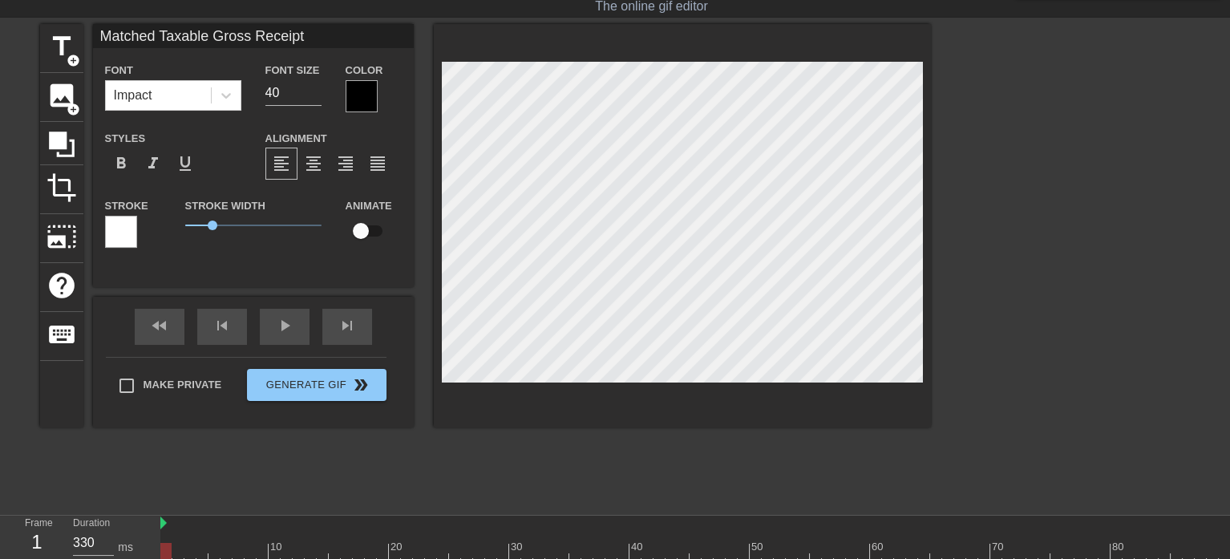
type input "Matched Taxable Gross Receipts"
type textarea "Matched Taxable Gross Receipts"
type input "Matched Taxable Gross Receipts"
type textarea "Matched Taxable Gross Receipts"
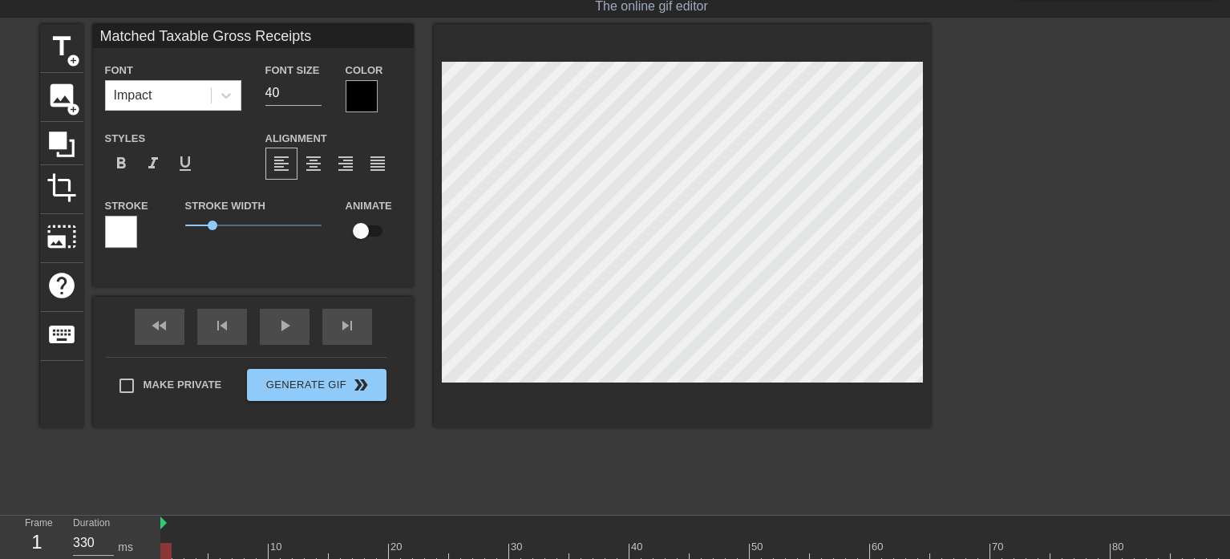
type input "Matched Taxable Gross Receipts b"
type textarea "Matched Taxable Gross Receipts b"
type input "Matched Taxable Gross Receipts by"
type textarea "Matched Taxable Gross Receipts by"
type input "Matched Taxable Gross Receipts by"
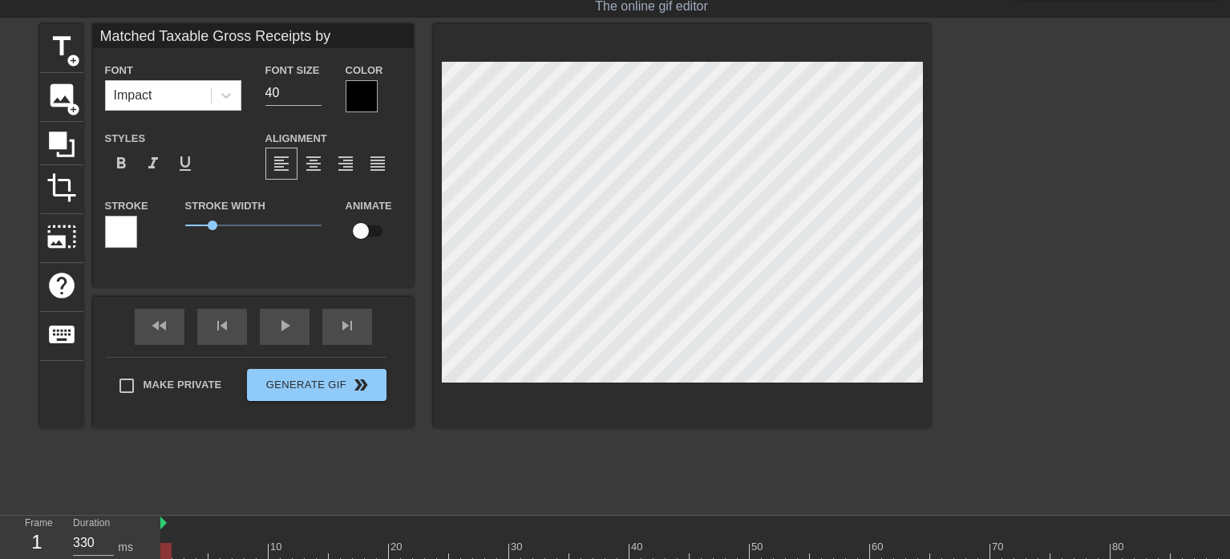
type textarea "Matched Taxable Gross Receipts by"
type input "Matched Taxable Gross Receipts by N"
type textarea "Matched Taxable Gross Receipts by N"
type input "Matched Taxable Gross Receipts by NE"
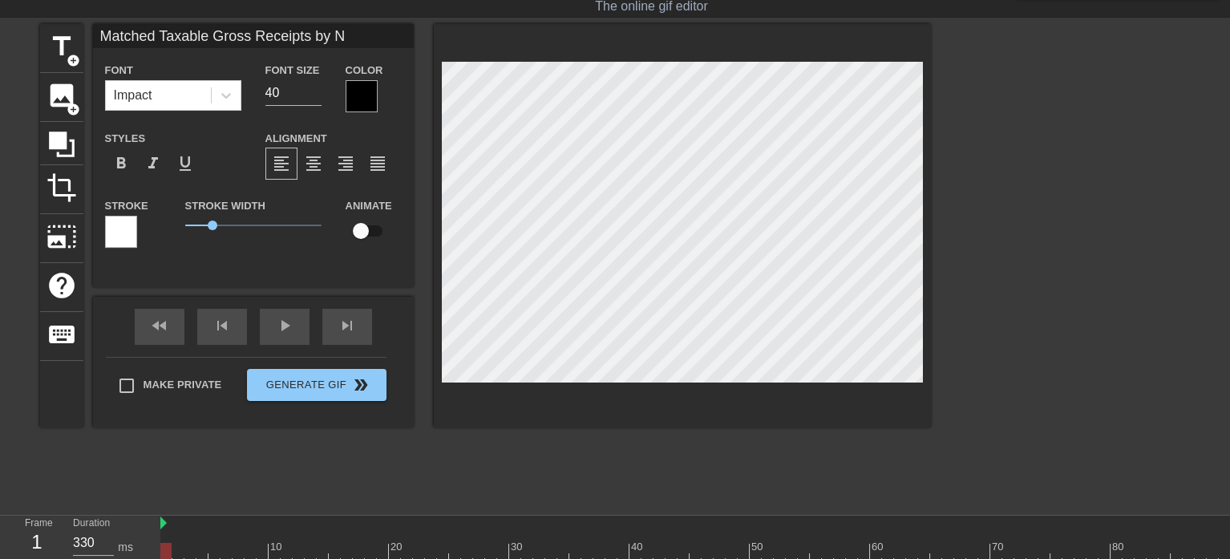
type textarea "Matched Taxable Gross Receipts by NE"
type input "Matched Taxable Gross Receipts by NEw"
type textarea "Matched Taxable Gross Receipts by NEw"
type input "Matched Taxable Gross Receipts by NE"
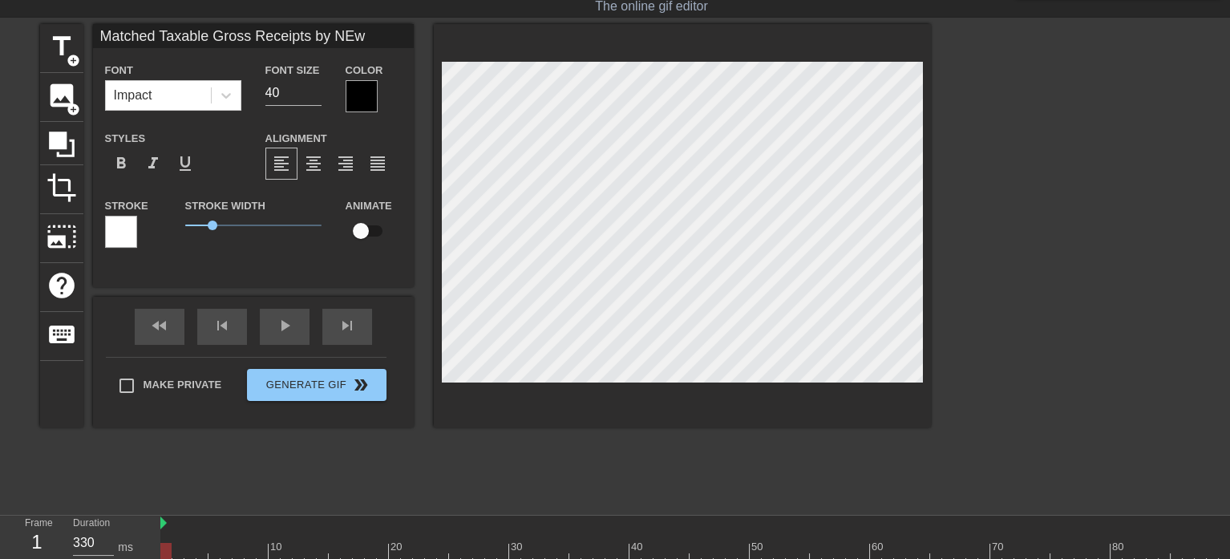
type textarea "Matched Taxable Gross Receipts by NE"
type input "Matched Taxable Gross Receipts by N"
type textarea "Matched Taxable Gross Receipts by N"
type input "Matched Taxable Gross Receipts by [PERSON_NAME]"
type textarea "Matched Taxable Gross Receipts by [PERSON_NAME]"
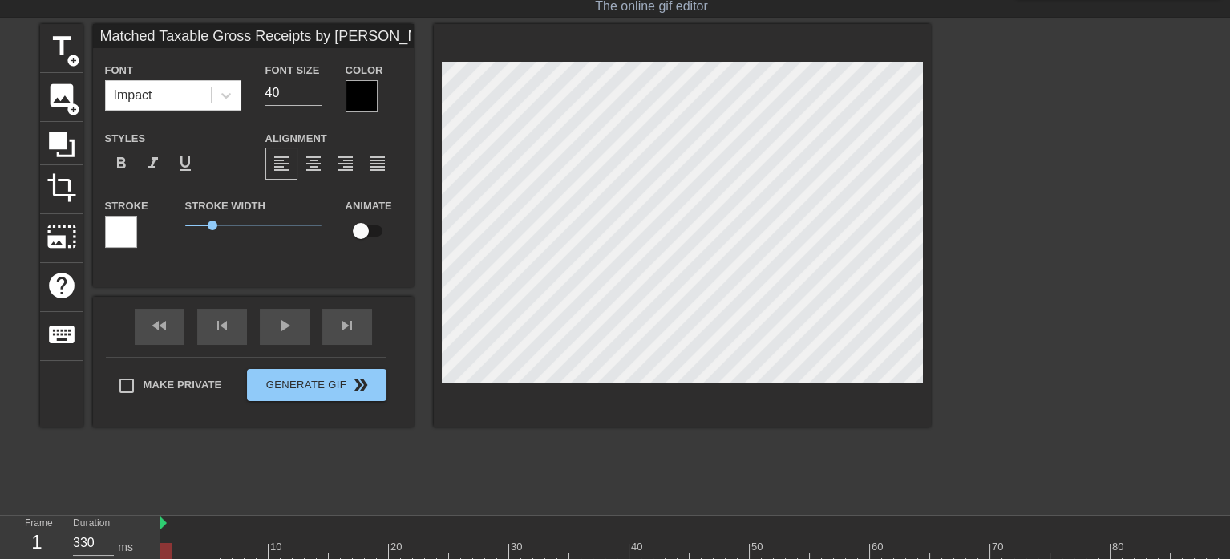
type input "Matched Taxable Gross Receipts by New"
type textarea "Matched Taxable Gross Receipts by New"
type input "Matched Taxable Gross Receipts by New"
type textarea "Matched Taxable Gross Receipts by New"
type input "Matched Taxable Gross Receipts by New M"
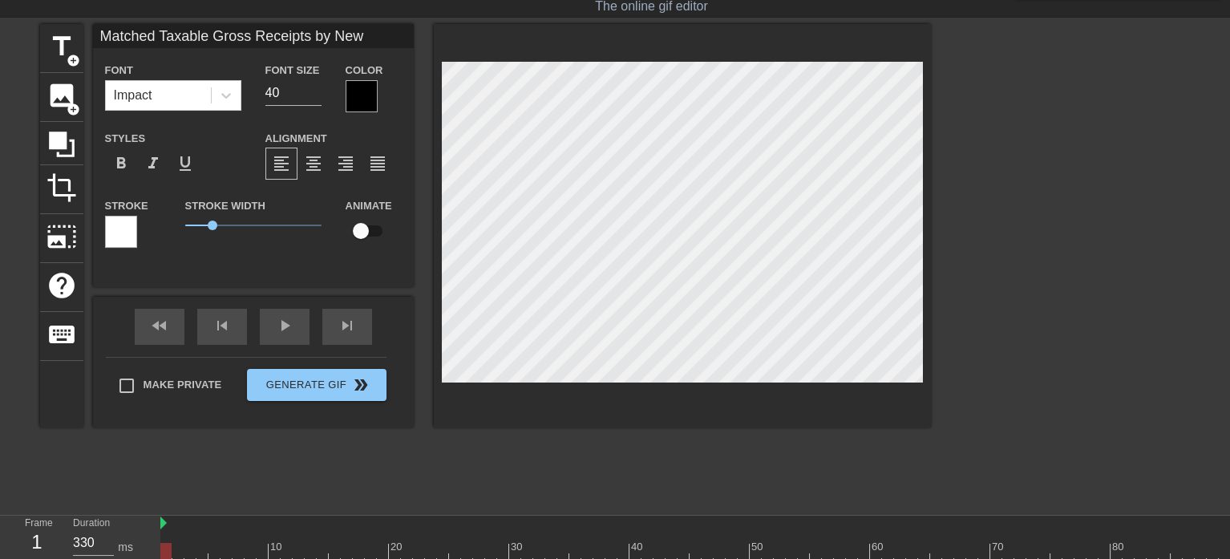
type textarea "Matched Taxable Gross Receipts by New M"
type input "Matched Taxable Gross Receipts by New Me"
type textarea "Matched Taxable Gross Receipts by New Me"
type input "Matched Taxable Gross Receipts by New Mex"
type textarea "Matched Taxable Gross Receipts by New Mex"
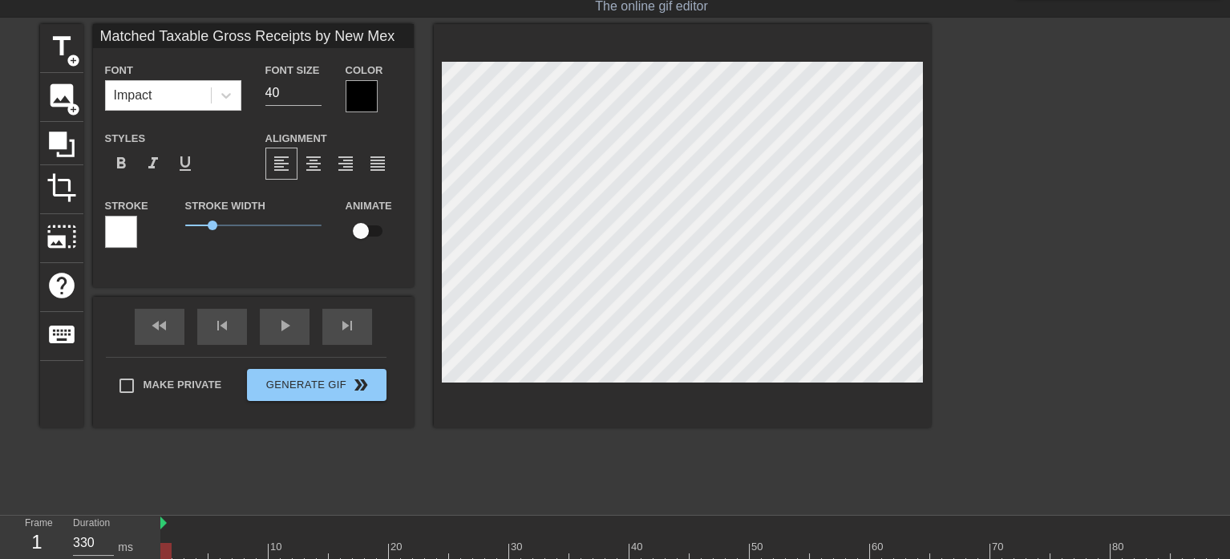
type input "Matched Taxable Gross Receipts by New Mexi"
type textarea "Matched Taxable Gross Receipts by New Mexi"
type input "Matched Taxable Gross Receipts by New Mexic"
type textarea "Matched Taxable Gross Receipts by New Mexic"
type input "Matched Taxable Gross Receipts by [US_STATE]"
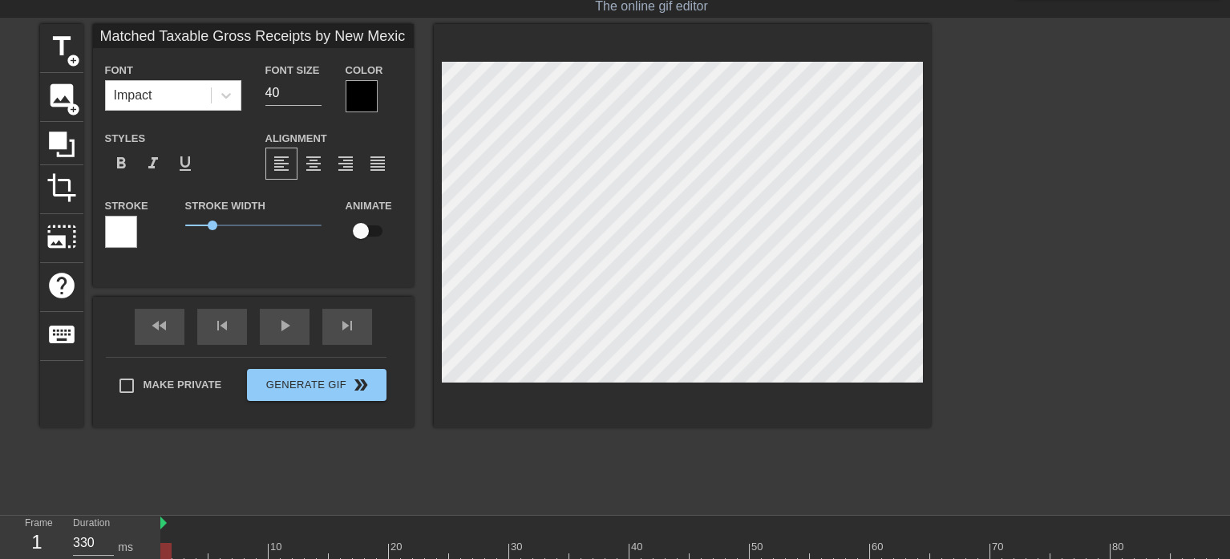
type textarea "Matched Taxable Gross Receipts by [US_STATE]"
type input "Matched Taxable Gross Receipts by [US_STATE]"
type textarea "Matched Taxable Gross Receipts by [US_STATE]"
type input "Matched Taxable Gross Receipts by [US_STATE] C"
type textarea "Matched Taxable Gross Receipts by [US_STATE] C"
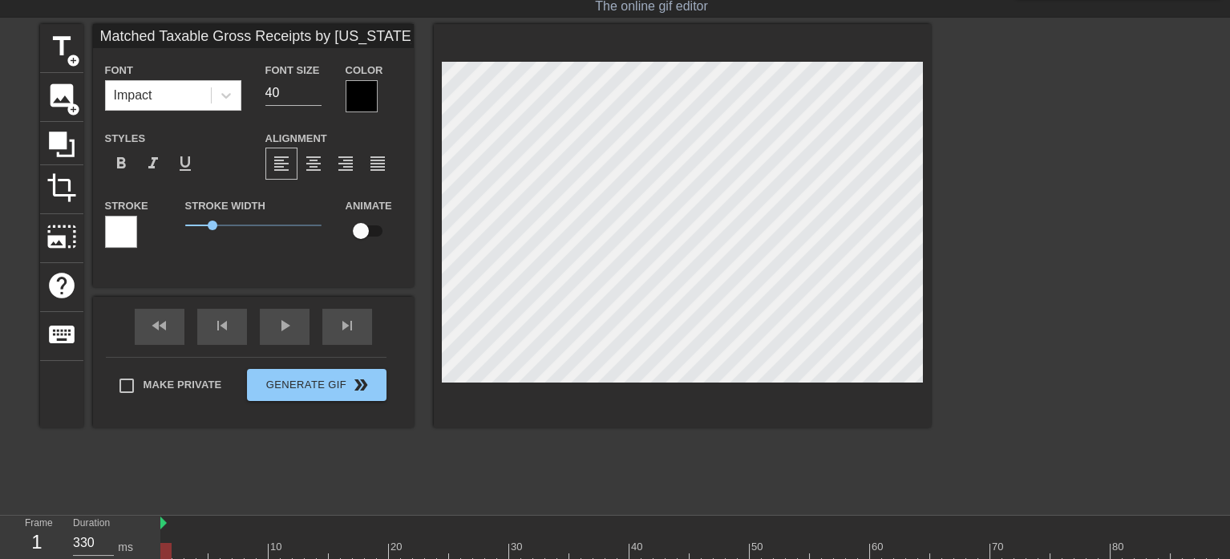
type input "Matched Taxable Gross Receipts by [US_STATE] Co"
type textarea "Matched Taxable Gross Receipts by [US_STATE] Co"
type input "Matched Taxable Gross Receipts by [US_STATE] Cou"
type textarea "Matched Taxable Gross Receipts by [US_STATE] Cou"
type input "Matched Taxable Gross Receipts by [US_STATE] Coun"
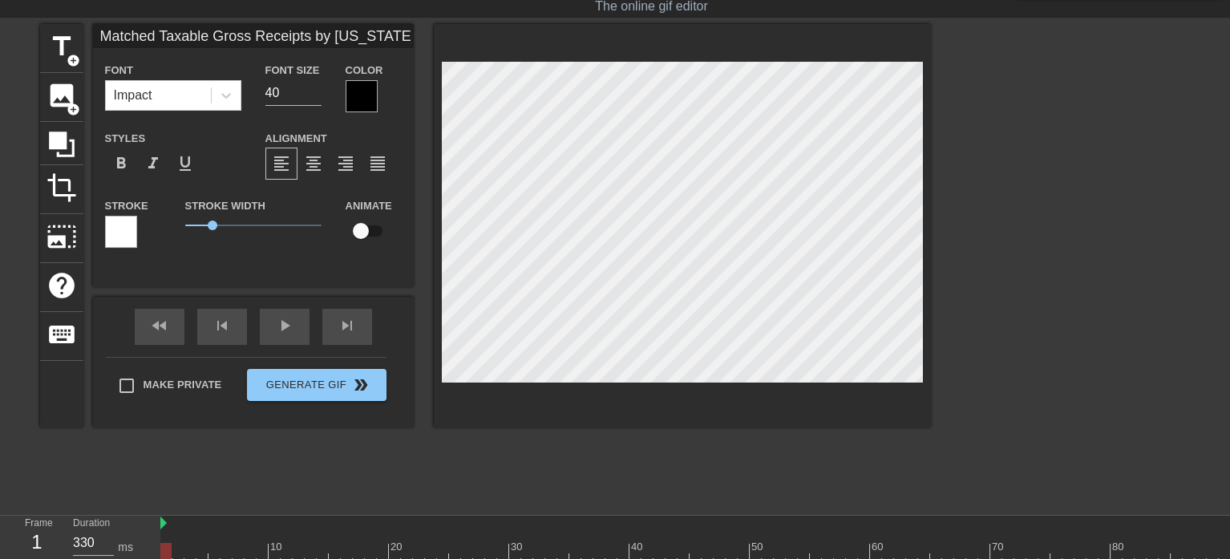
type textarea "Matched Taxable Gross Receipts by [US_STATE] Coun"
type input "Matched Taxable Gross Receipts by [US_STATE] Count"
type textarea "Matched Taxable Gross Receipts by [US_STATE] Count"
type input "Matched Taxable Gross Receipts by [US_STATE][GEOGRAPHIC_DATA]"
type textarea "Matched Taxable Gross Receipts by [US_STATE][GEOGRAPHIC_DATA]"
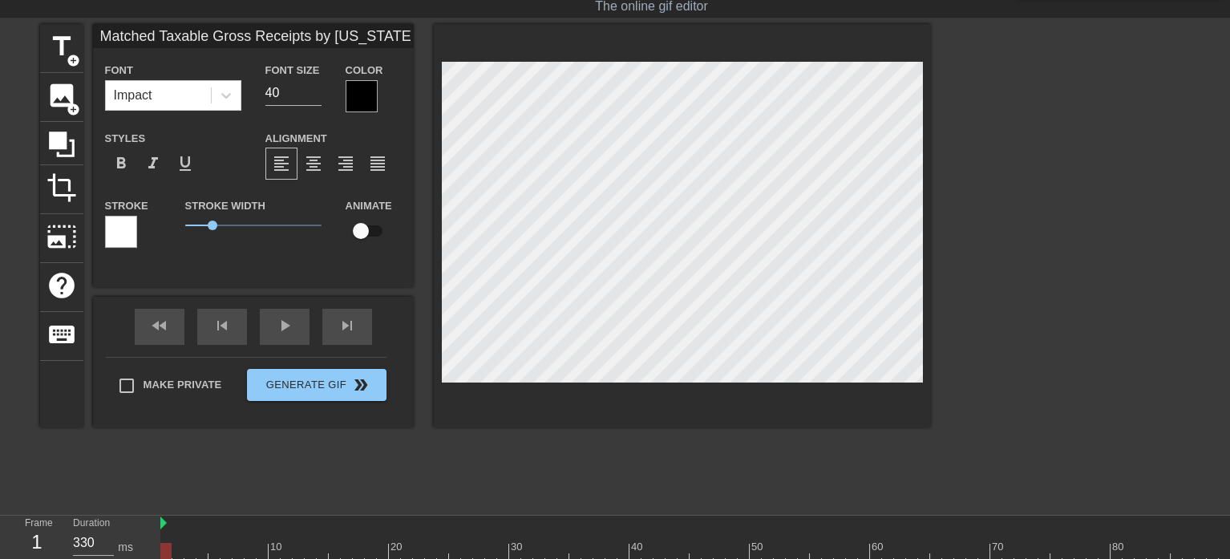
type input "Matched Taxable Gross Receipts by [US_STATE][GEOGRAPHIC_DATA]"
type textarea "Matched Taxable Gross Receipts by [US_STATE][GEOGRAPHIC_DATA]"
type input "Matched Taxable Gross Receipts by [US_STATE][GEOGRAPHIC_DATA] 9"
type textarea "Matched Taxable Gross Receipts by [US_STATE][GEOGRAPHIC_DATA] 9"
type input "Matched Taxable Gross Receipts by [US_STATE] County 9A"
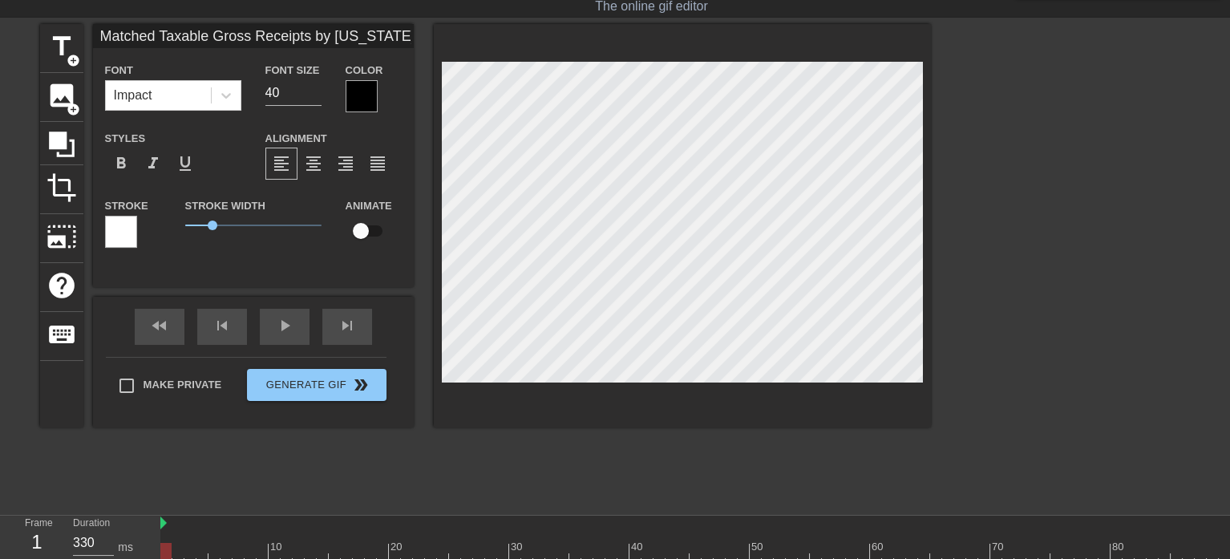
type textarea "Matched Taxable Gross Receipts by [US_STATE] County 9A"
type input "Matched Taxable Gross Receipts by [US_STATE] County 9Al"
type textarea "Matched Taxable Gross Receipts by [US_STATE] County 9Al"
type input "Matched Taxable Gross Receipts by [US_STATE] County 9All"
type textarea "Matched Taxable Gross Receipts by [US_STATE] County 9All"
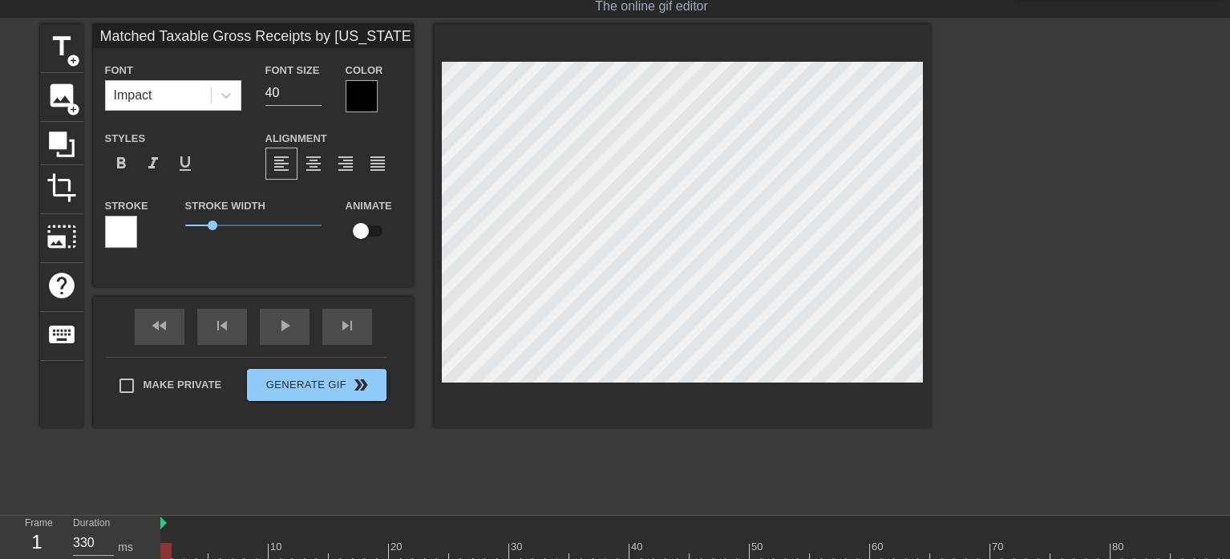
type input "Matched Taxable Gross Receipts by [US_STATE] County 9All"
type textarea "Matched Taxable Gross Receipts by [US_STATE] County 9All"
type input "Matched Taxable Gross Receipts by [US_STATE] County 9All I"
type textarea "Matched Taxable Gross Receipts by [US_STATE] County 9All I"
type input "Matched Taxable Gross Receipts by [US_STATE] County 9All In"
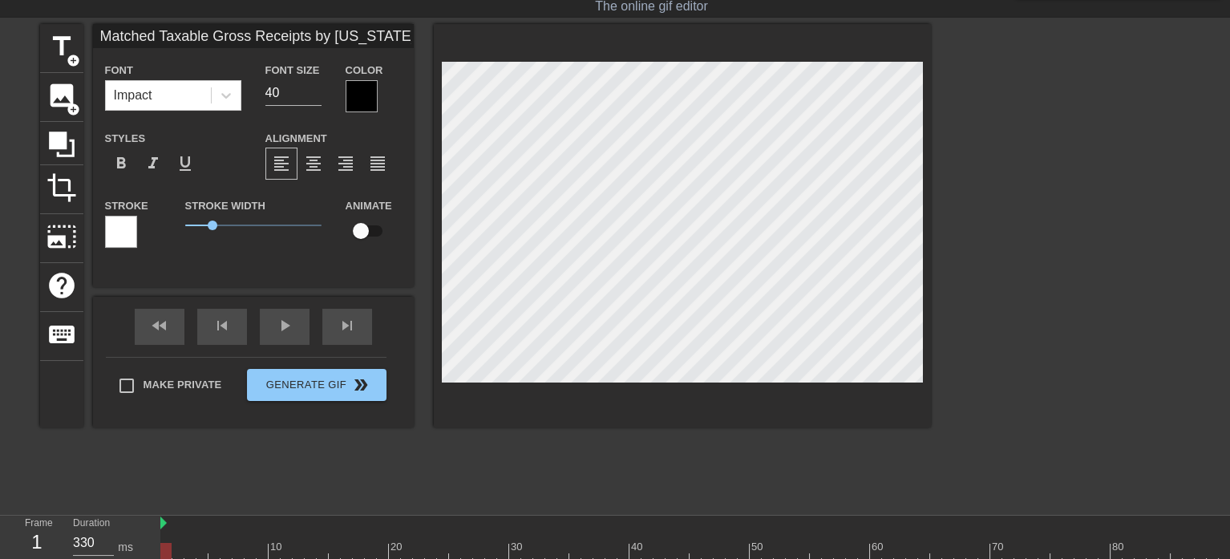
type textarea "Matched Taxable Gross Receipts by [US_STATE] County 9All In"
type input "Matched Taxable Gross Receipts by [US_STATE] County 9All Ind"
type textarea "Matched Taxable Gross Receipts by [US_STATE] County 9All Ind"
type input "Matched Taxable Gross Receipts by [US_STATE] County 9All Indu"
type textarea "Matched Taxable Gross Receipts by [US_STATE] County 9All Indu"
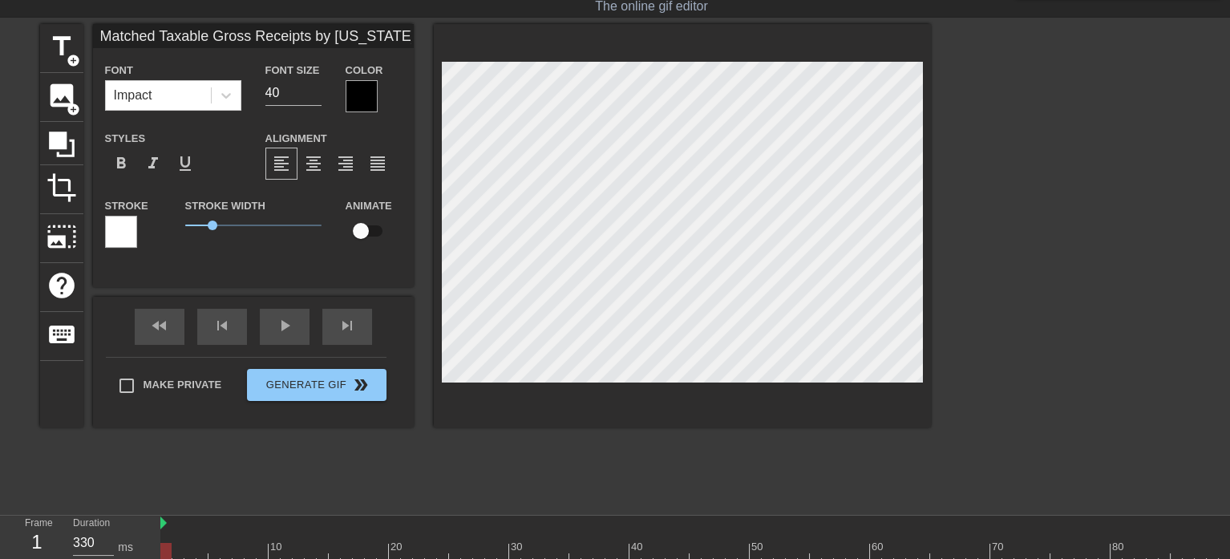
scroll to position [2, 25]
click at [315, 96] on input "39" at bounding box center [293, 93] width 56 height 26
click at [315, 96] on input "38" at bounding box center [293, 93] width 56 height 26
click at [315, 96] on input "37" at bounding box center [293, 93] width 56 height 26
click at [315, 96] on input "36" at bounding box center [293, 93] width 56 height 26
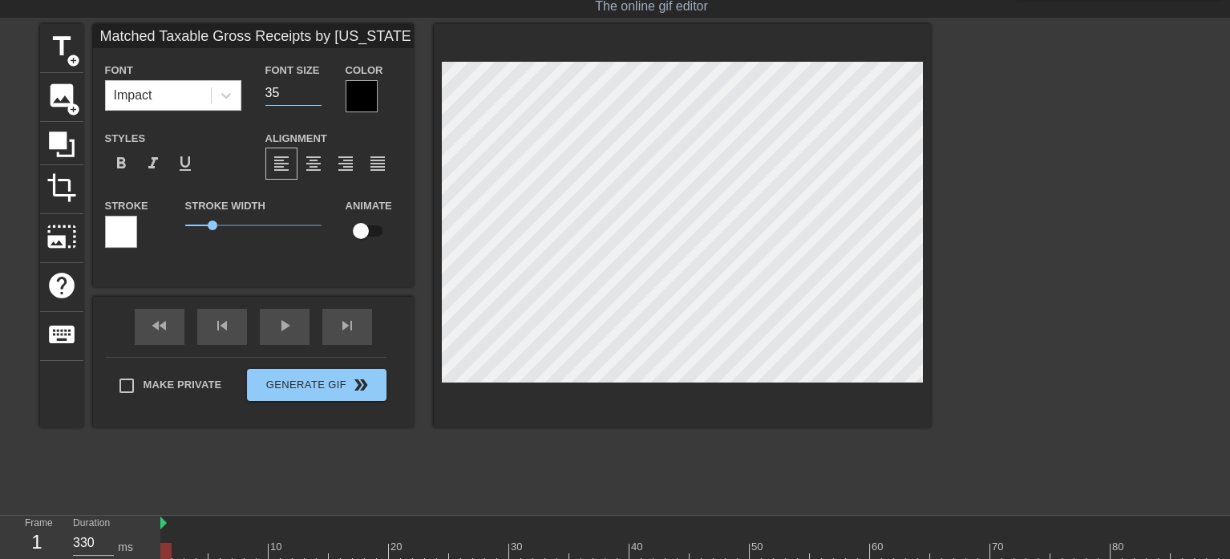
click at [315, 96] on input "35" at bounding box center [293, 93] width 56 height 26
click at [315, 96] on input "34" at bounding box center [293, 93] width 56 height 26
click at [315, 96] on input "33" at bounding box center [293, 93] width 56 height 26
click at [315, 96] on input "24" at bounding box center [293, 93] width 56 height 26
click at [315, 96] on input "18" at bounding box center [293, 93] width 56 height 26
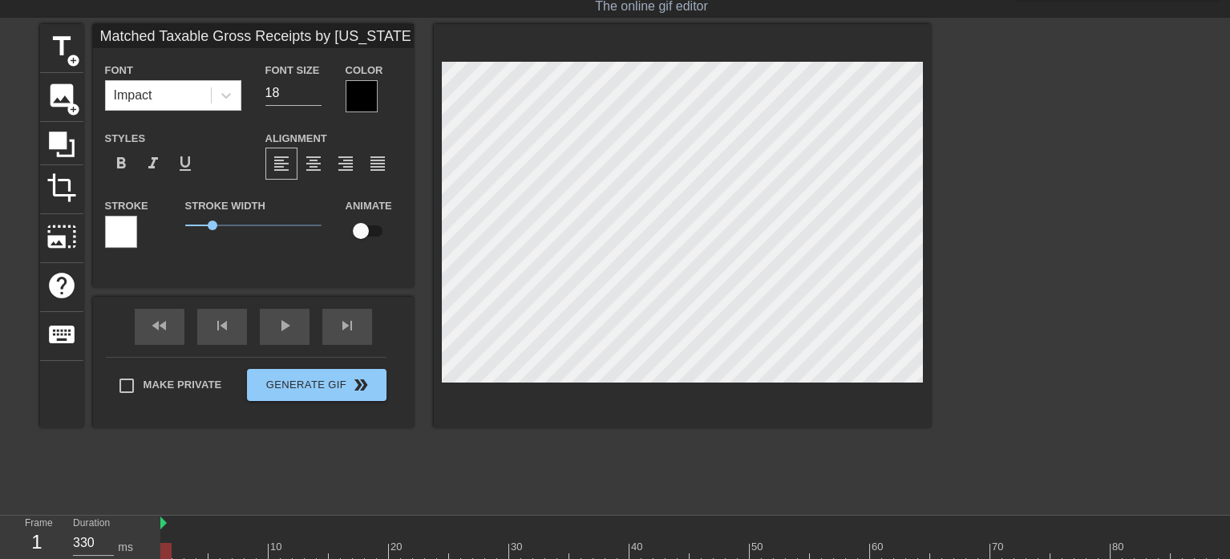
scroll to position [2, 22]
click at [221, 90] on icon at bounding box center [226, 95] width 16 height 16
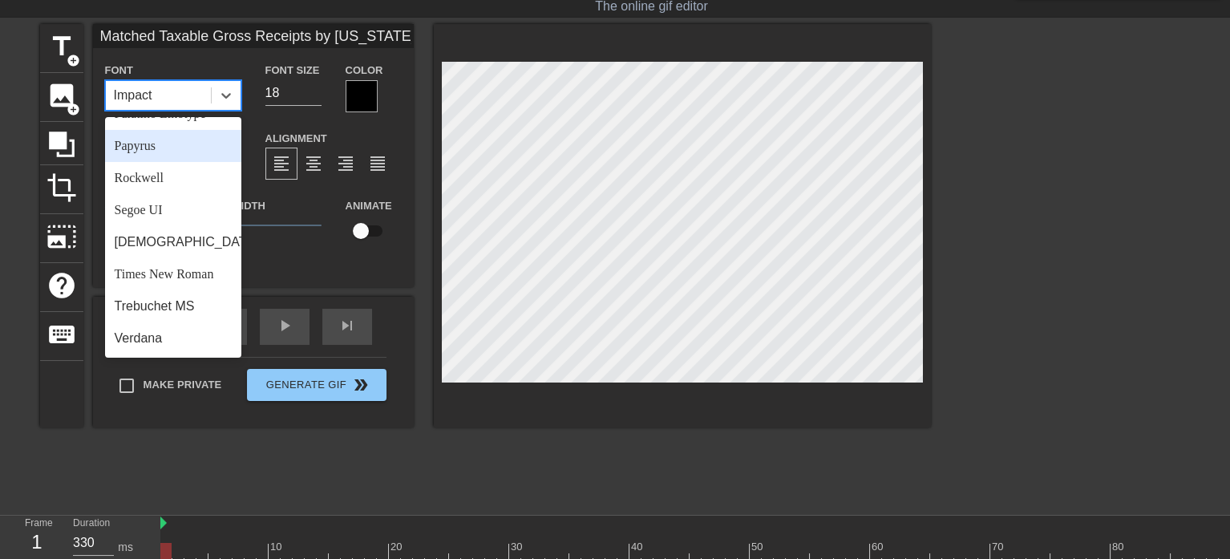
scroll to position [574, 0]
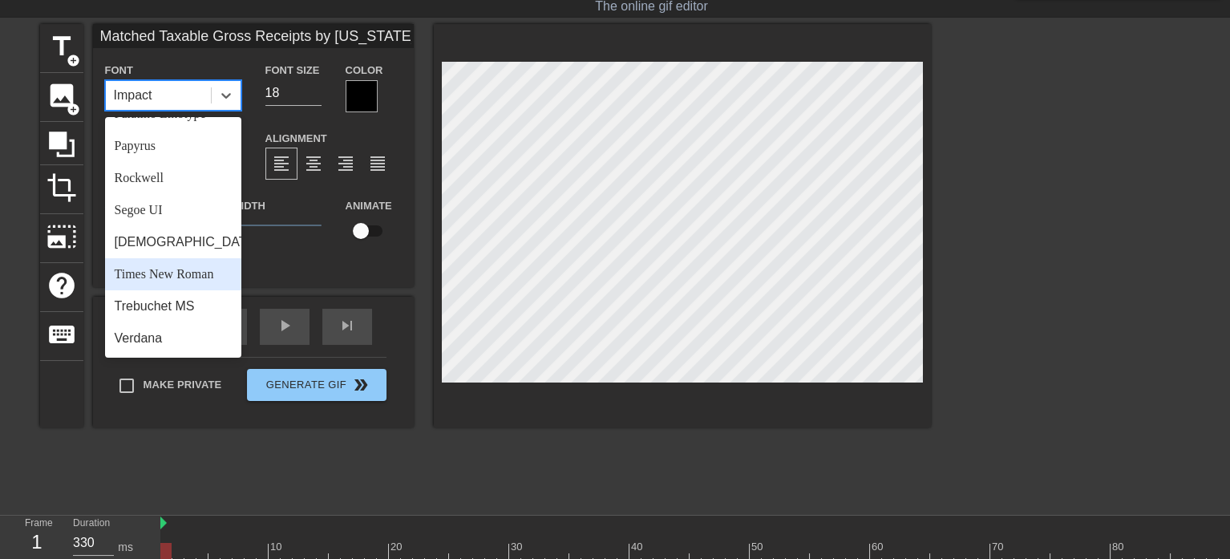
click at [164, 272] on div "Times New Roman" at bounding box center [173, 274] width 136 height 32
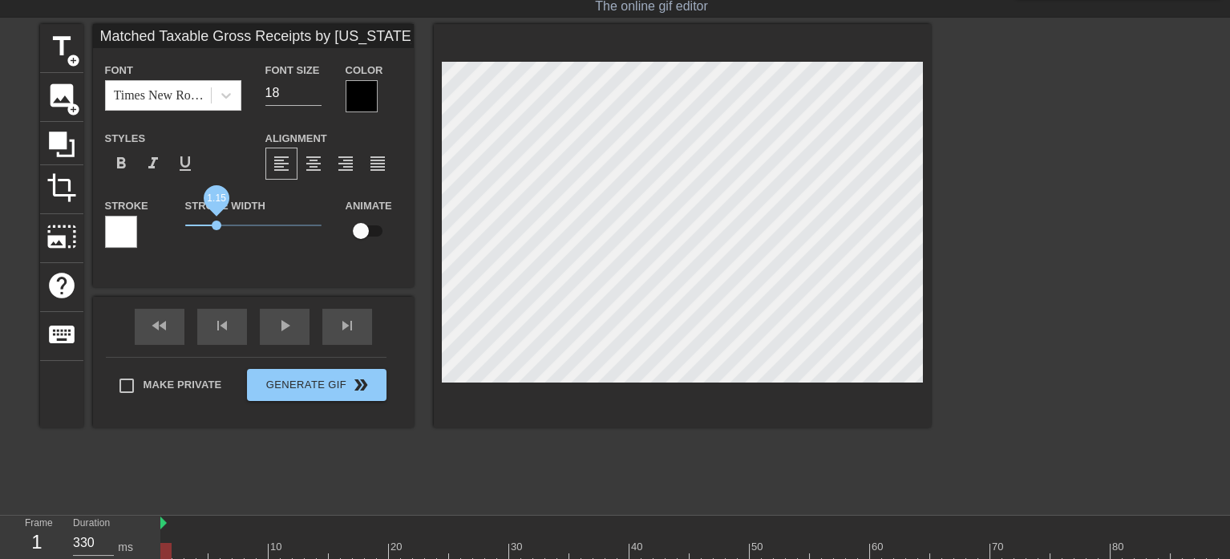
click at [217, 227] on span "1.15" at bounding box center [217, 226] width 10 height 10
click at [363, 96] on div at bounding box center [362, 96] width 32 height 32
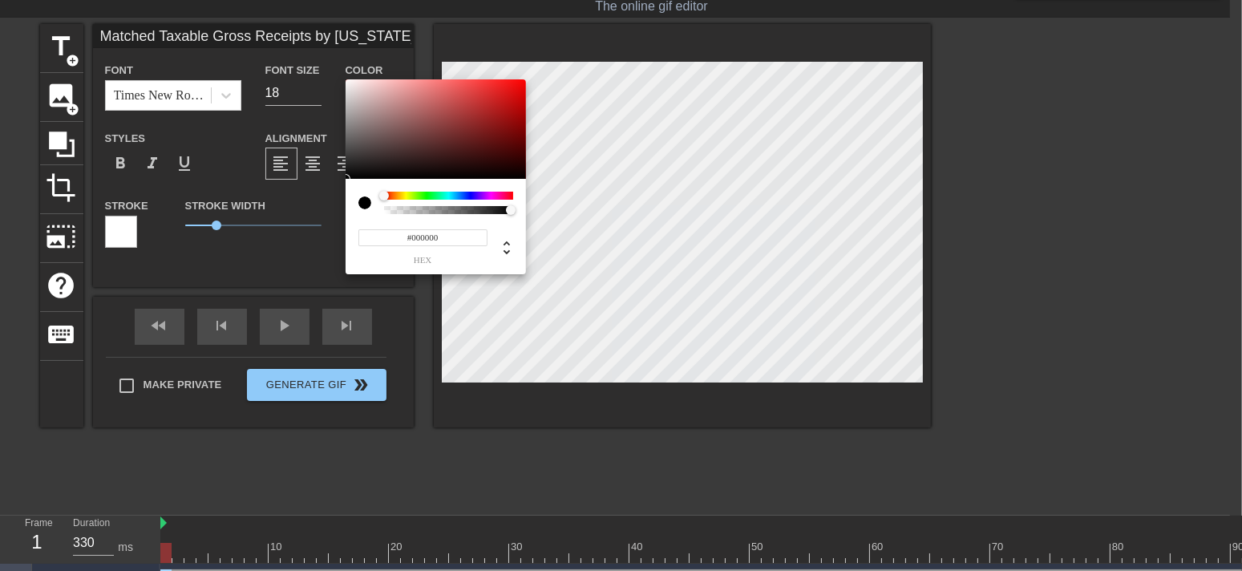
click at [365, 205] on div at bounding box center [365, 203] width 13 height 13
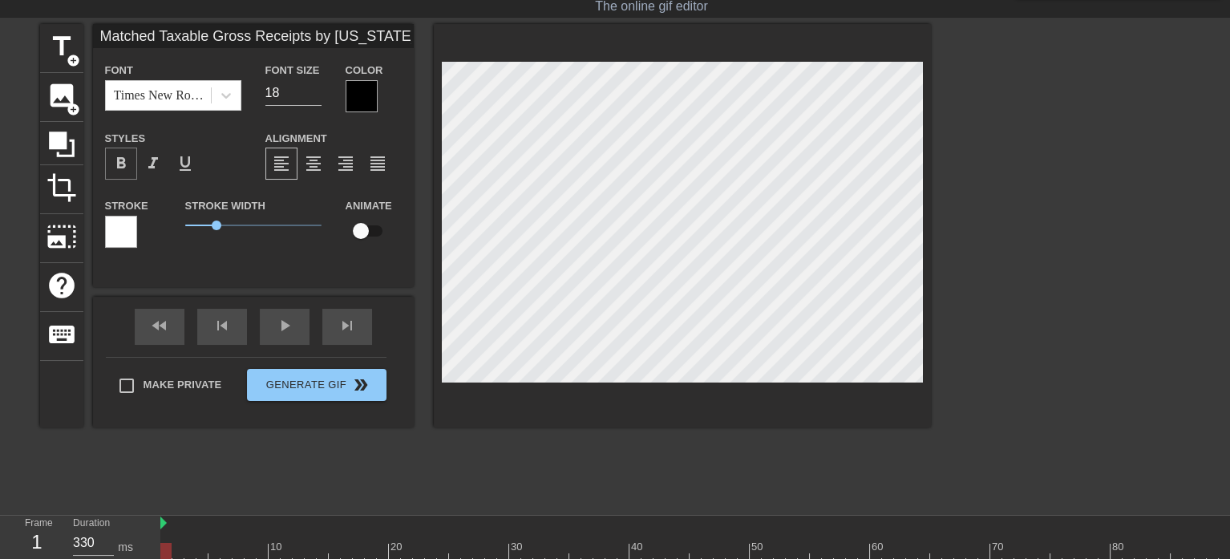
click at [129, 158] on span "format_bold" at bounding box center [120, 163] width 19 height 19
drag, startPoint x: 213, startPoint y: 225, endPoint x: 140, endPoint y: 224, distance: 72.2
click at [140, 224] on div "Stroke Stroke Width 0 Animate" at bounding box center [253, 229] width 321 height 67
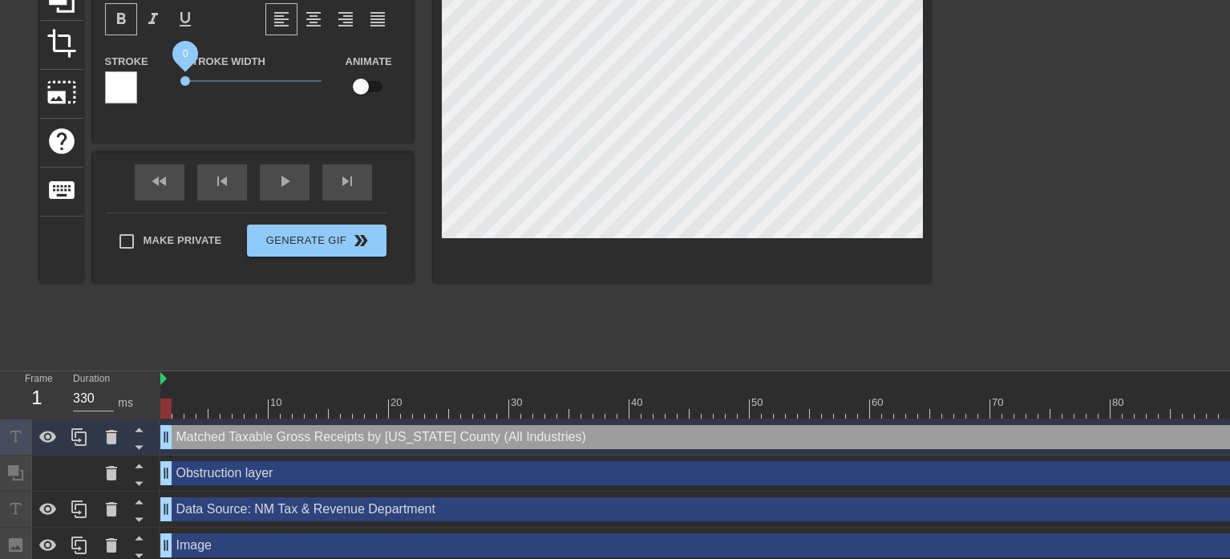
scroll to position [201, 0]
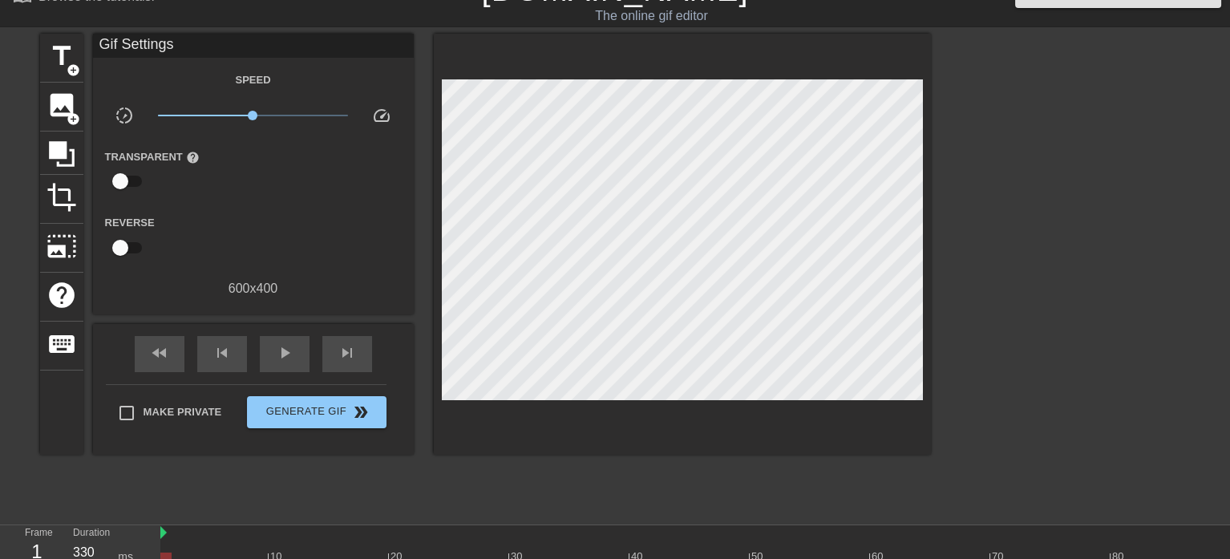
scroll to position [0, 0]
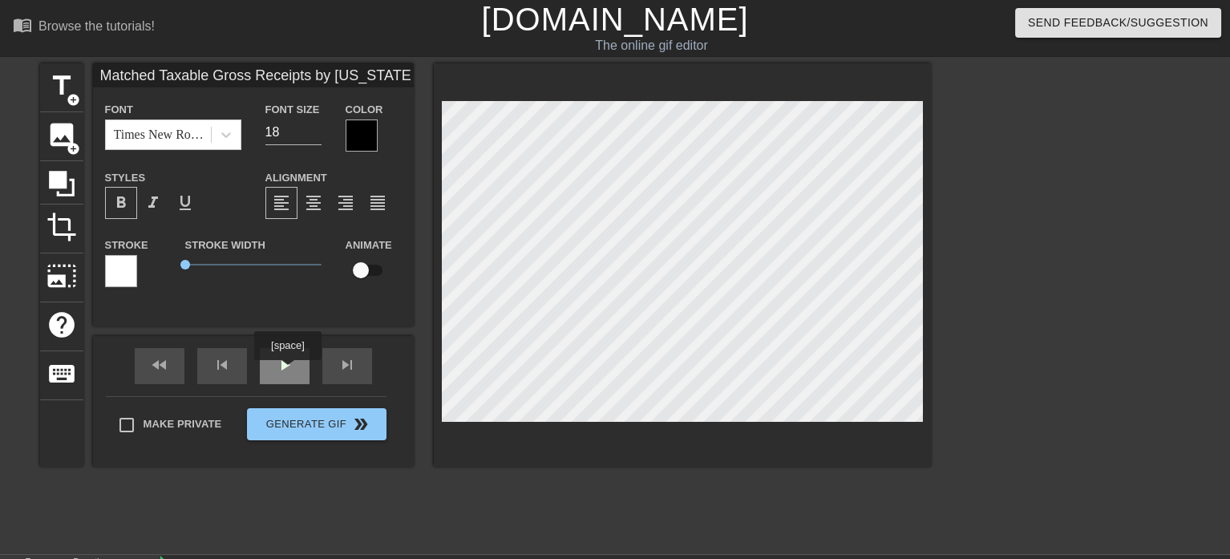
click at [287, 371] on span "play_arrow" at bounding box center [284, 364] width 19 height 19
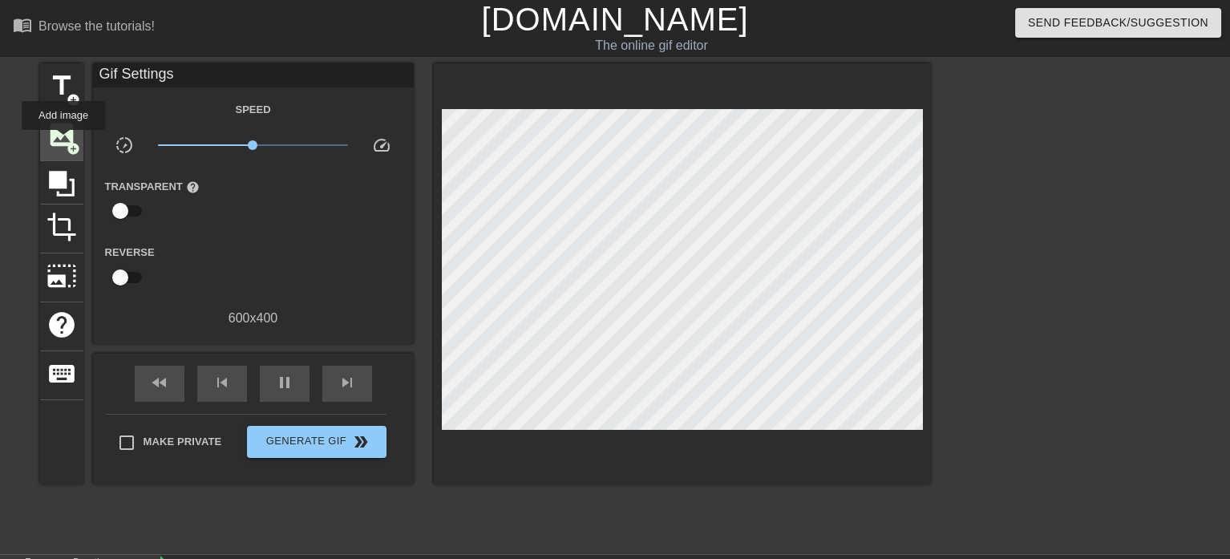
click at [63, 141] on span "image" at bounding box center [62, 135] width 30 height 30
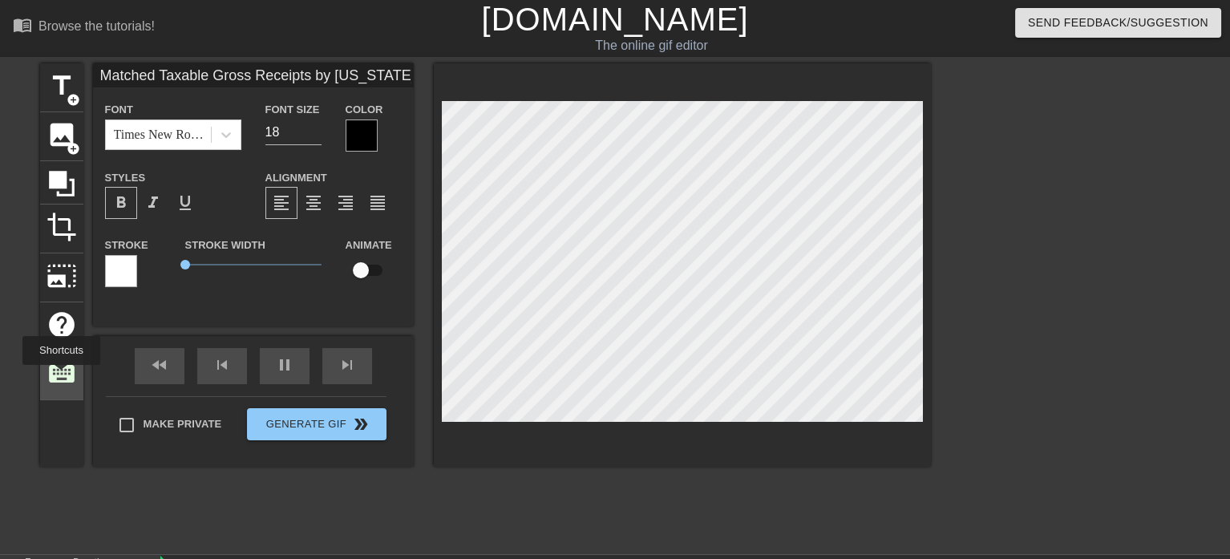
click at [61, 376] on span "keyboard" at bounding box center [62, 374] width 30 height 30
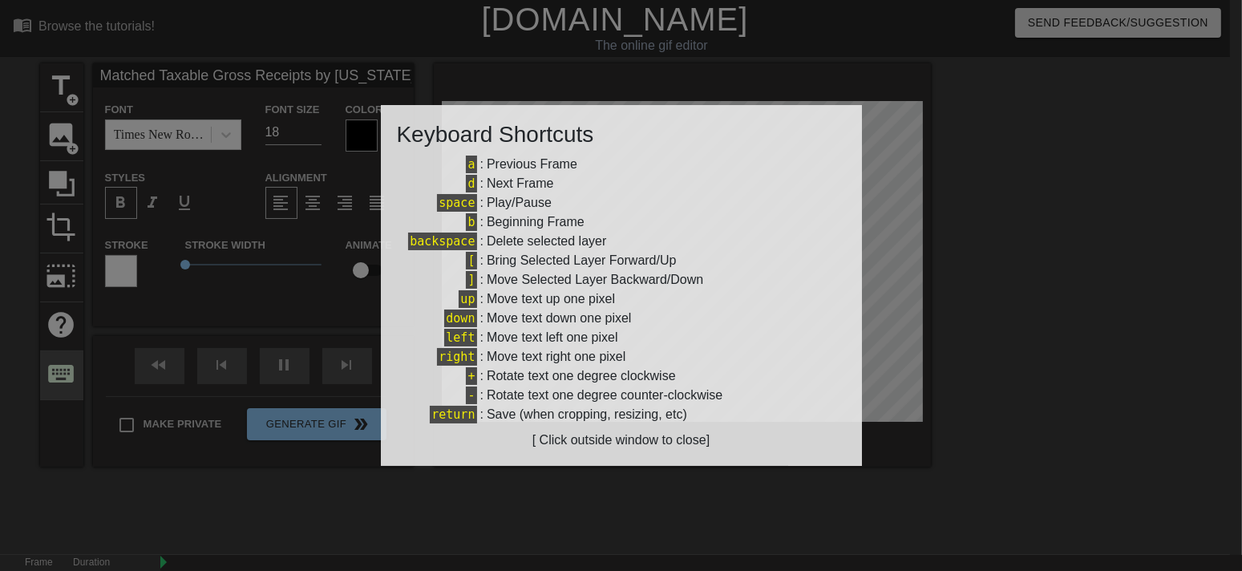
click at [61, 376] on div at bounding box center [621, 285] width 1242 height 571
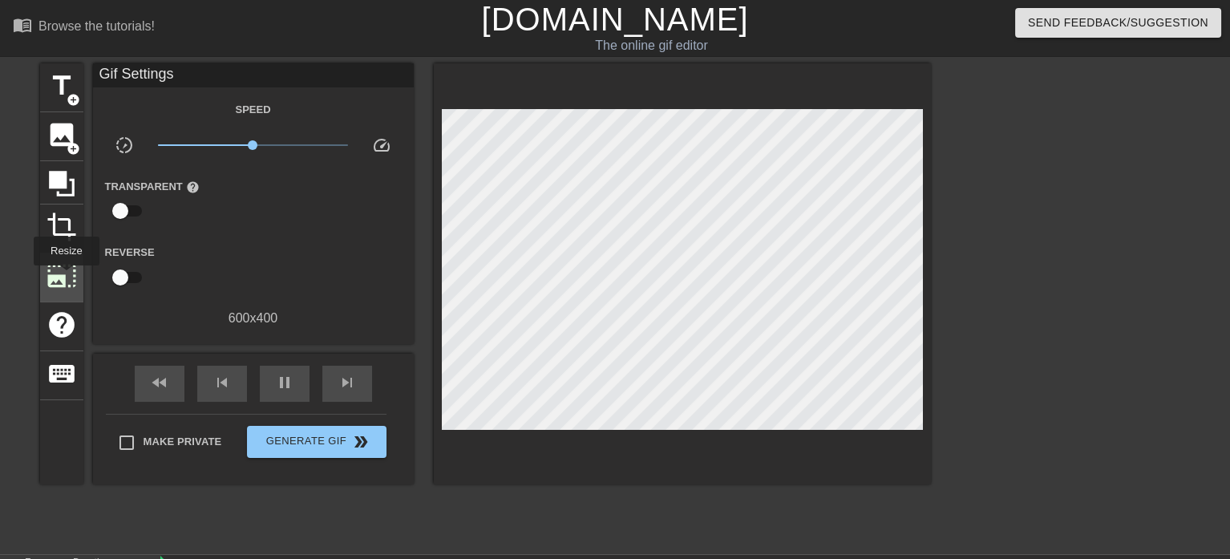
click at [65, 277] on span "photo_size_select_large" at bounding box center [62, 276] width 30 height 30
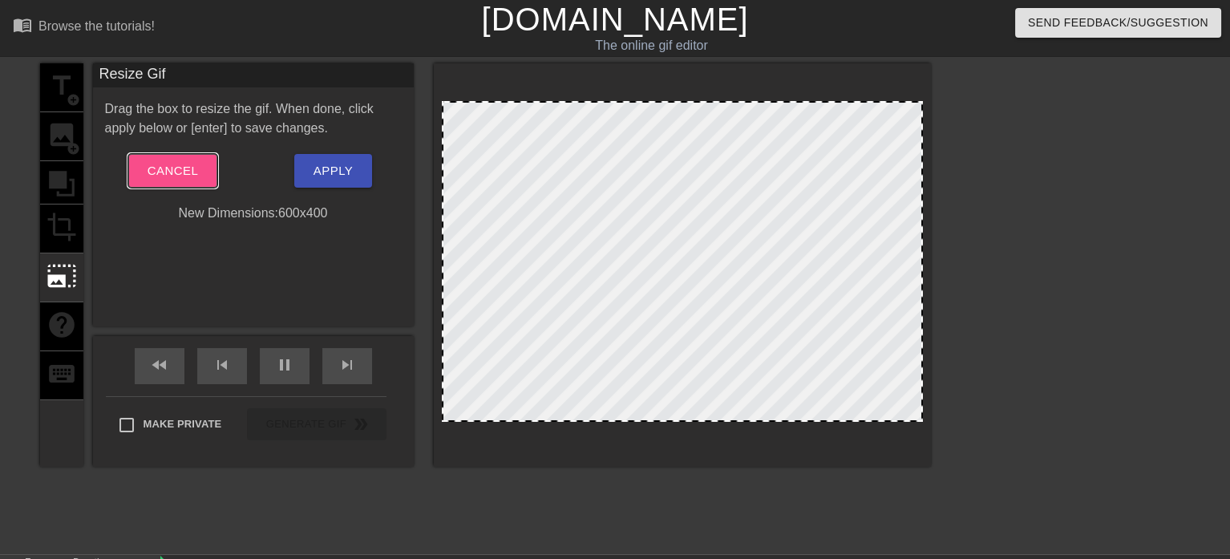
click at [164, 159] on button "Cancel" at bounding box center [172, 171] width 89 height 34
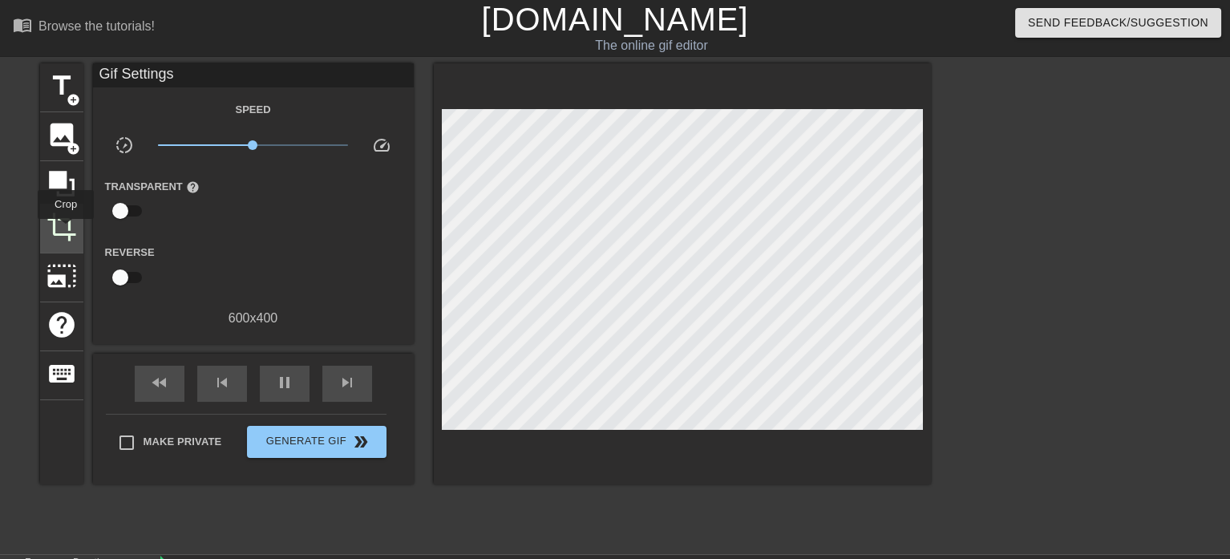
click at [66, 230] on span "crop" at bounding box center [62, 227] width 30 height 30
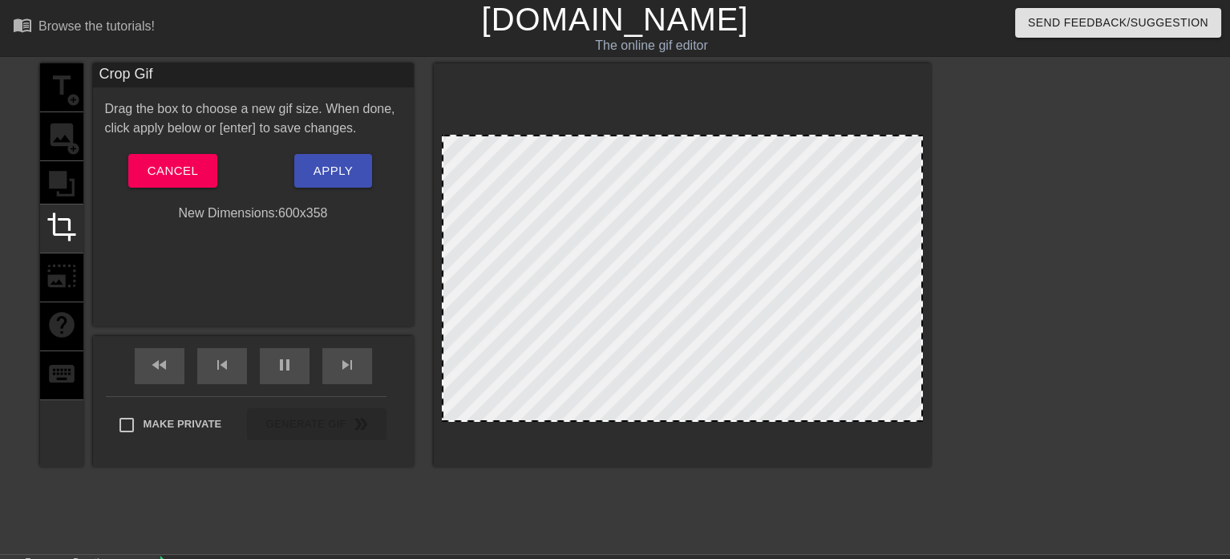
drag, startPoint x: 650, startPoint y: 100, endPoint x: 651, endPoint y: 134, distance: 33.7
click at [651, 134] on div at bounding box center [683, 136] width 478 height 8
click at [655, 193] on div at bounding box center [682, 278] width 481 height 287
click at [687, 253] on div at bounding box center [682, 278] width 481 height 287
click at [342, 173] on span "Apply" at bounding box center [333, 170] width 39 height 21
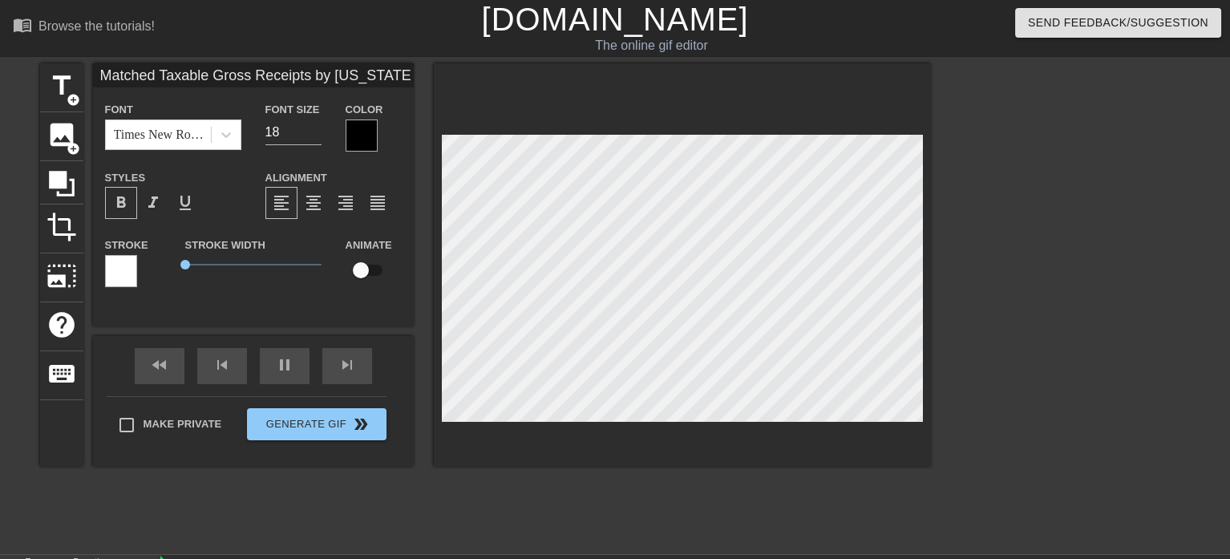
scroll to position [2, 25]
click at [61, 214] on span "crop" at bounding box center [62, 227] width 30 height 30
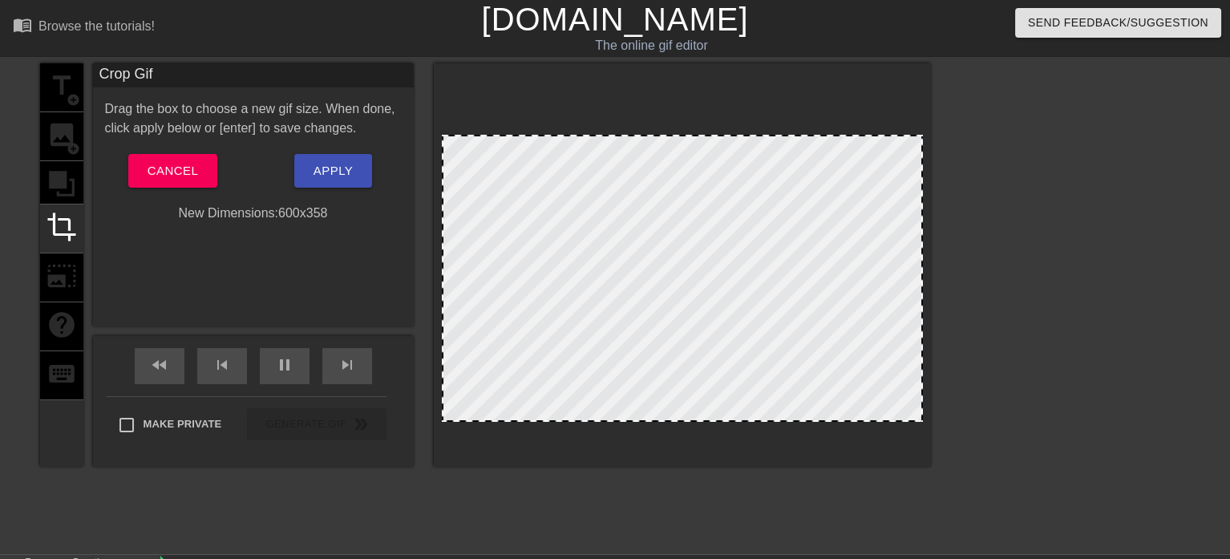
scroll to position [2, 26]
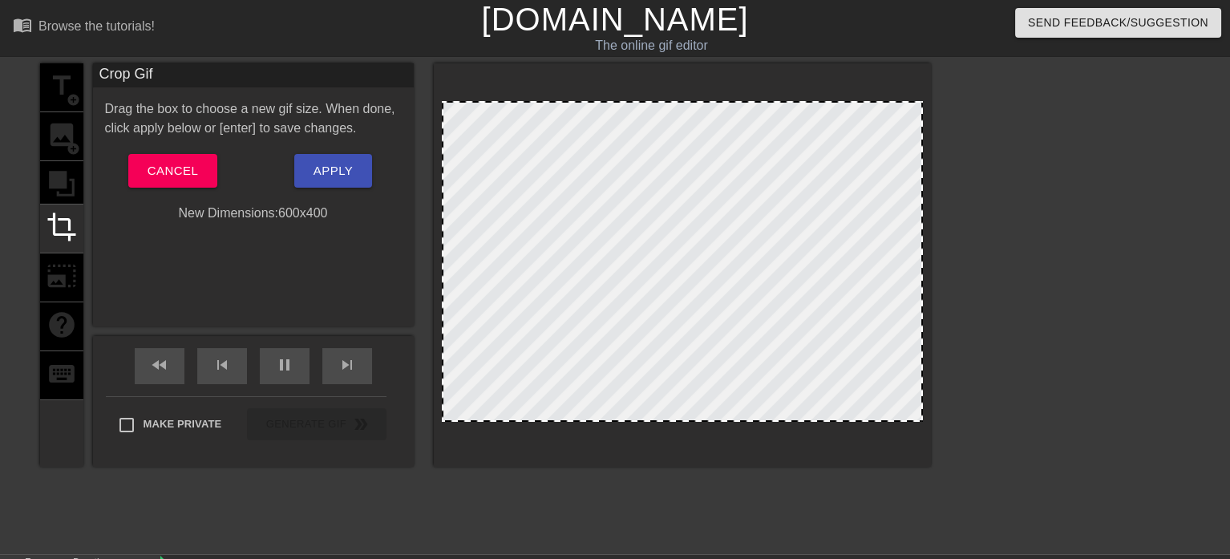
drag, startPoint x: 712, startPoint y: 133, endPoint x: 715, endPoint y: 94, distance: 39.4
click at [715, 94] on div at bounding box center [682, 264] width 497 height 403
click at [704, 152] on div at bounding box center [682, 261] width 481 height 321
click at [704, 158] on div at bounding box center [682, 261] width 481 height 321
click at [339, 173] on span "Apply" at bounding box center [333, 170] width 39 height 21
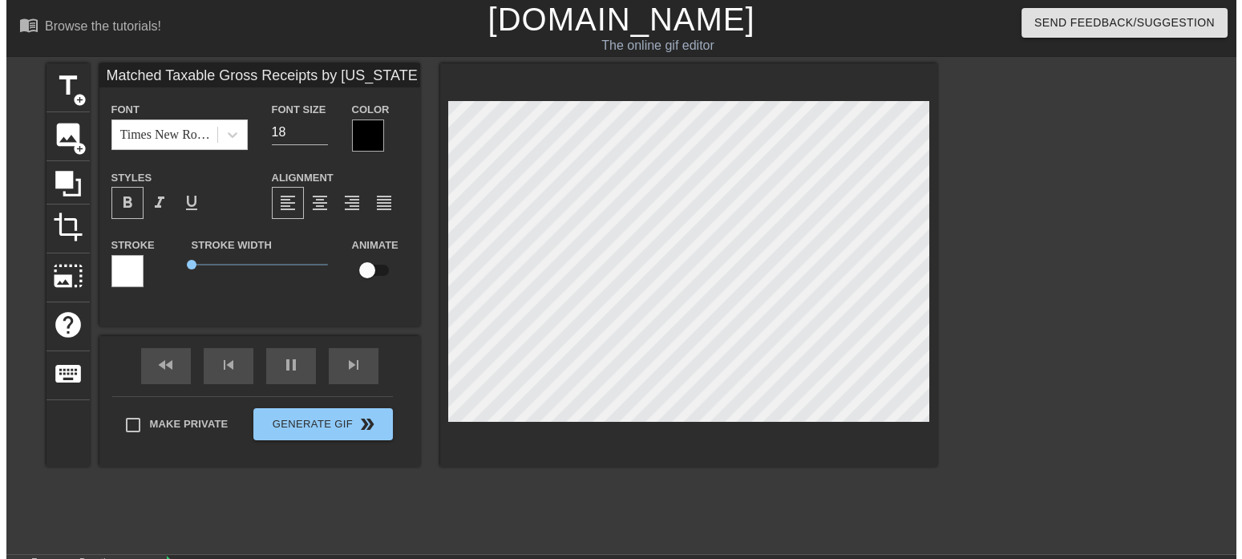
scroll to position [2, 10]
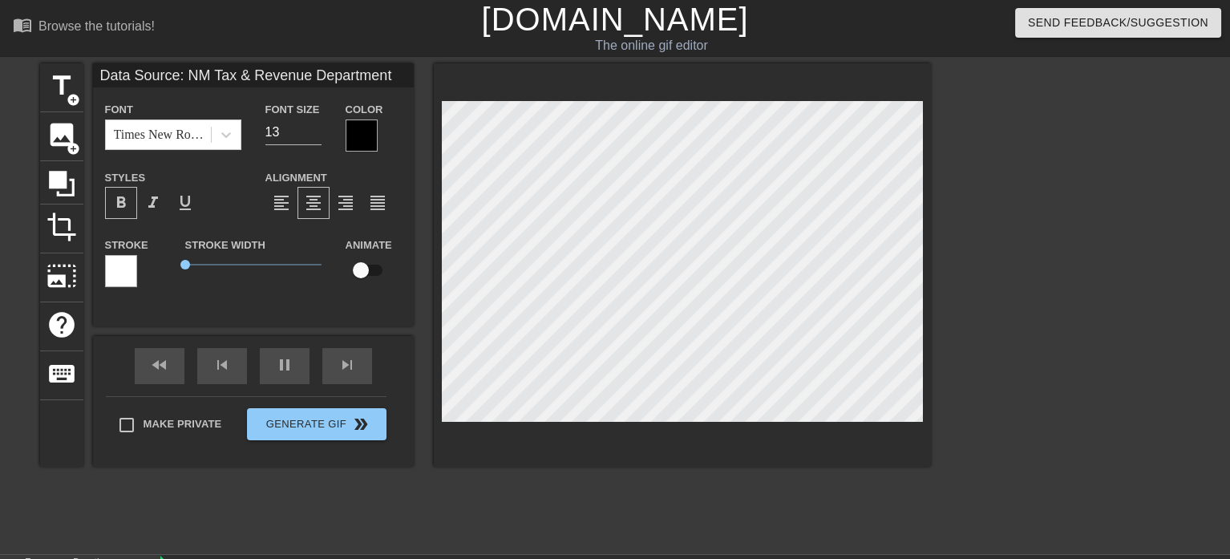
click at [123, 193] on span "format_bold" at bounding box center [120, 202] width 19 height 19
click at [315, 133] on input "12" at bounding box center [293, 133] width 56 height 26
click at [223, 133] on icon at bounding box center [226, 135] width 10 height 6
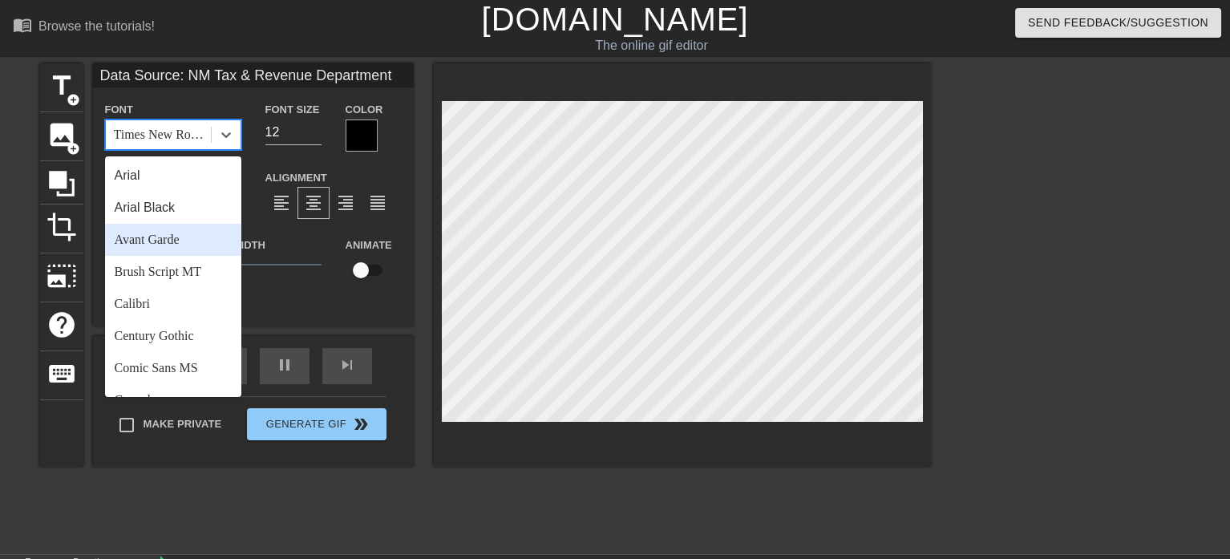
click at [168, 244] on div "Avant Garde" at bounding box center [173, 240] width 136 height 32
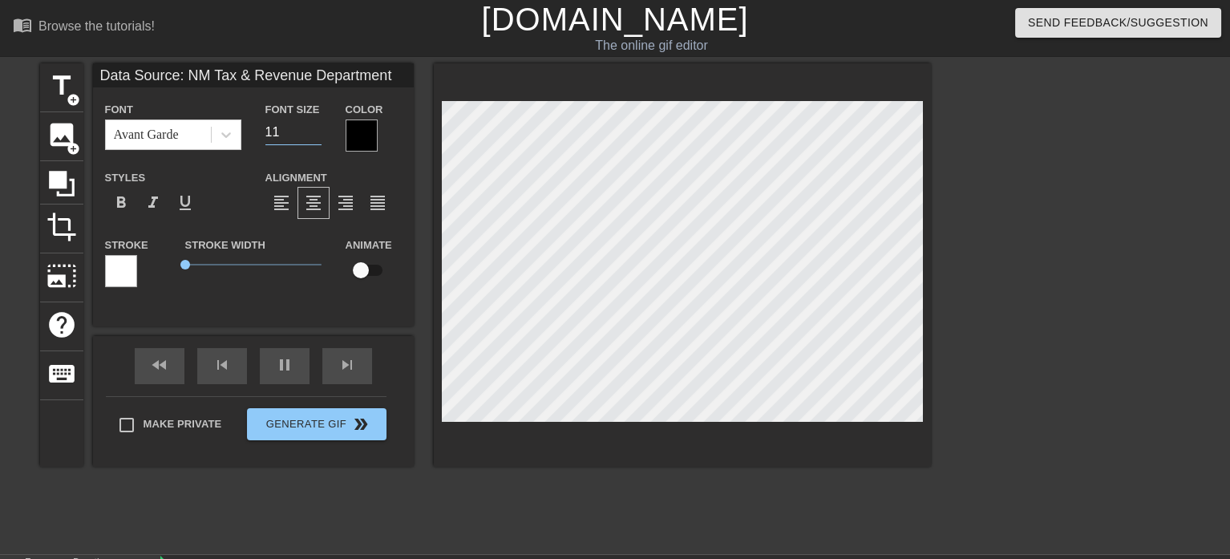
click at [314, 134] on input "11" at bounding box center [293, 133] width 56 height 26
click at [39, 224] on div "title add_circle image add_circle crop photo_size_select_large help keyboard Da…" at bounding box center [615, 303] width 1230 height 481
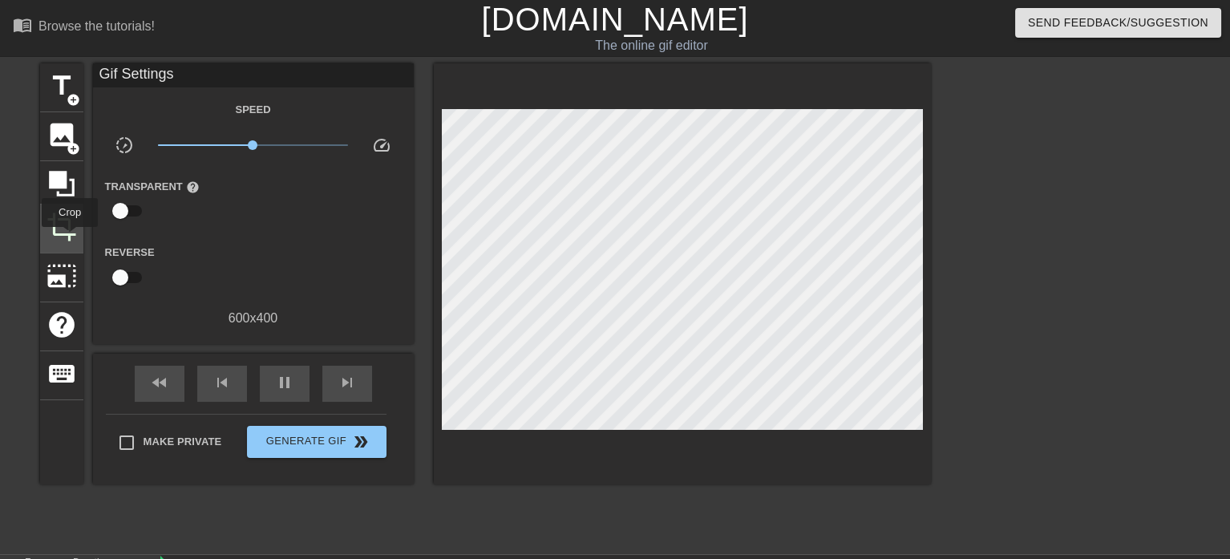
click at [68, 237] on span "crop" at bounding box center [62, 227] width 30 height 30
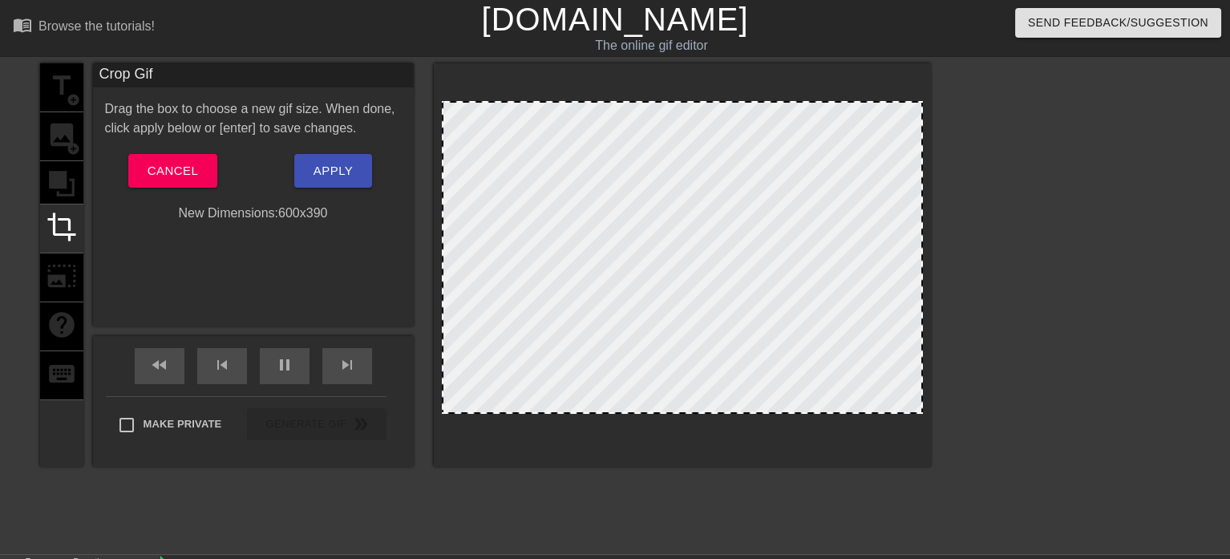
click at [673, 412] on div at bounding box center [683, 412] width 478 height 8
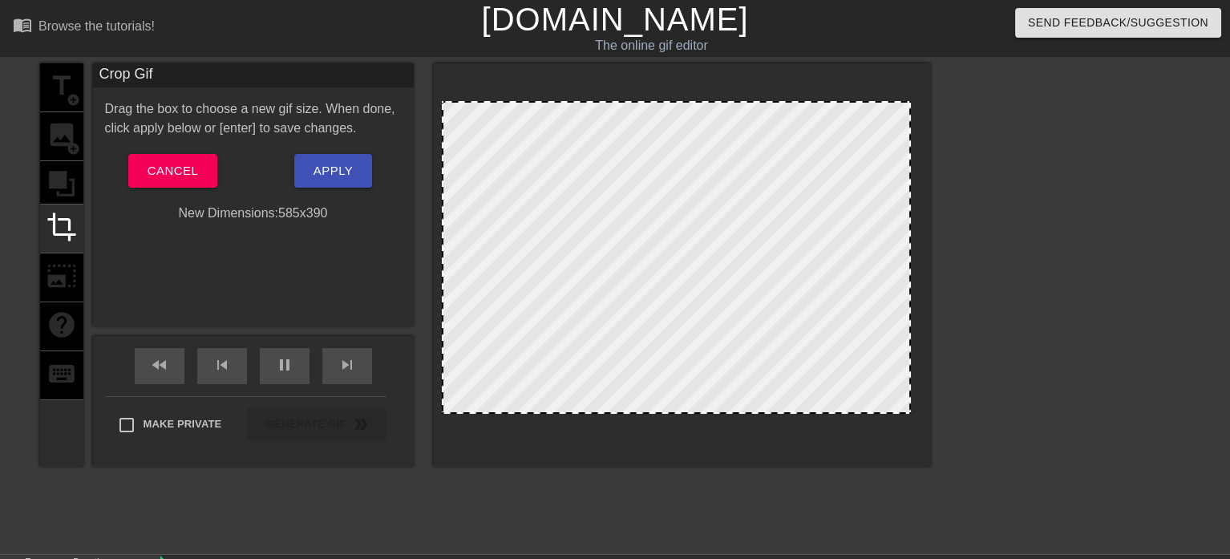
drag, startPoint x: 922, startPoint y: 282, endPoint x: 910, endPoint y: 282, distance: 12.0
click at [910, 282] on div at bounding box center [910, 258] width 8 height 310
click at [340, 179] on span "Apply" at bounding box center [333, 170] width 39 height 21
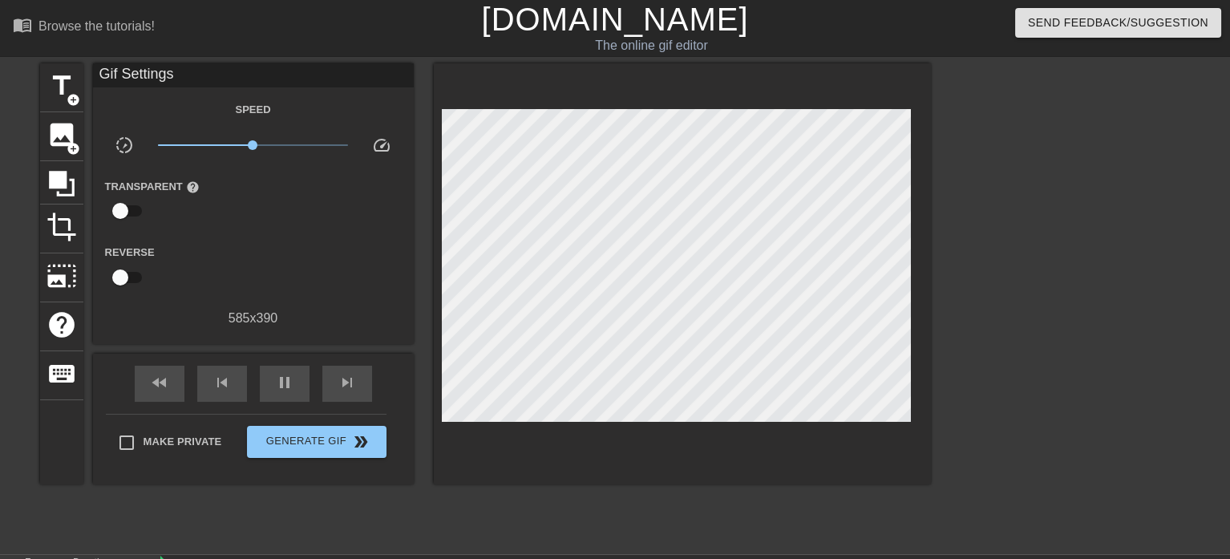
click at [267, 144] on span "x1.00" at bounding box center [253, 145] width 190 height 19
click at [291, 145] on span "x2.51" at bounding box center [253, 145] width 190 height 19
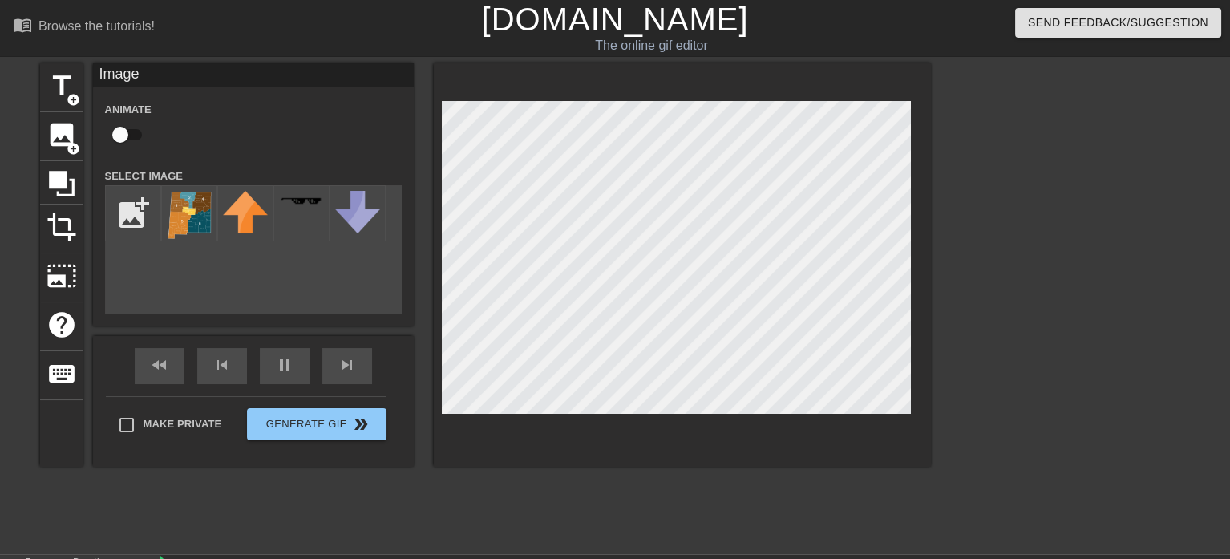
click at [986, 399] on div at bounding box center [1071, 303] width 241 height 481
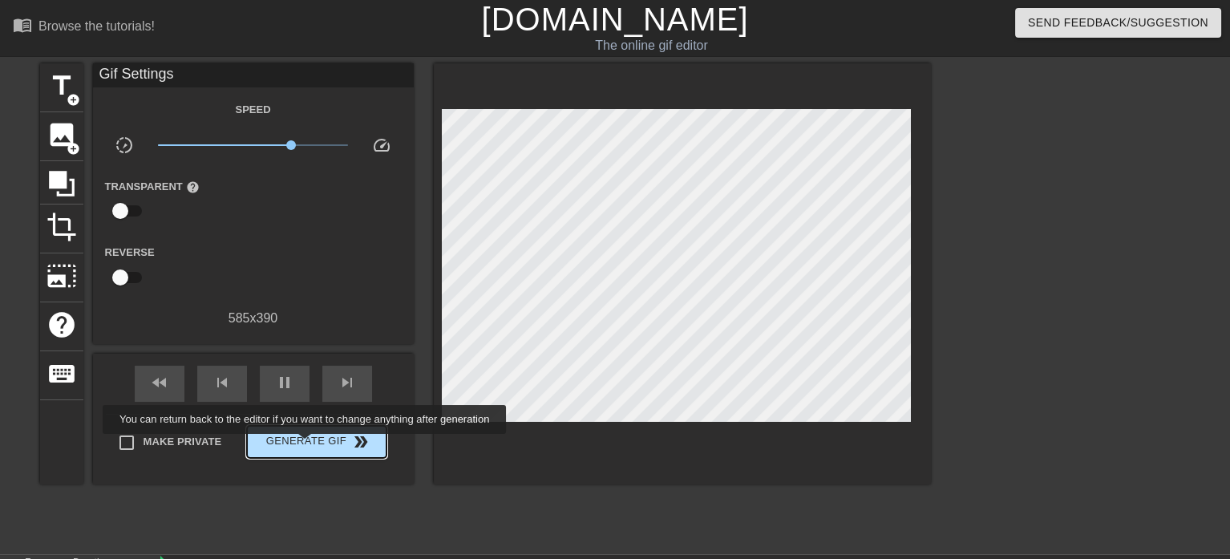
click at [306, 445] on span "Generate Gif double_arrow" at bounding box center [316, 441] width 126 height 19
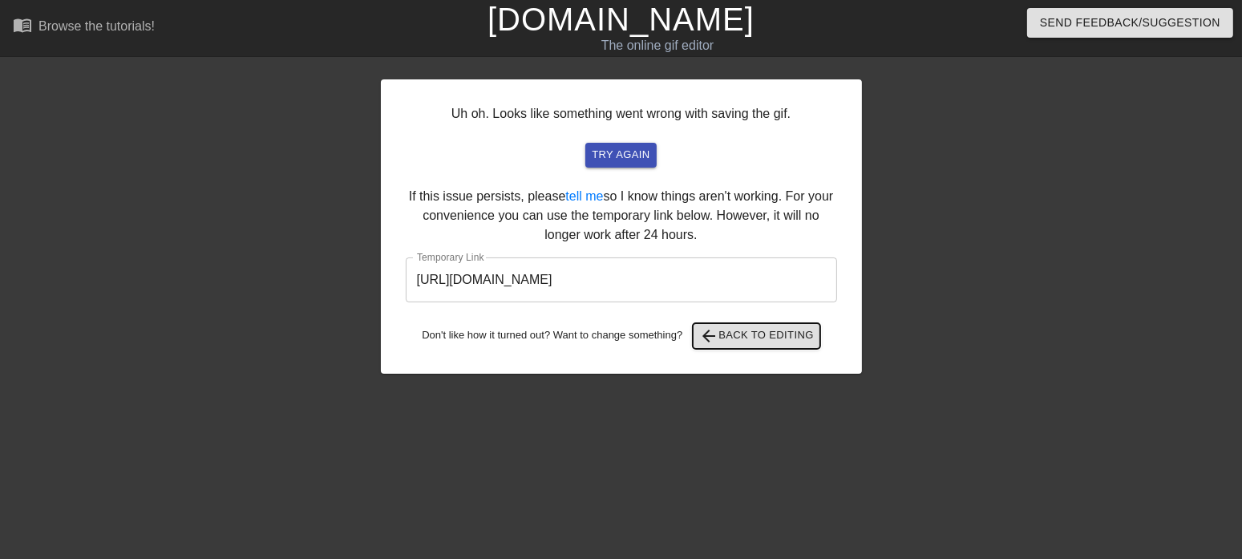
click at [752, 340] on span "arrow_back Back to Editing" at bounding box center [756, 335] width 115 height 19
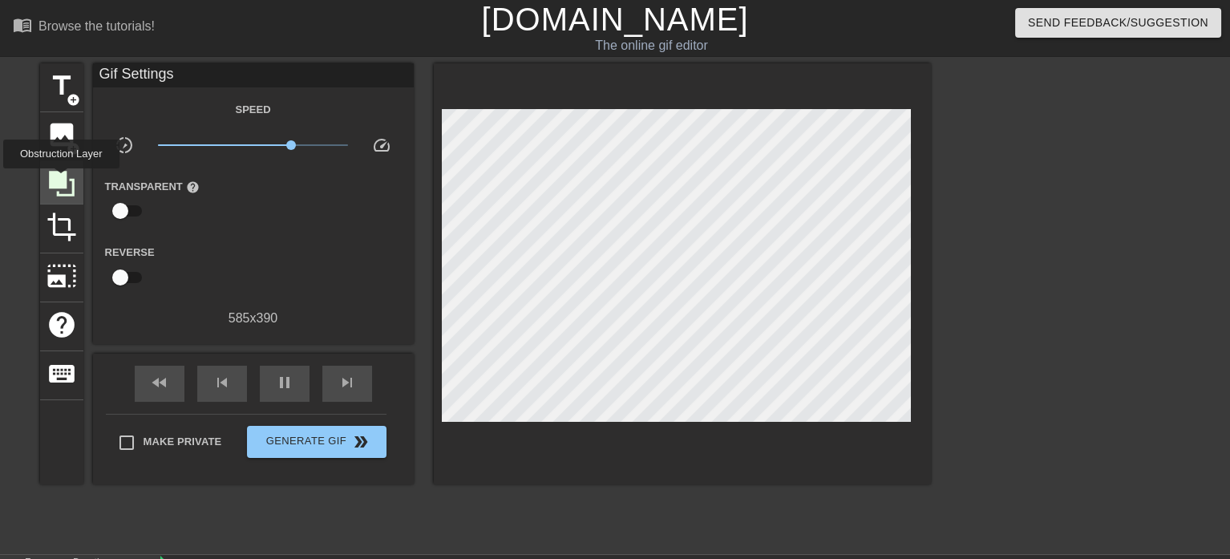
click at [61, 180] on icon at bounding box center [62, 184] width 26 height 26
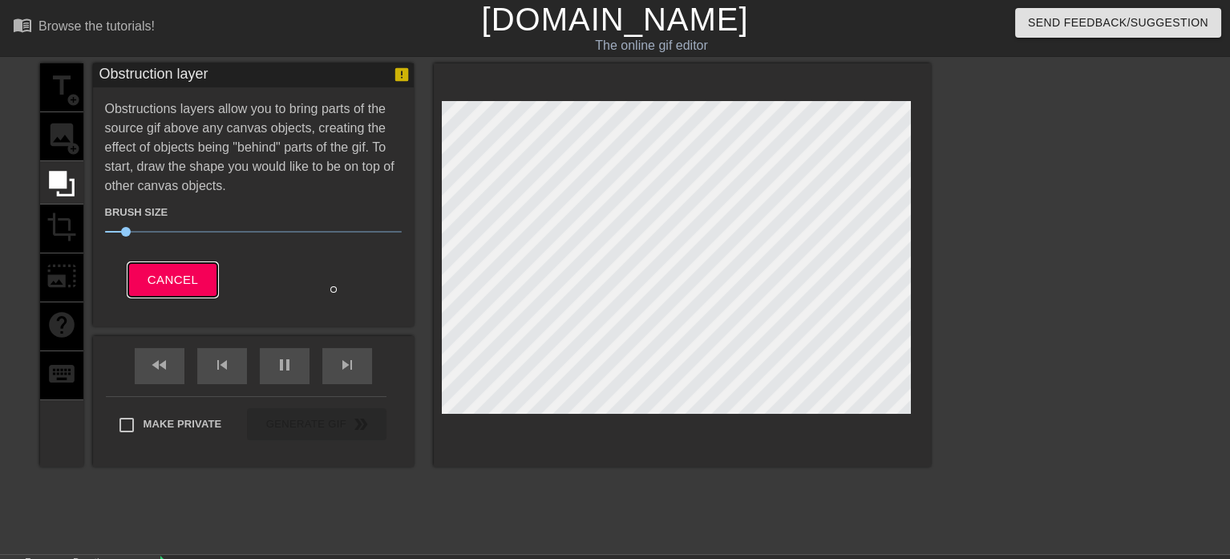
click at [169, 280] on span "Cancel" at bounding box center [173, 280] width 51 height 21
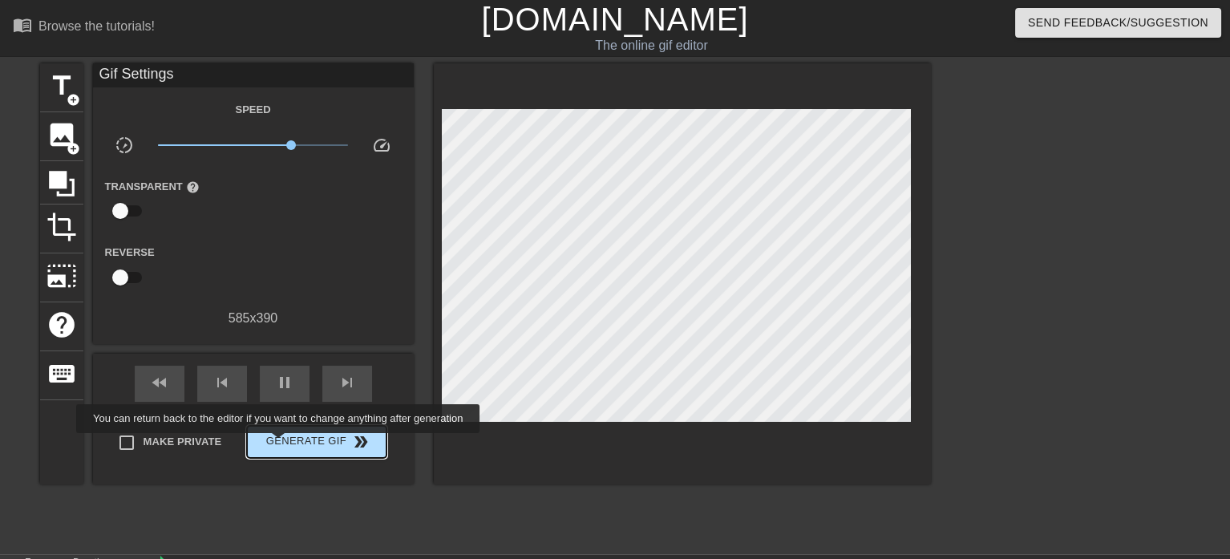
click at [280, 444] on span "Generate Gif double_arrow" at bounding box center [316, 441] width 126 height 19
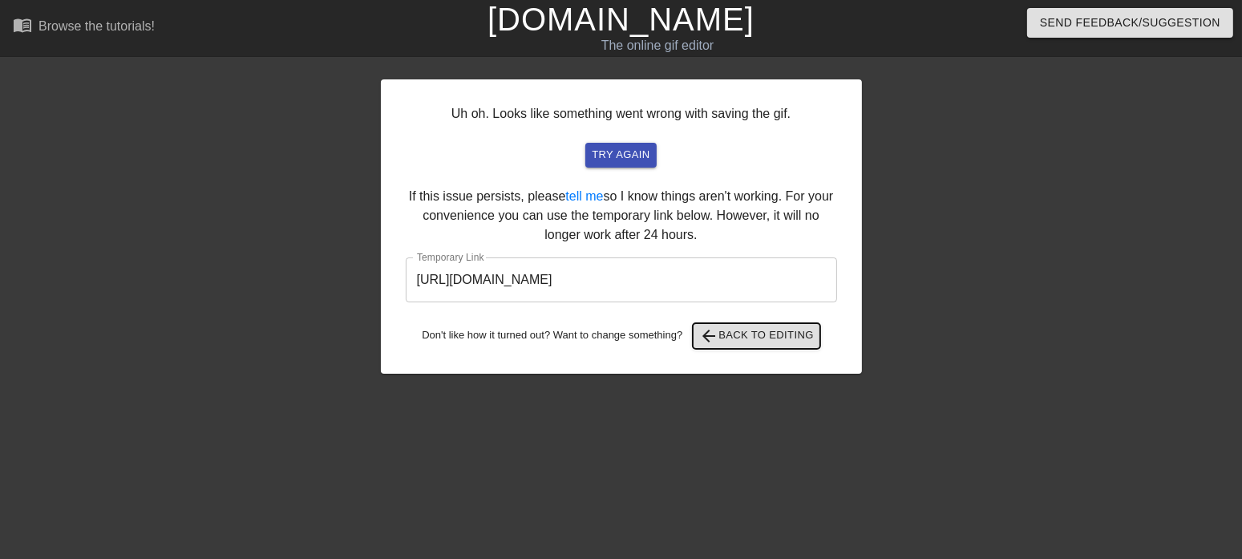
click at [744, 337] on span "arrow_back Back to Editing" at bounding box center [756, 335] width 115 height 19
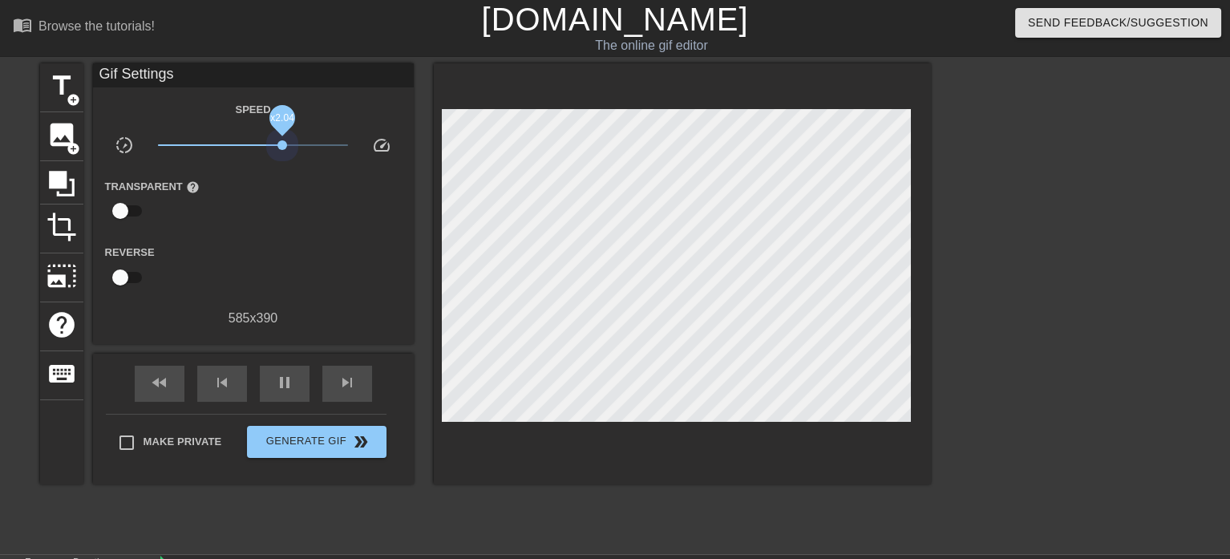
click at [282, 142] on span "x2.04" at bounding box center [253, 145] width 190 height 19
click at [272, 142] on span "x2.04" at bounding box center [253, 145] width 190 height 19
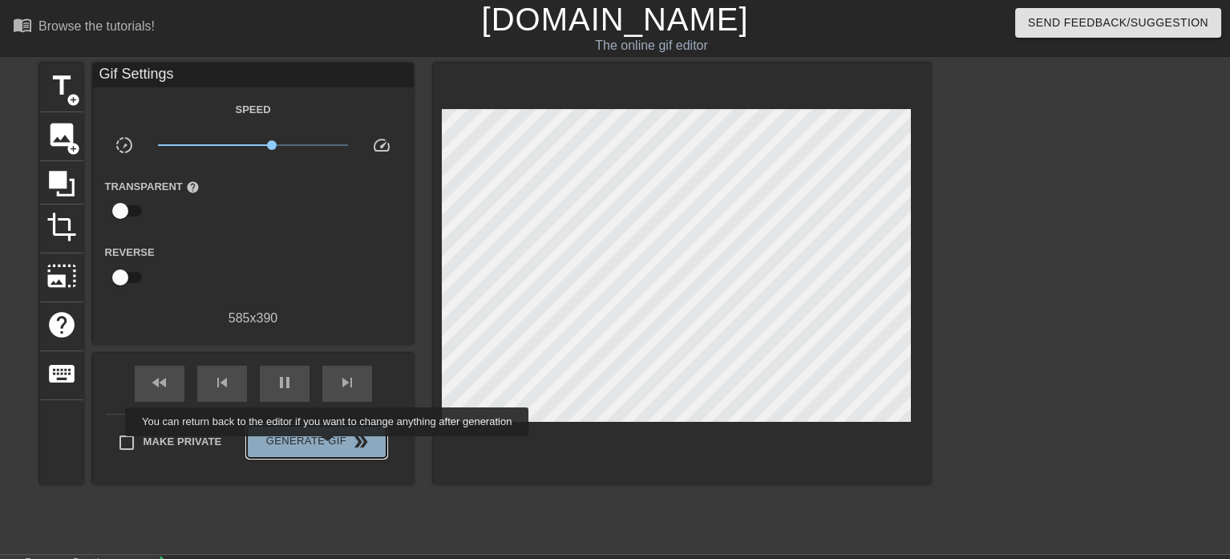
click at [329, 448] on span "Generate Gif double_arrow" at bounding box center [316, 441] width 126 height 19
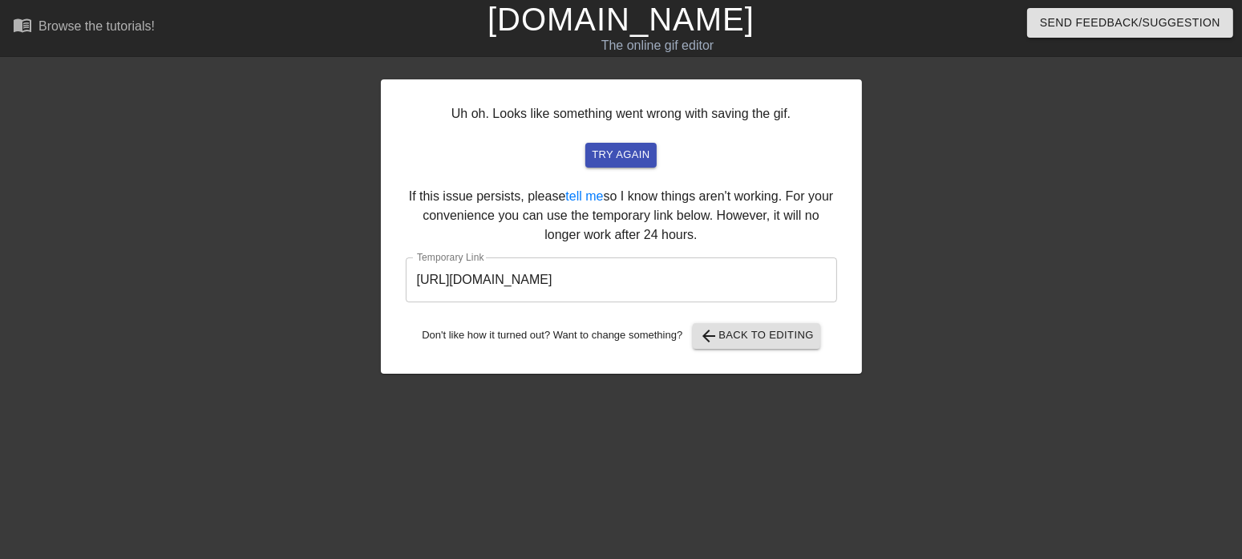
click at [548, 283] on input "[URL][DOMAIN_NAME]" at bounding box center [622, 279] width 432 height 45
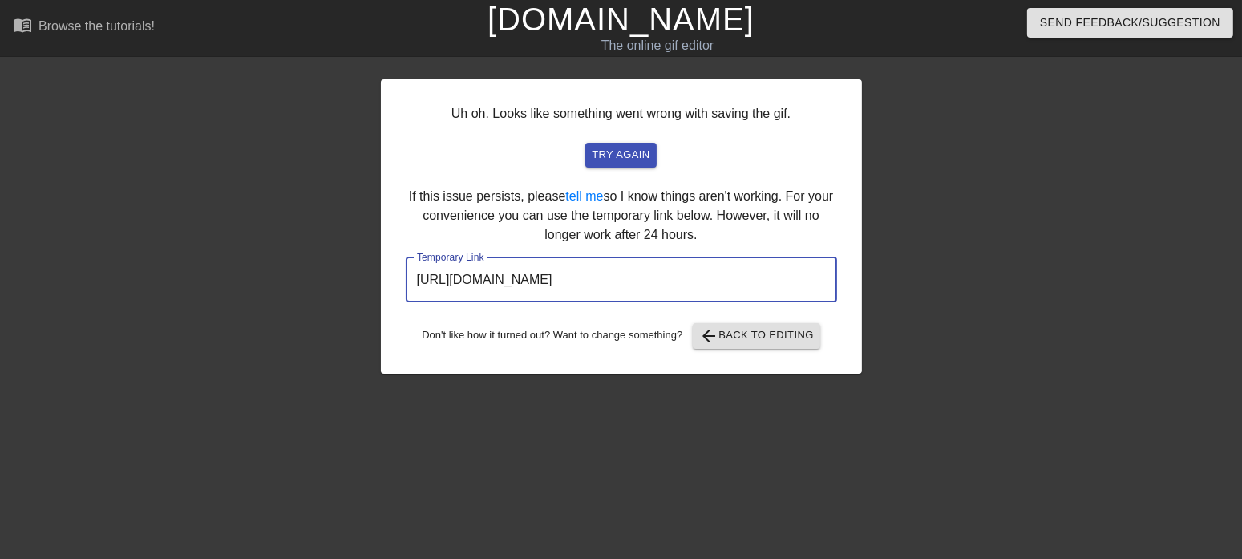
click at [548, 283] on input "[URL][DOMAIN_NAME]" at bounding box center [622, 279] width 432 height 45
